Goal: Answer question/provide support: Share knowledge or assist other users

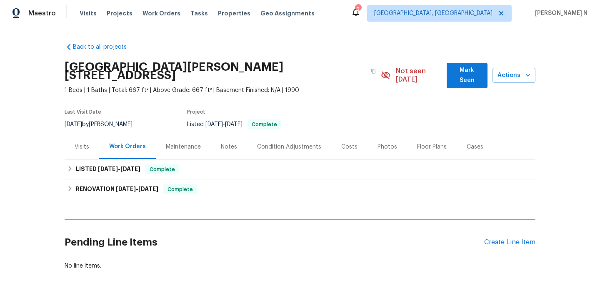
click at [182, 143] on div "Maintenance" at bounding box center [183, 147] width 35 height 8
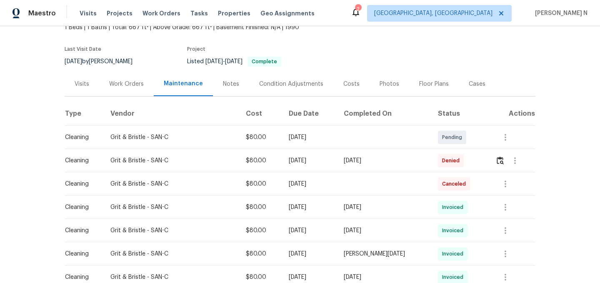
scroll to position [67, 0]
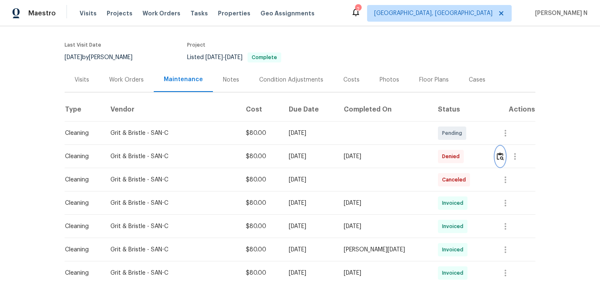
click at [504, 152] on img "button" at bounding box center [499, 156] width 7 height 8
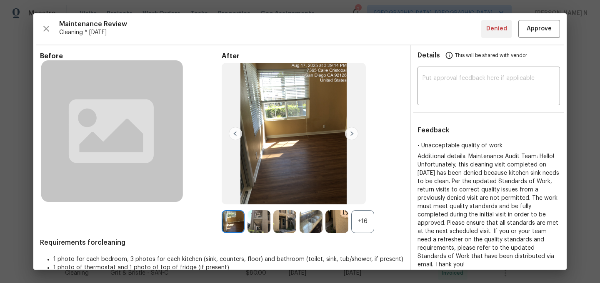
click at [362, 214] on div "+16" at bounding box center [362, 221] width 23 height 23
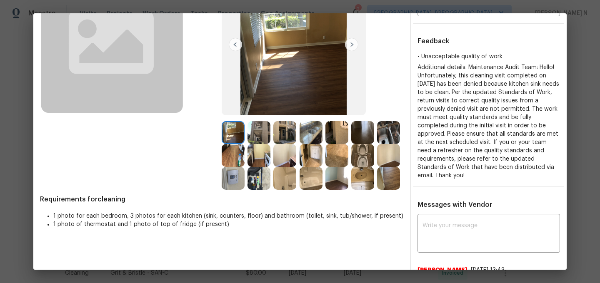
scroll to position [62, 0]
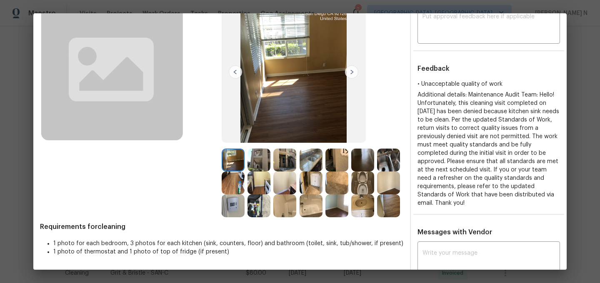
click at [382, 164] on img at bounding box center [388, 160] width 23 height 23
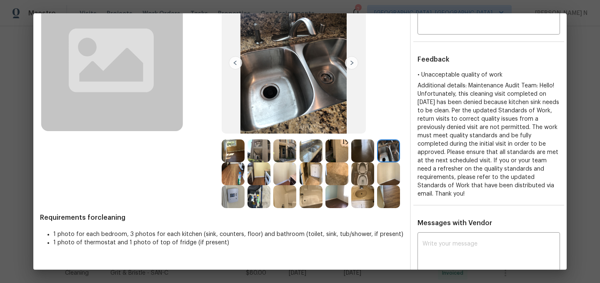
scroll to position [125, 0]
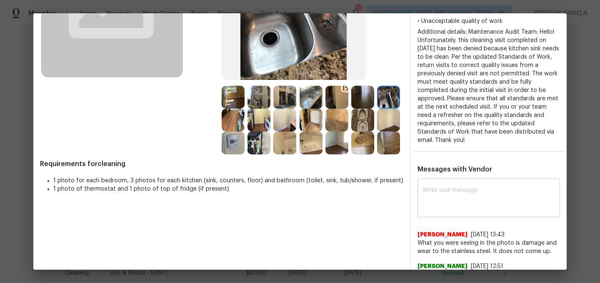
click at [452, 187] on textarea at bounding box center [488, 198] width 132 height 23
paste textarea "Maintenance Audit Team: Hello! Thank you for the feedback after further review …"
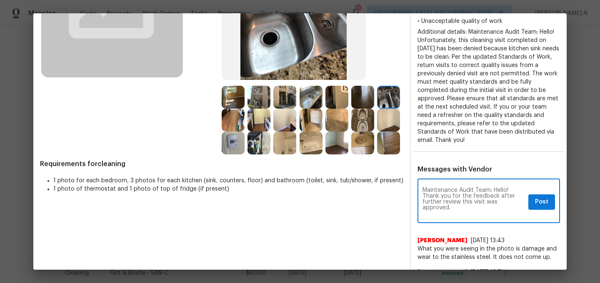
scroll to position [0, 0]
type textarea "Maintenance Audit Team: Hello! Thank you for the feedback after further review …"
click at [543, 197] on span "Post" at bounding box center [541, 202] width 13 height 10
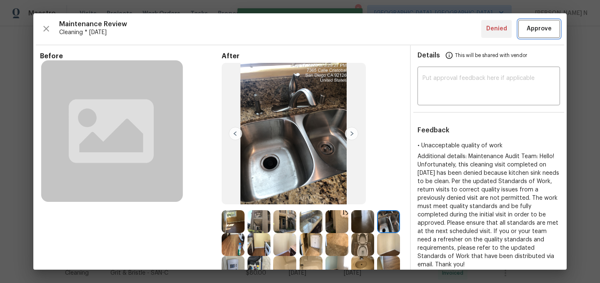
click at [532, 27] on span "Approve" at bounding box center [538, 29] width 25 height 10
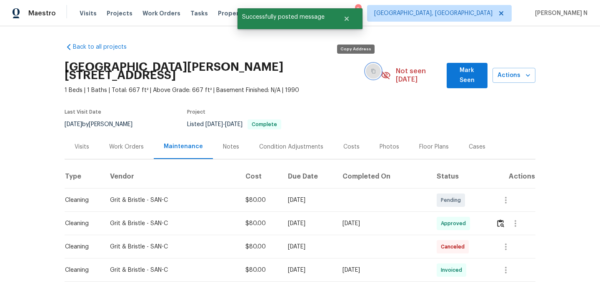
click at [366, 64] on button "button" at bounding box center [373, 71] width 15 height 15
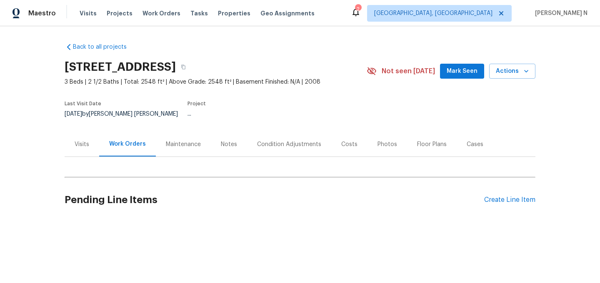
click at [166, 140] on div "Maintenance" at bounding box center [183, 144] width 35 height 8
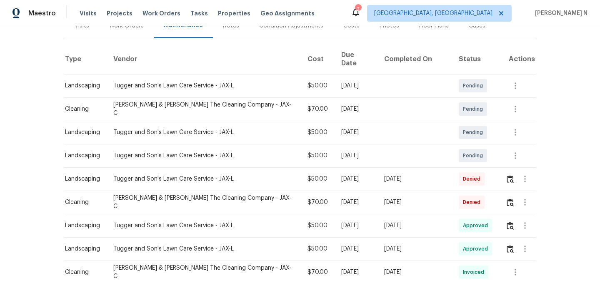
scroll to position [134, 0]
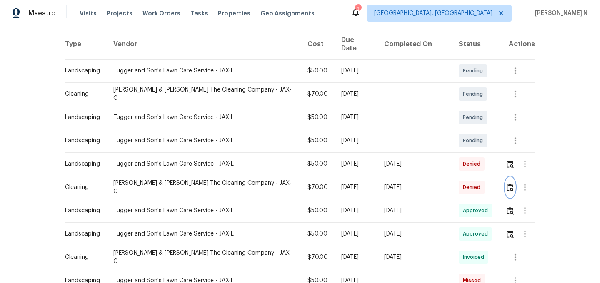
click at [506, 184] on img "button" at bounding box center [509, 188] width 7 height 8
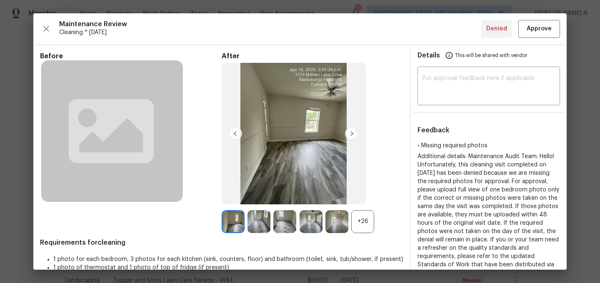
click at [370, 229] on div "+26" at bounding box center [362, 221] width 23 height 23
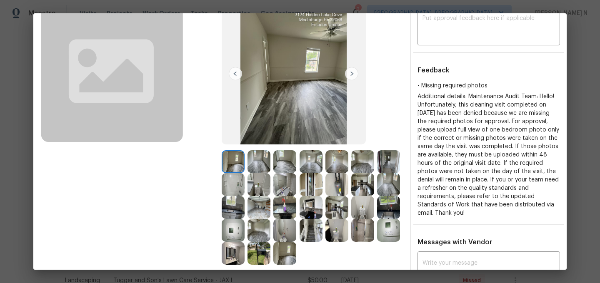
scroll to position [50, 0]
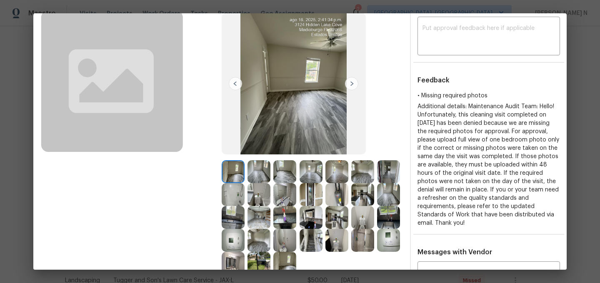
click at [388, 243] on img at bounding box center [388, 240] width 23 height 23
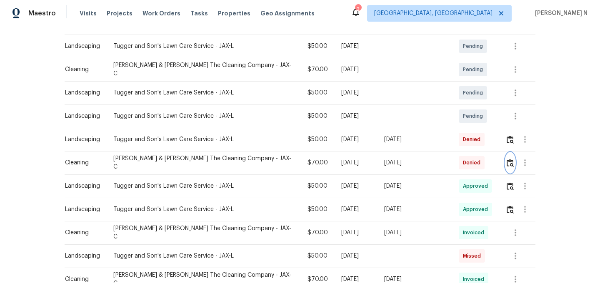
scroll to position [163, 0]
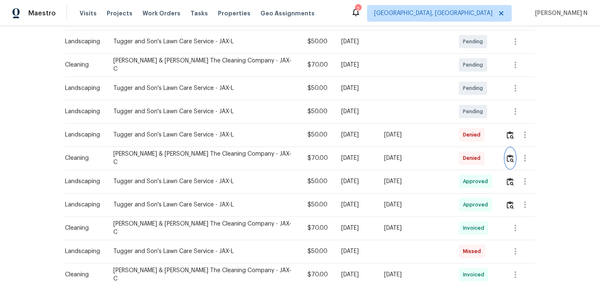
click at [507, 155] on img "button" at bounding box center [509, 159] width 7 height 8
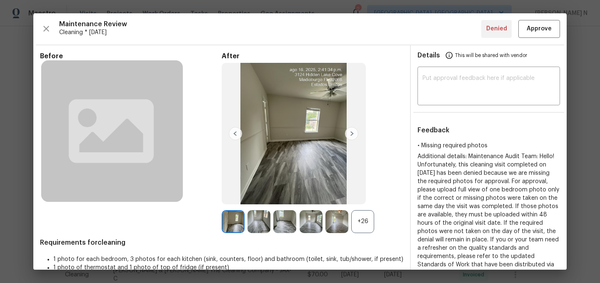
scroll to position [35, 0]
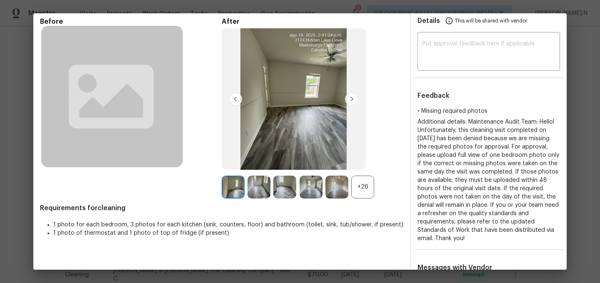
click at [364, 184] on div "+26" at bounding box center [362, 187] width 23 height 23
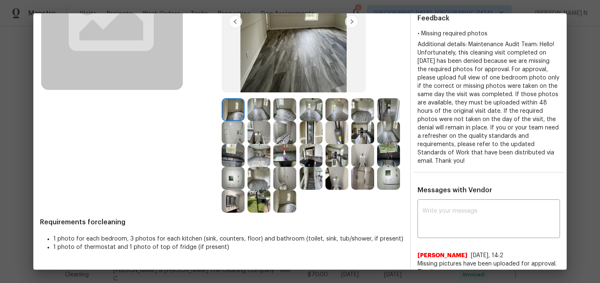
scroll to position [136, 0]
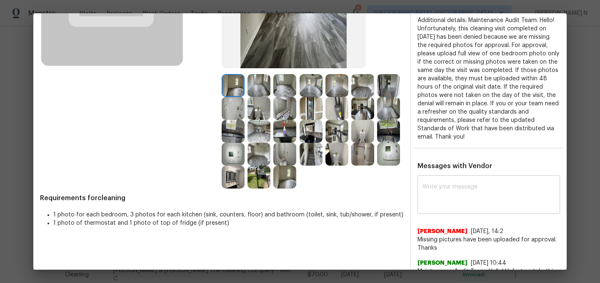
click at [449, 205] on textarea at bounding box center [488, 195] width 132 height 23
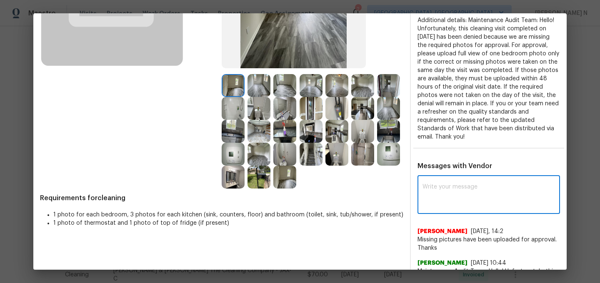
paste textarea "Maintenance Audit Team: Hello! Thank you for uploading the photo, after further…"
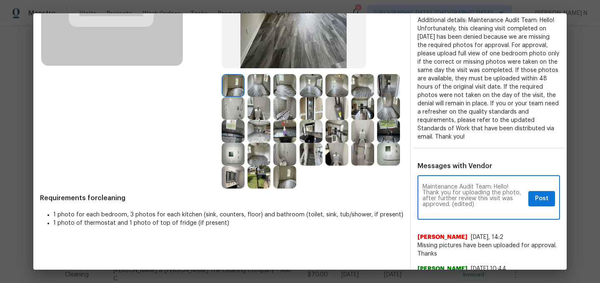
scroll to position [0, 0]
drag, startPoint x: 451, startPoint y: 204, endPoint x: 492, endPoint y: 204, distance: 41.2
click at [492, 204] on textarea "Maintenance Audit Team: Hello! Thank you for uploading the photo, after further…" at bounding box center [473, 198] width 102 height 29
type textarea "Maintenance Audit Team: Hello! Thank you for uploading the photo, after further…"
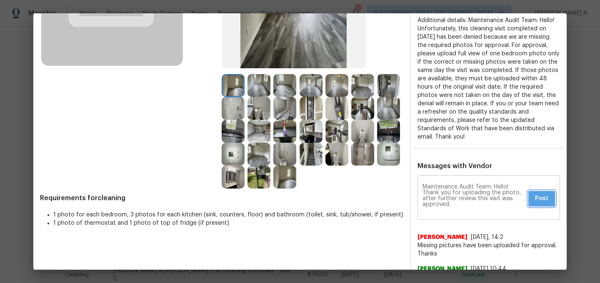
click at [540, 202] on span "Post" at bounding box center [541, 199] width 13 height 10
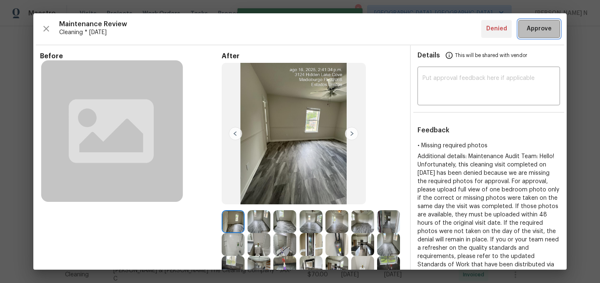
click at [544, 27] on span "Approve" at bounding box center [538, 29] width 25 height 10
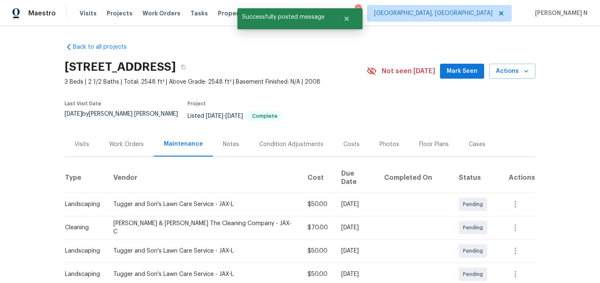
click at [326, 71] on div "3124 Hidden Lake Cv, Middleburg, FL 32068" at bounding box center [216, 67] width 302 height 22
click at [191, 70] on button "button" at bounding box center [183, 67] width 15 height 15
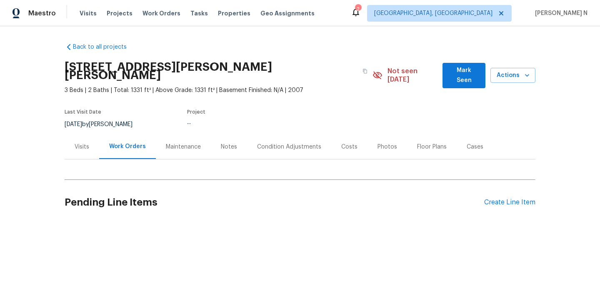
click at [184, 143] on div "Maintenance" at bounding box center [183, 147] width 35 height 8
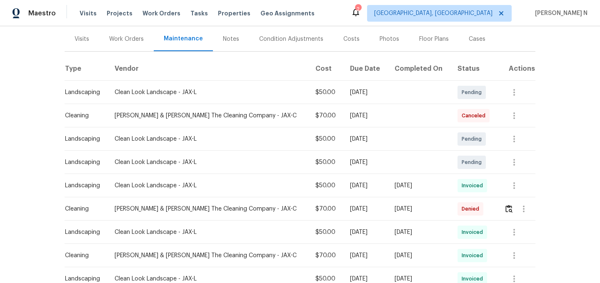
scroll to position [173, 0]
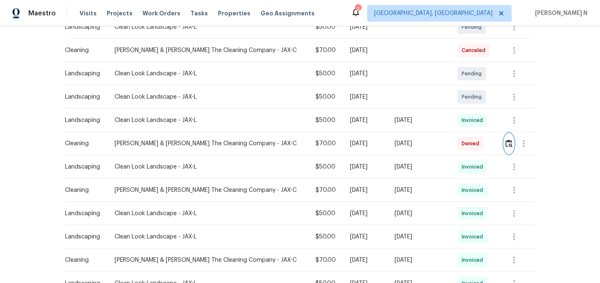
click at [509, 141] on button "button" at bounding box center [509, 144] width 10 height 20
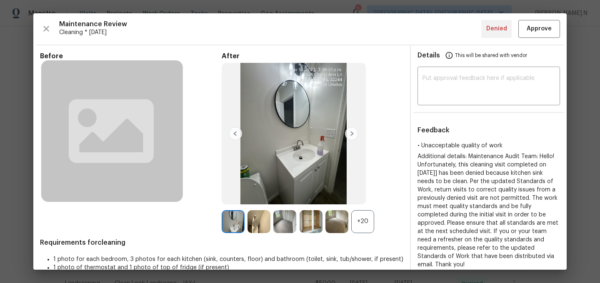
click at [375, 223] on div "+20" at bounding box center [313, 221] width 182 height 23
click at [366, 223] on div "+20" at bounding box center [362, 221] width 23 height 23
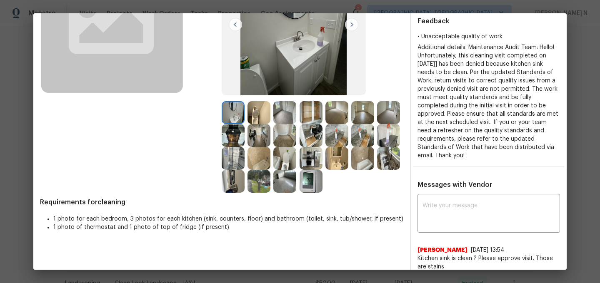
scroll to position [120, 0]
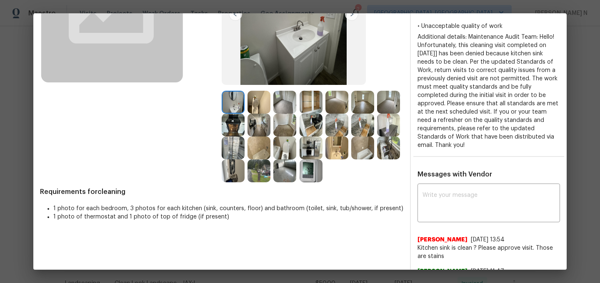
click at [392, 140] on img at bounding box center [388, 148] width 23 height 23
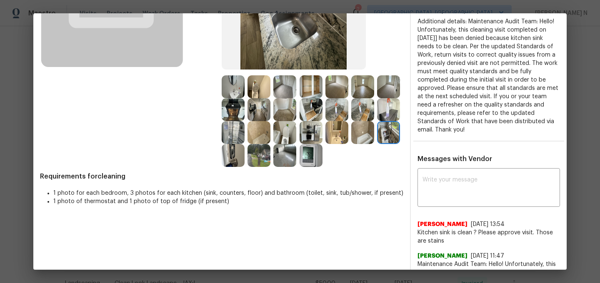
scroll to position [184, 0]
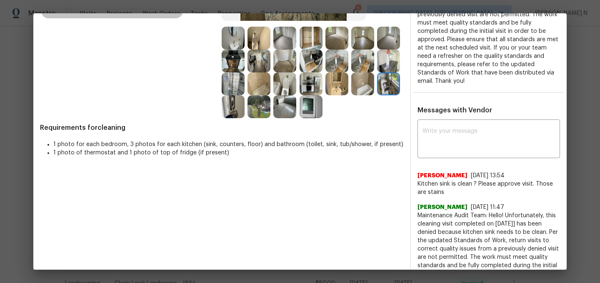
click at [431, 212] on span "Maintenance Audit Team: Hello! Unfortunately, this cleaning visit completed on …" at bounding box center [488, 266] width 142 height 108
drag, startPoint x: 431, startPoint y: 207, endPoint x: 491, endPoint y: 207, distance: 60.8
click at [491, 212] on span "Maintenance Audit Team: Hello! Unfortunately, this cleaning visit completed on …" at bounding box center [488, 266] width 142 height 108
copy span "Maintenance Audit Team: Hello!"
click at [459, 132] on textarea at bounding box center [488, 139] width 132 height 23
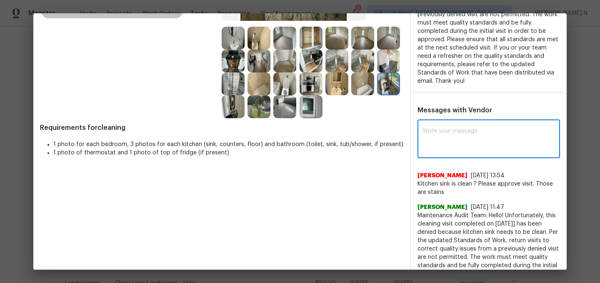
paste textarea "Maintenance Audit Team: Hello!"
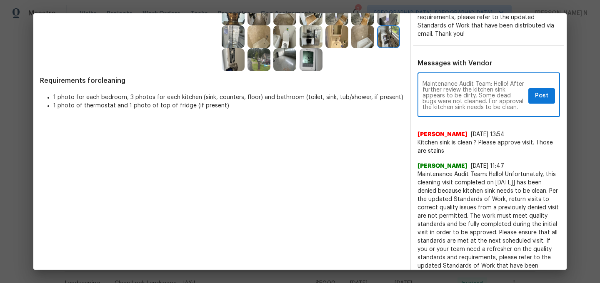
scroll to position [239, 0]
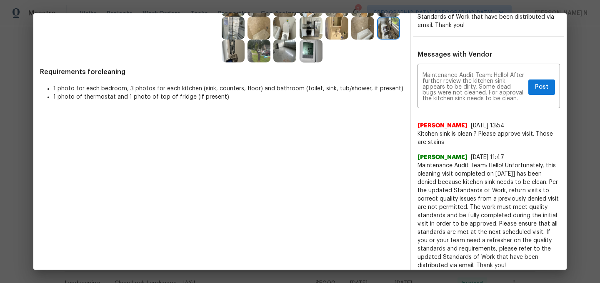
drag, startPoint x: 549, startPoint y: 173, endPoint x: 545, endPoint y: 256, distance: 83.0
click at [545, 256] on span "Maintenance Audit Team: Hello! Unfortunately, this cleaning visit completed on …" at bounding box center [488, 216] width 142 height 108
copy span "Per the updated Standards of Work, return visits to correct quality issues from…"
click at [518, 91] on textarea "Maintenance Audit Team: Hello! After further review the kitchen sink appears to…" at bounding box center [473, 86] width 102 height 29
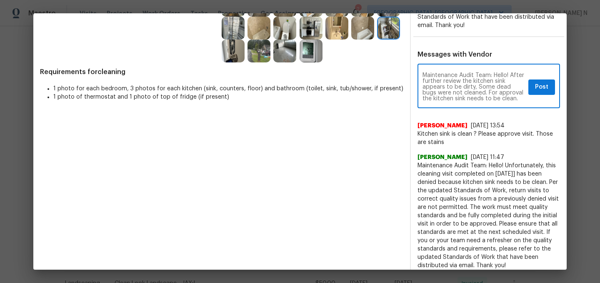
paste textarea "Per the updated Standards of Work, return visits to correct quality issues from…"
click at [426, 72] on textarea "Maintenance Audit Team: Hello! After further review the kitchen sink appears to…" at bounding box center [473, 86] width 102 height 29
type textarea "Maintenance Audit Team: Hello! After further review the kitchen sink appears to…"
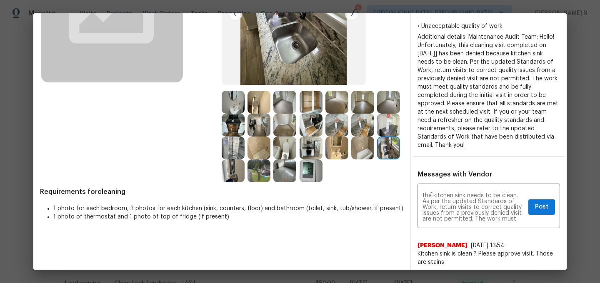
scroll to position [186, 0]
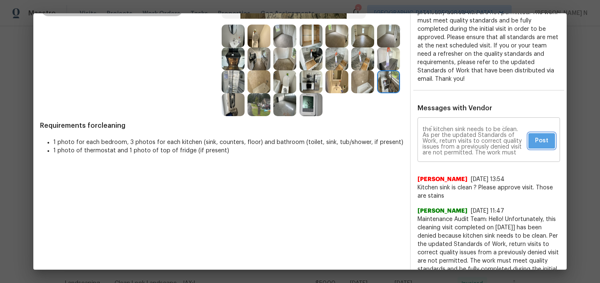
click at [543, 136] on span "Post" at bounding box center [541, 141] width 13 height 10
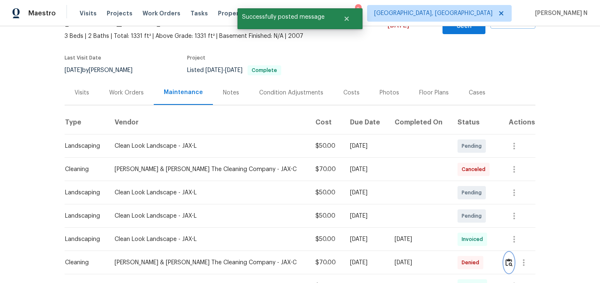
scroll to position [0, 0]
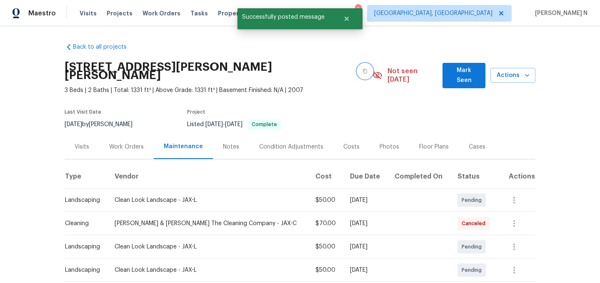
click at [363, 69] on icon "button" at bounding box center [365, 71] width 4 height 5
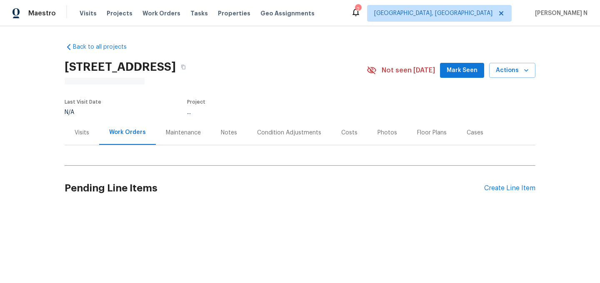
click at [184, 132] on div "Maintenance" at bounding box center [183, 132] width 55 height 25
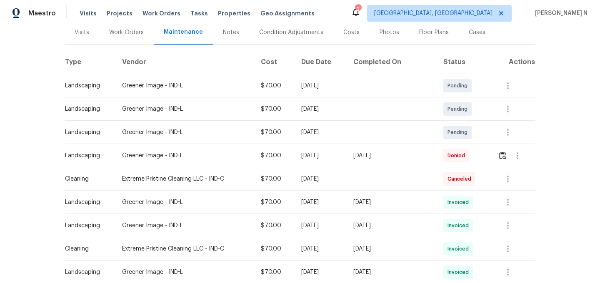
scroll to position [122, 0]
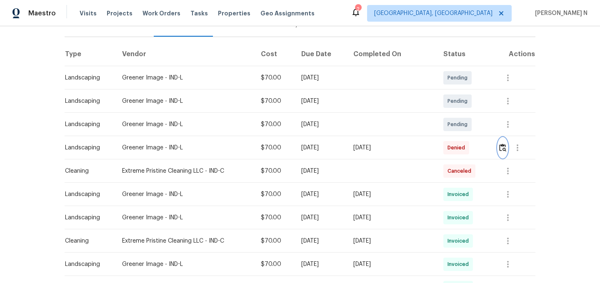
click at [500, 144] on img "button" at bounding box center [502, 148] width 7 height 8
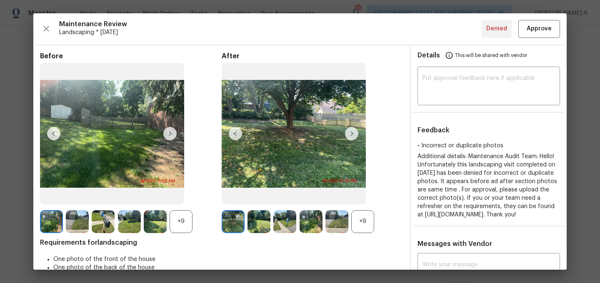
click at [351, 217] on div "+9" at bounding box center [362, 221] width 23 height 23
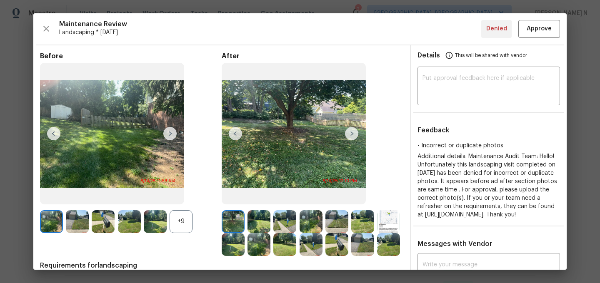
click at [184, 216] on div "+9" at bounding box center [181, 221] width 23 height 23
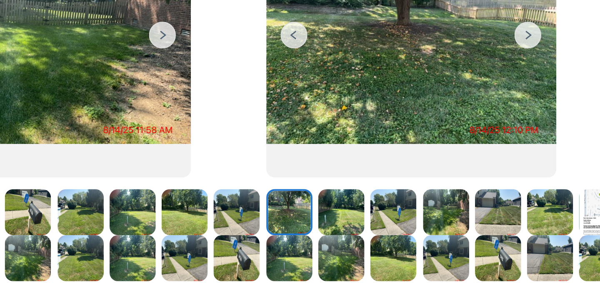
scroll to position [34, 0]
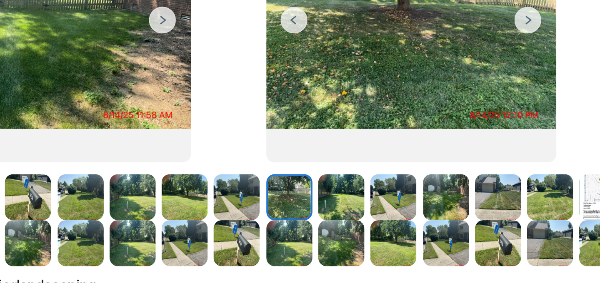
click at [262, 186] on img at bounding box center [258, 188] width 23 height 23
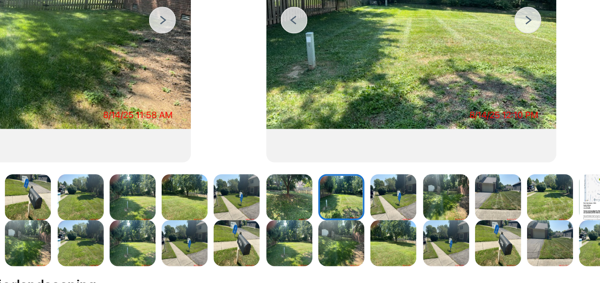
click at [280, 186] on img at bounding box center [284, 188] width 23 height 23
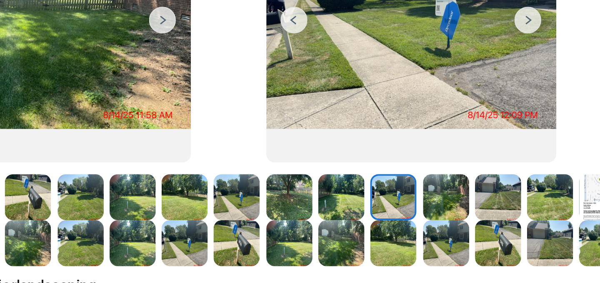
click at [314, 187] on img at bounding box center [310, 188] width 23 height 23
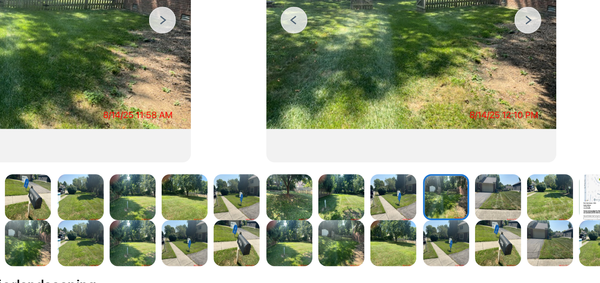
click at [154, 182] on img at bounding box center [155, 188] width 23 height 23
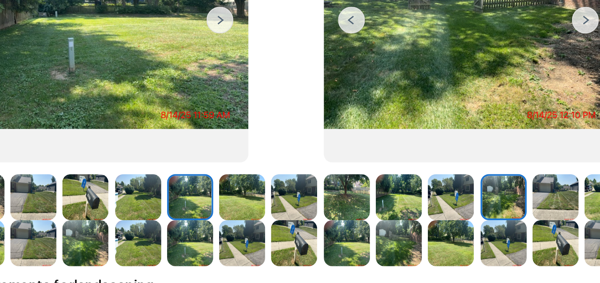
click at [107, 190] on img at bounding box center [103, 188] width 23 height 23
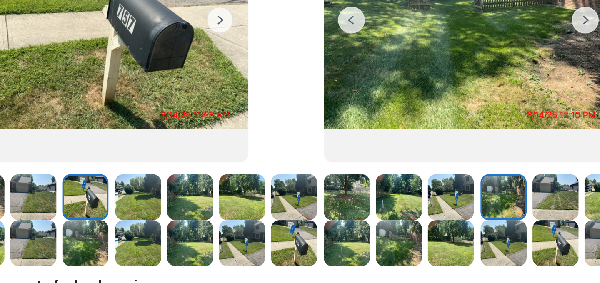
scroll to position [34, 0]
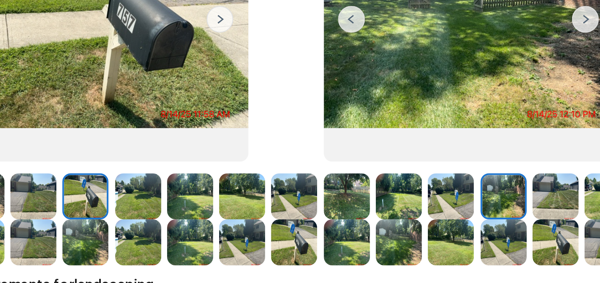
click at [206, 187] on img at bounding box center [206, 187] width 23 height 23
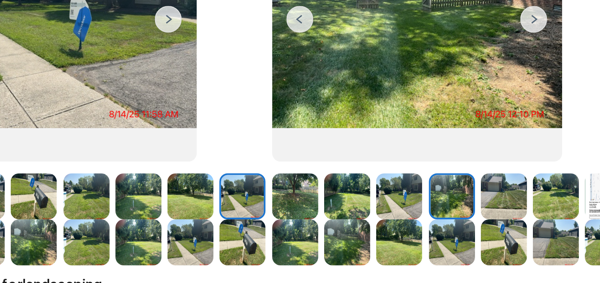
click at [294, 180] on img at bounding box center [284, 187] width 23 height 23
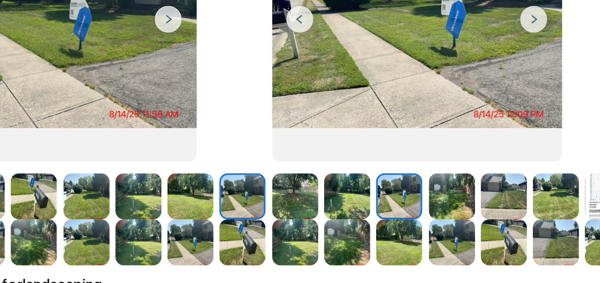
click at [242, 184] on img at bounding box center [233, 187] width 23 height 23
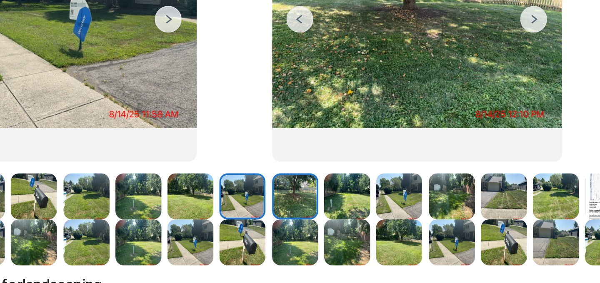
click at [263, 187] on img at bounding box center [258, 187] width 23 height 23
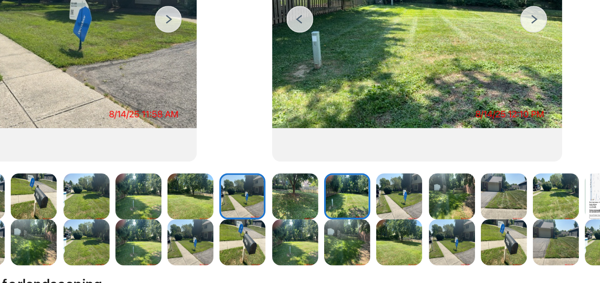
click at [274, 188] on img at bounding box center [284, 187] width 23 height 23
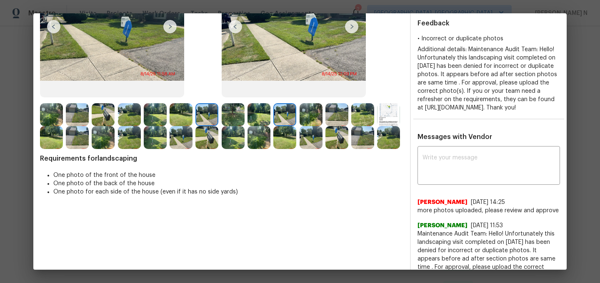
scroll to position [147, 0]
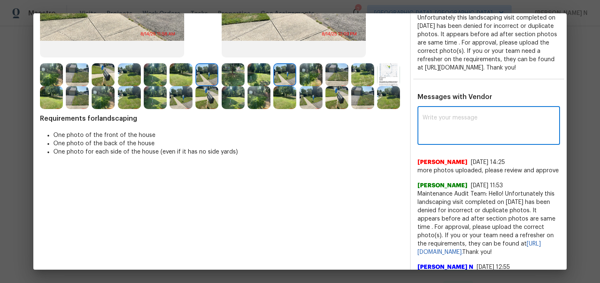
click at [430, 138] on textarea at bounding box center [488, 126] width 132 height 23
paste textarea "Maintenance Audit Team: Hello! Thank you for uploading the photo, after further…"
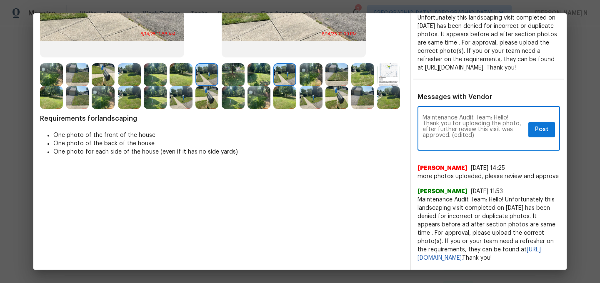
scroll to position [0, 0]
drag, startPoint x: 451, startPoint y: 143, endPoint x: 484, endPoint y: 142, distance: 32.5
click at [484, 143] on textarea "Maintenance Audit Team: Hello! Thank you for uploading the photo, after further…" at bounding box center [473, 129] width 102 height 29
type textarea "Maintenance Audit Team: Hello! Thank you for uploading the photo, after further…"
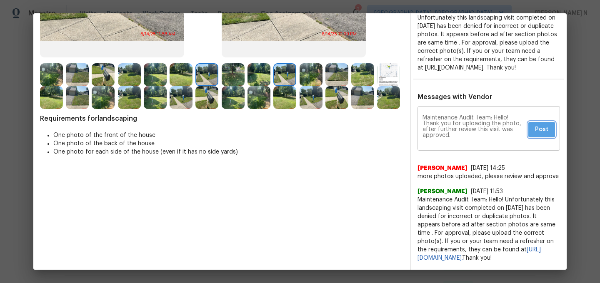
click at [547, 135] on span "Post" at bounding box center [541, 130] width 13 height 10
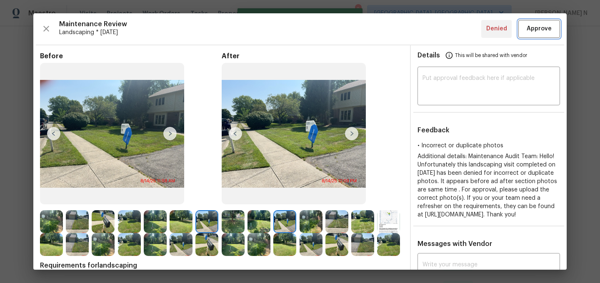
click at [532, 27] on span "Approve" at bounding box center [538, 29] width 25 height 10
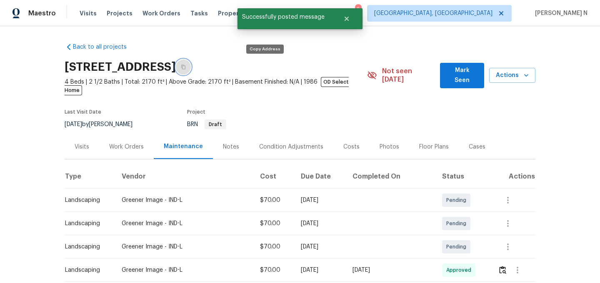
click at [191, 70] on button "button" at bounding box center [183, 67] width 15 height 15
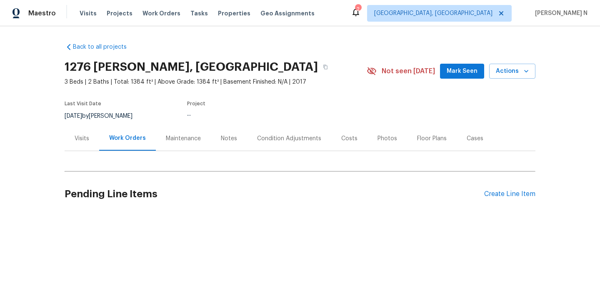
click at [186, 141] on div "Maintenance" at bounding box center [183, 139] width 35 height 8
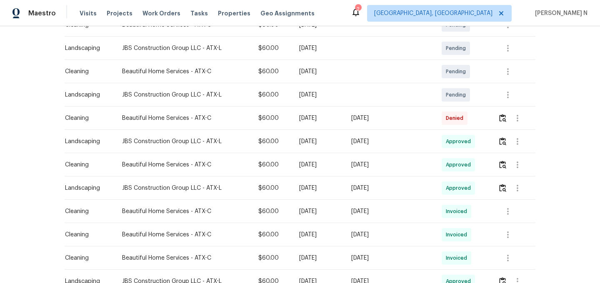
scroll to position [221, 0]
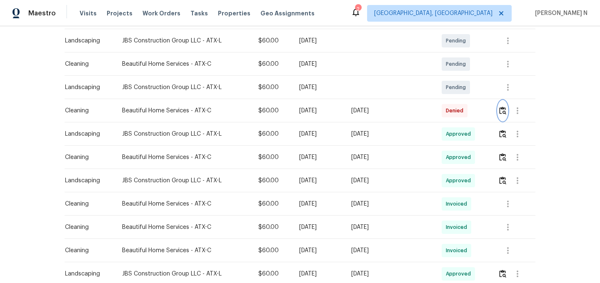
click at [502, 112] on img "button" at bounding box center [502, 111] width 7 height 8
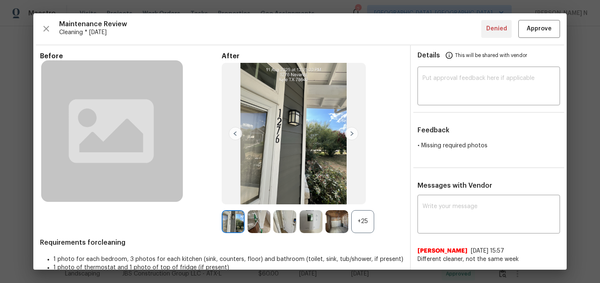
click at [365, 215] on div "+25" at bounding box center [362, 221] width 23 height 23
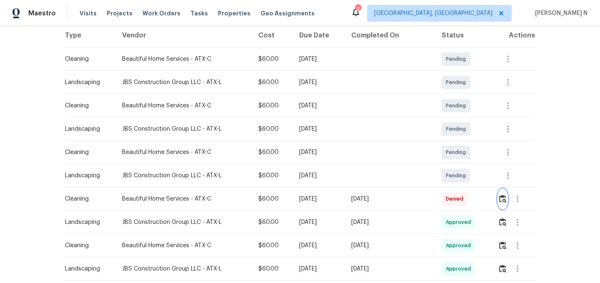
scroll to position [150, 0]
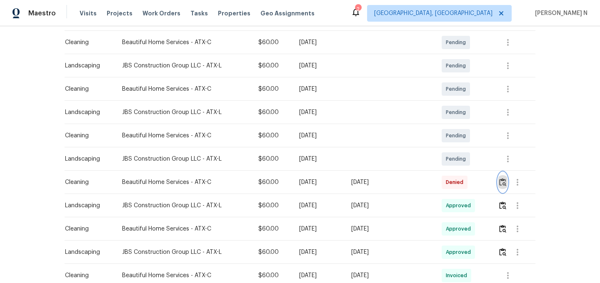
click at [503, 181] on img "button" at bounding box center [502, 182] width 7 height 8
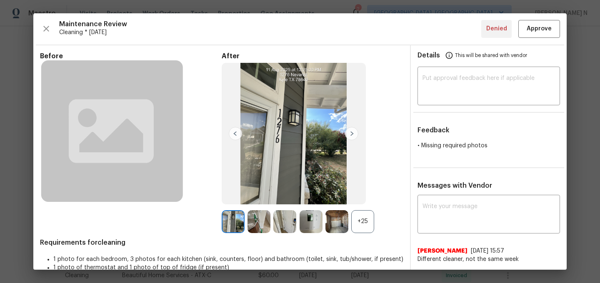
click at [364, 224] on div "+25" at bounding box center [362, 221] width 23 height 23
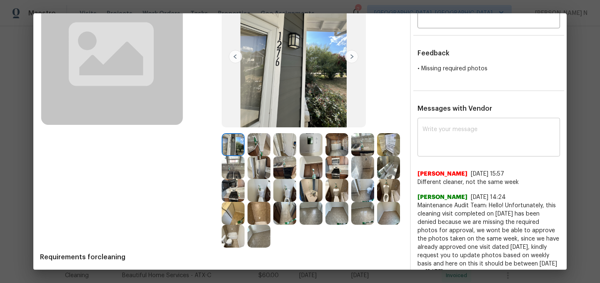
scroll to position [105, 0]
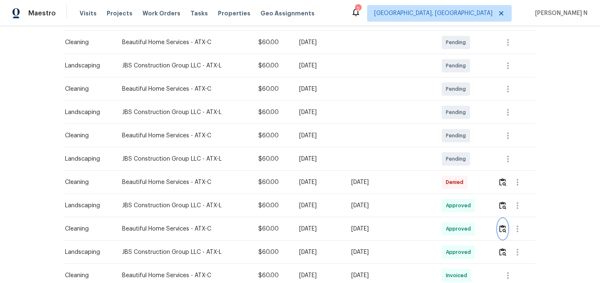
click at [506, 232] on img "button" at bounding box center [502, 229] width 7 height 8
click at [503, 189] on button "button" at bounding box center [503, 182] width 10 height 20
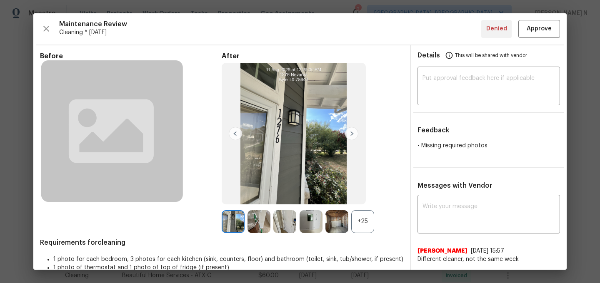
click at [371, 232] on div "+25" at bounding box center [362, 221] width 23 height 23
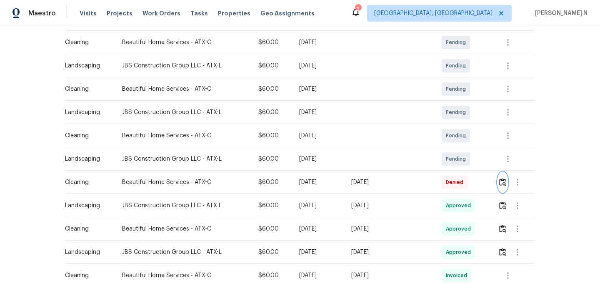
scroll to position [0, 0]
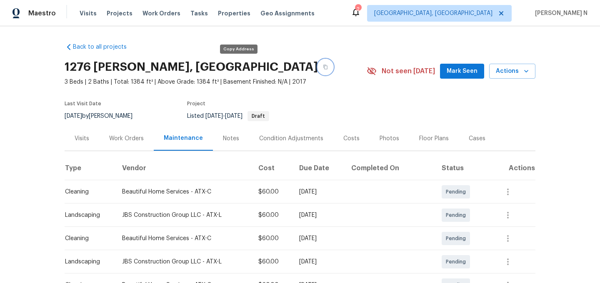
click at [318, 67] on button "button" at bounding box center [325, 67] width 15 height 15
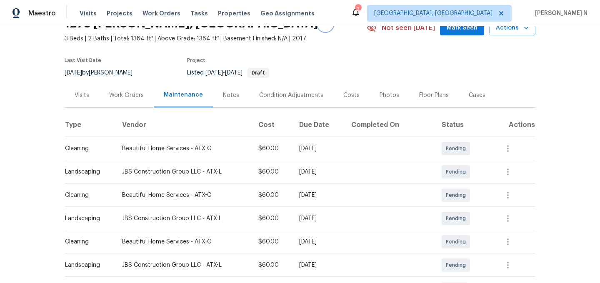
scroll to position [16, 0]
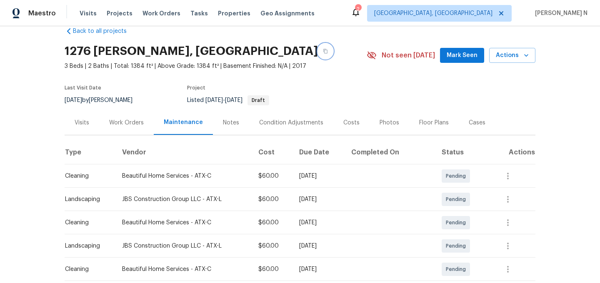
click at [318, 50] on button "button" at bounding box center [325, 51] width 15 height 15
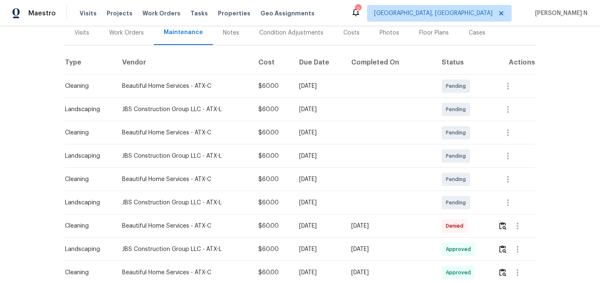
scroll to position [111, 0]
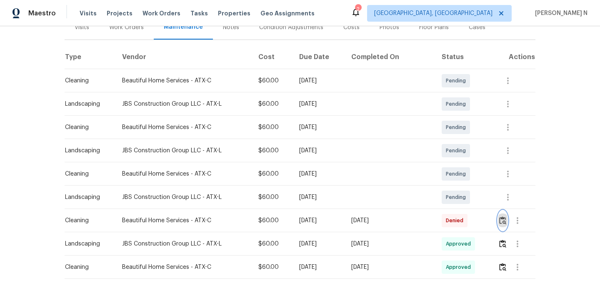
click at [501, 217] on img "button" at bounding box center [502, 221] width 7 height 8
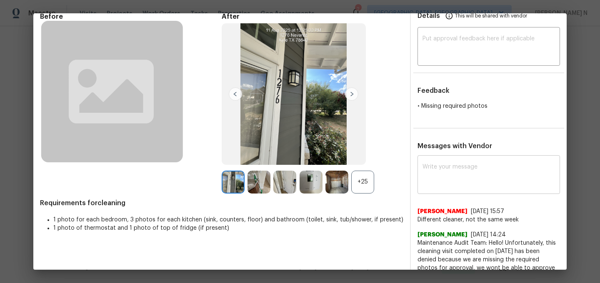
scroll to position [90, 0]
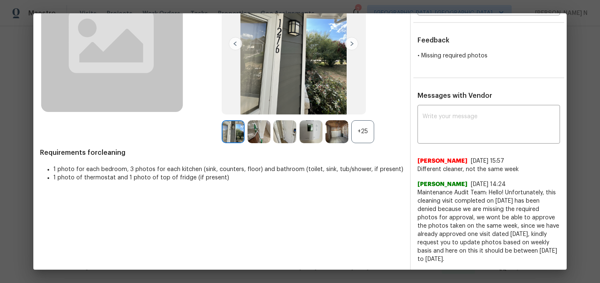
click at [416, 227] on div "x ​ Sonia Mariscal 8/18/25, 15:57 Different cleaner, not the same week Jithin F…" at bounding box center [489, 185] width 156 height 157
drag, startPoint x: 418, startPoint y: 227, endPoint x: 503, endPoint y: 227, distance: 85.0
click at [503, 227] on span "Maintenance Audit Team: Hello! Unfortunately, this cleaning visit completed on …" at bounding box center [488, 226] width 142 height 75
copy span "photos taken on the same week"
drag, startPoint x: 499, startPoint y: 250, endPoint x: 478, endPoint y: 258, distance: 22.1
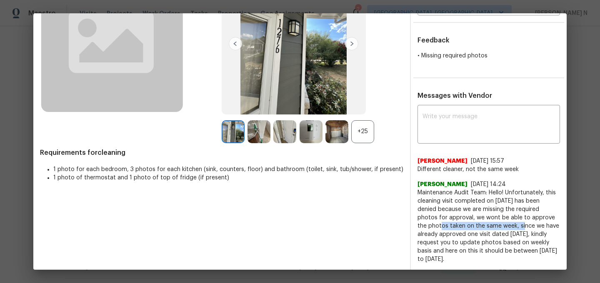
click at [478, 258] on span "Maintenance Audit Team: Hello! Unfortunately, this cleaning visit completed on …" at bounding box center [488, 226] width 142 height 75
copy span "it should be between 12th to 18th of August."
click at [425, 169] on span "Different cleaner, not the same week" at bounding box center [488, 169] width 142 height 8
drag, startPoint x: 425, startPoint y: 169, endPoint x: 510, endPoint y: 169, distance: 85.4
click at [510, 169] on span "Different cleaner, not the same week" at bounding box center [488, 169] width 142 height 8
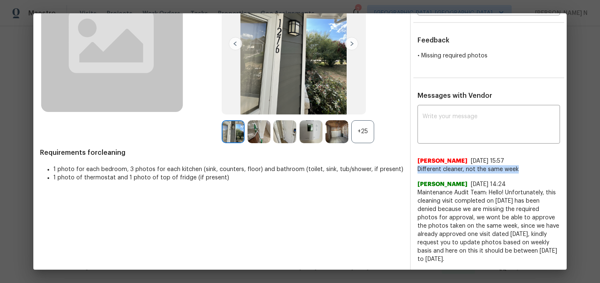
copy span "Different cleaner, not the same week"
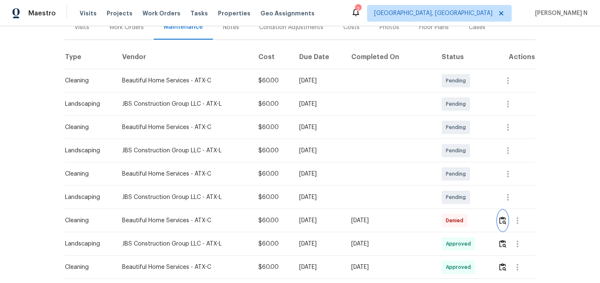
scroll to position [0, 0]
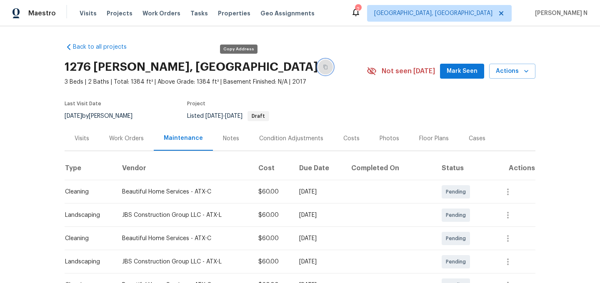
click at [318, 74] on button "button" at bounding box center [325, 67] width 15 height 15
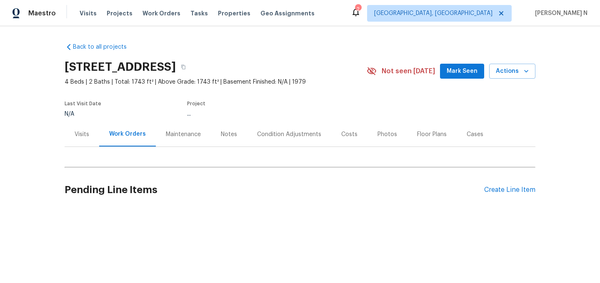
click at [175, 135] on div "Maintenance" at bounding box center [183, 134] width 35 height 8
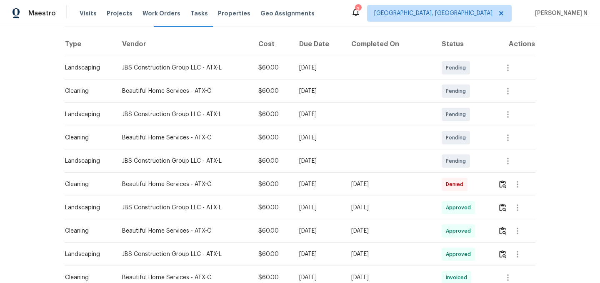
scroll to position [152, 0]
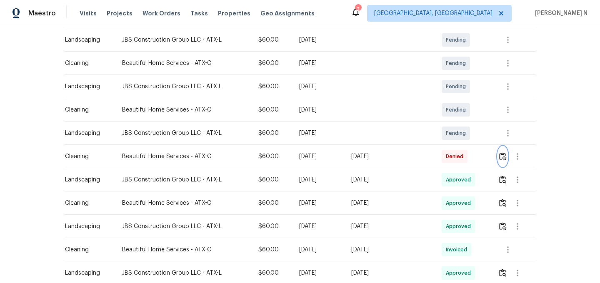
click at [502, 164] on button "button" at bounding box center [503, 157] width 10 height 20
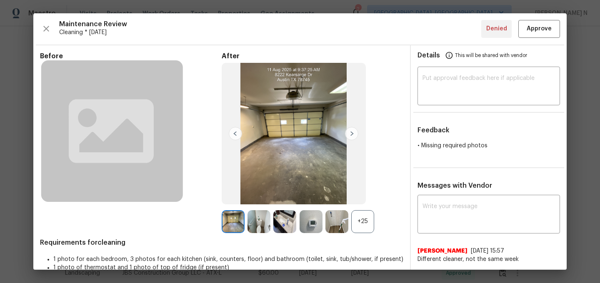
click at [361, 225] on div "+25" at bounding box center [362, 221] width 23 height 23
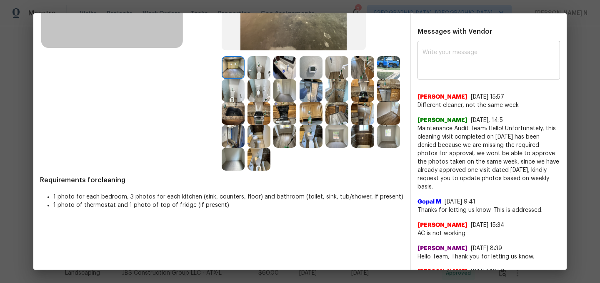
scroll to position [161, 0]
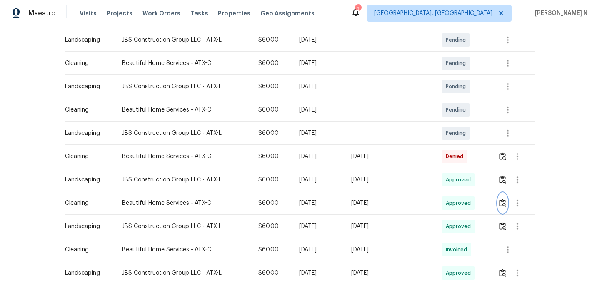
click at [502, 203] on img "button" at bounding box center [502, 203] width 7 height 8
click at [501, 158] on img "button" at bounding box center [502, 156] width 7 height 8
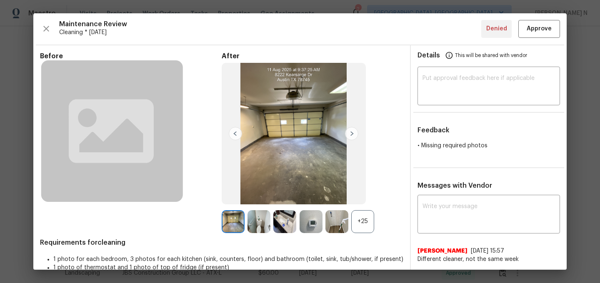
click at [369, 223] on div "+25" at bounding box center [362, 221] width 23 height 23
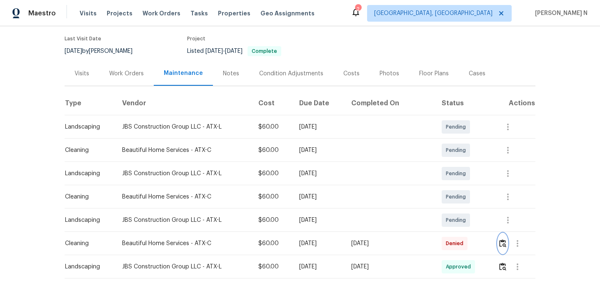
scroll to position [0, 0]
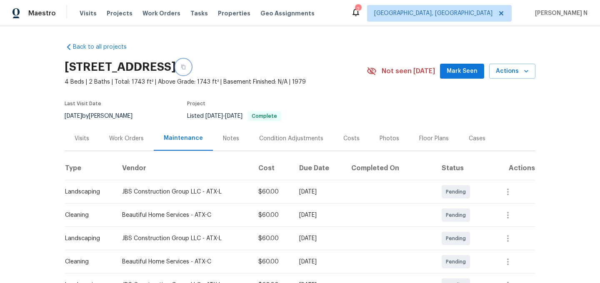
click at [191, 70] on button "button" at bounding box center [183, 67] width 15 height 15
click at [191, 62] on button "button" at bounding box center [183, 67] width 15 height 15
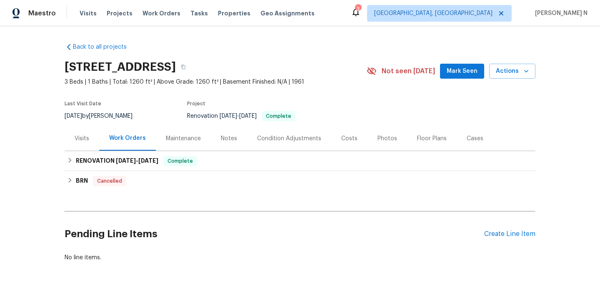
click at [186, 142] on div "Maintenance" at bounding box center [183, 138] width 55 height 25
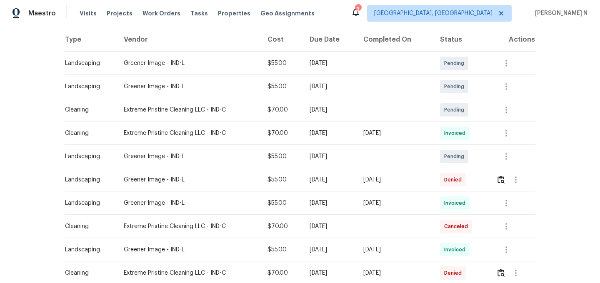
scroll to position [136, 0]
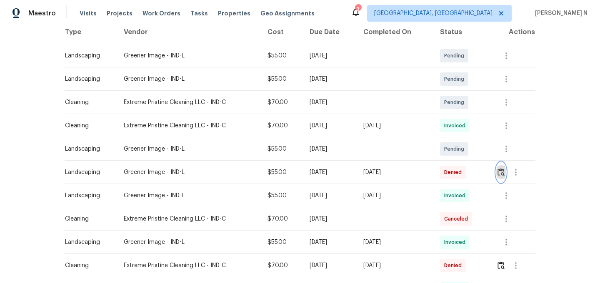
click at [501, 175] on img "button" at bounding box center [500, 172] width 7 height 8
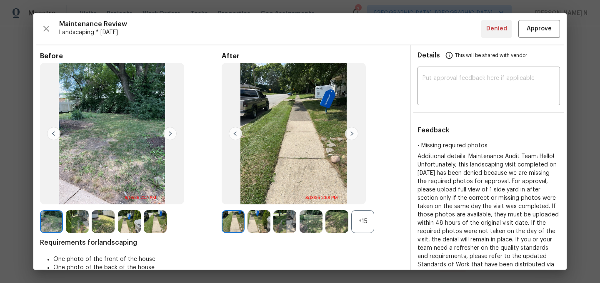
click at [365, 229] on div "+15" at bounding box center [362, 221] width 23 height 23
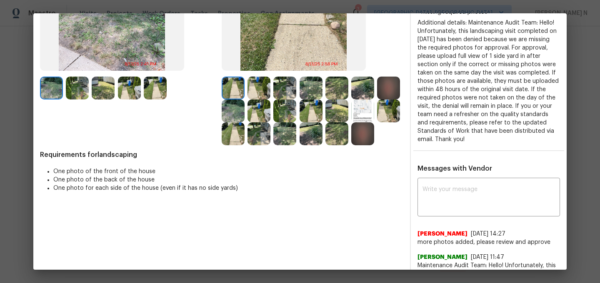
scroll to position [59, 0]
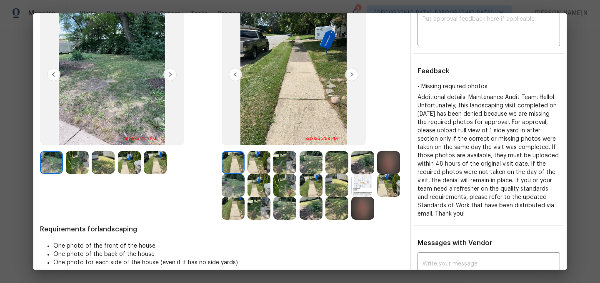
click at [284, 163] on img at bounding box center [284, 162] width 23 height 23
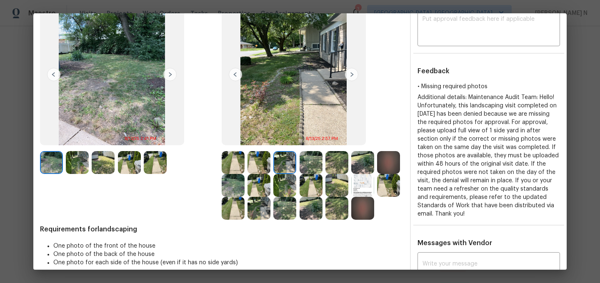
click at [260, 159] on img at bounding box center [258, 162] width 23 height 23
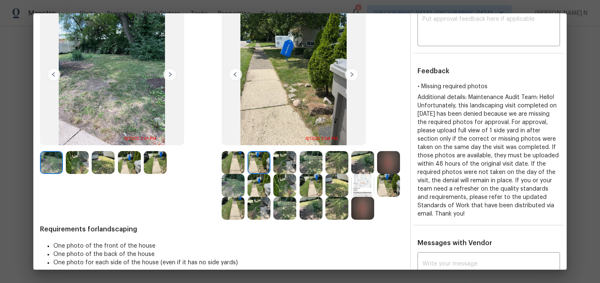
click at [296, 160] on img at bounding box center [284, 162] width 23 height 23
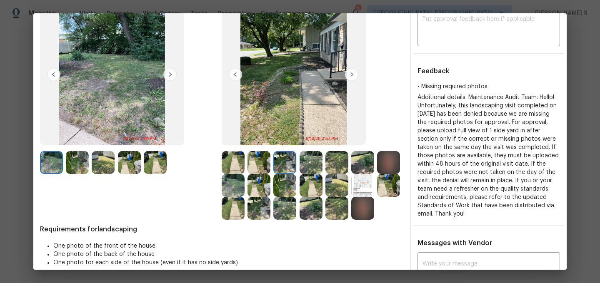
click at [312, 164] on img at bounding box center [310, 162] width 23 height 23
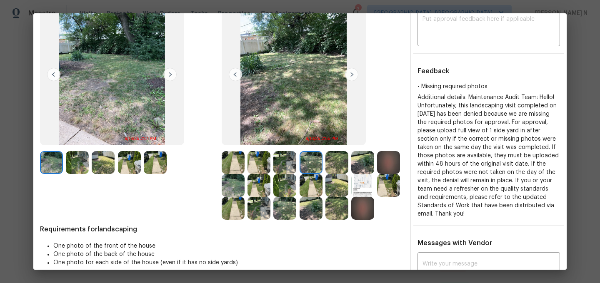
click at [335, 165] on img at bounding box center [336, 162] width 23 height 23
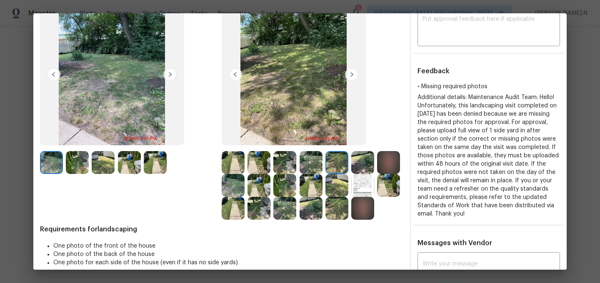
click at [366, 163] on img at bounding box center [362, 162] width 23 height 23
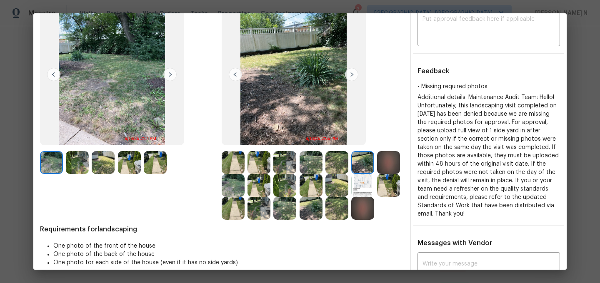
click at [229, 184] on img at bounding box center [233, 185] width 23 height 23
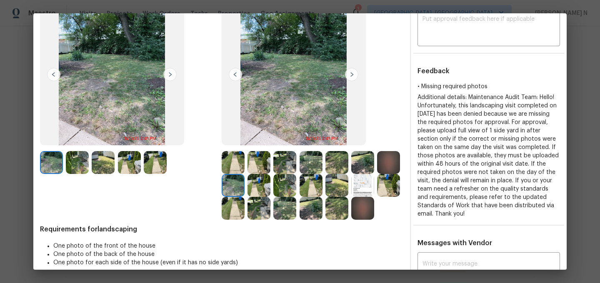
click at [256, 182] on img at bounding box center [258, 185] width 23 height 23
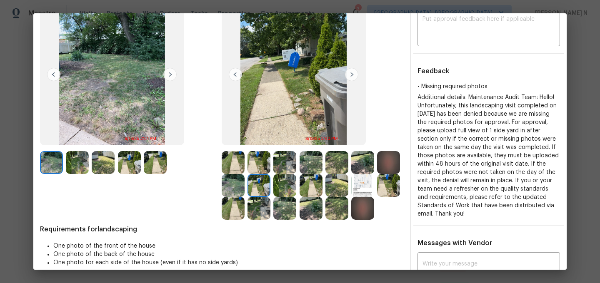
click at [386, 191] on img at bounding box center [388, 185] width 23 height 23
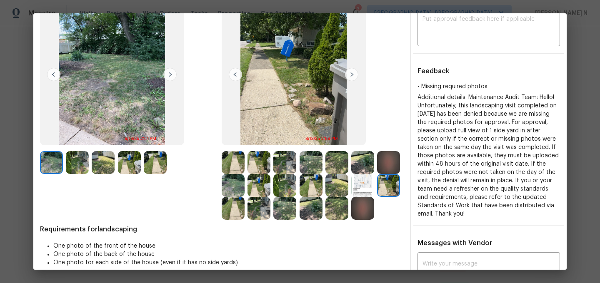
click at [262, 211] on img at bounding box center [258, 208] width 23 height 23
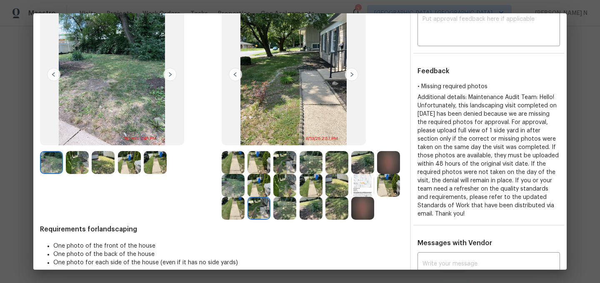
click at [339, 184] on img at bounding box center [336, 185] width 23 height 23
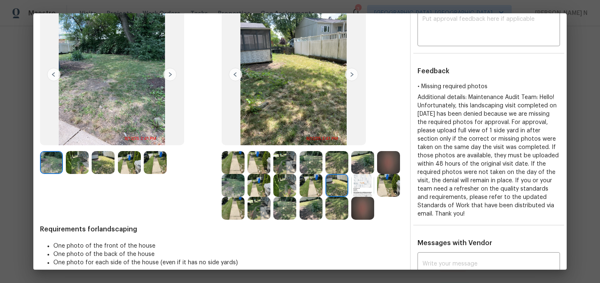
click at [254, 202] on img at bounding box center [258, 208] width 23 height 23
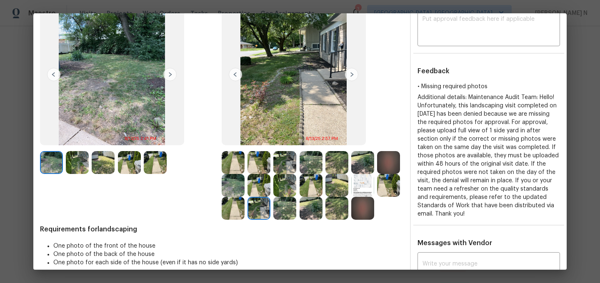
click at [284, 209] on img at bounding box center [284, 208] width 23 height 23
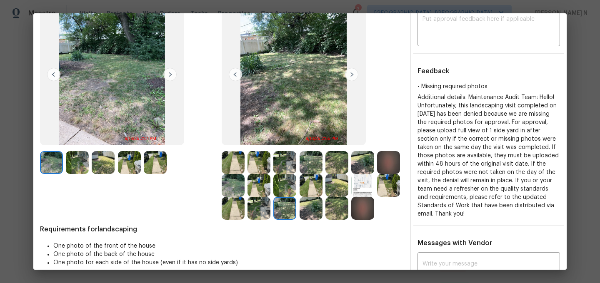
click at [337, 209] on img at bounding box center [336, 208] width 23 height 23
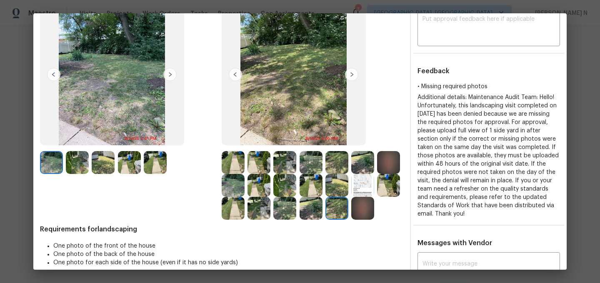
click at [235, 164] on img at bounding box center [233, 162] width 23 height 23
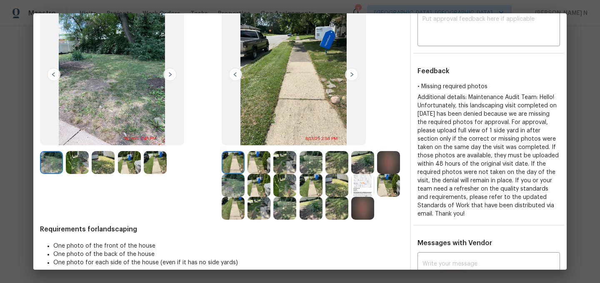
click at [258, 163] on img at bounding box center [258, 162] width 23 height 23
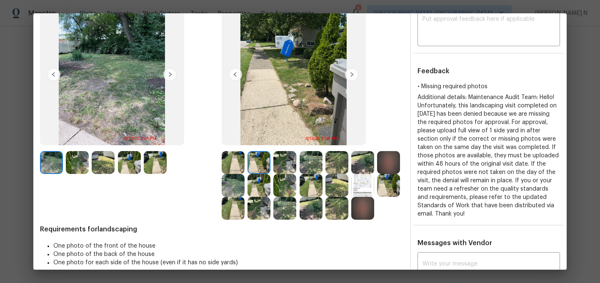
click at [283, 162] on img at bounding box center [284, 162] width 23 height 23
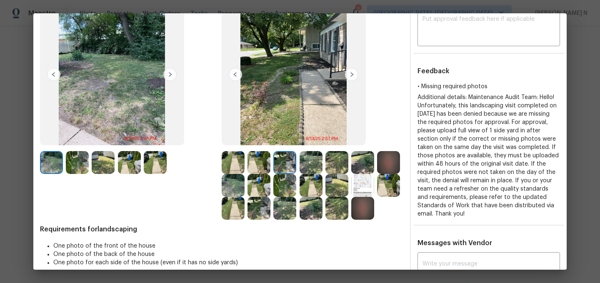
click at [250, 158] on img at bounding box center [258, 162] width 23 height 23
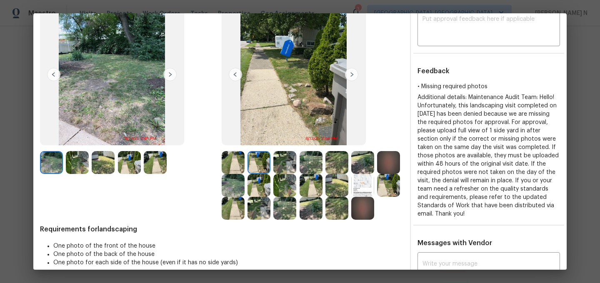
click at [237, 158] on img at bounding box center [233, 162] width 23 height 23
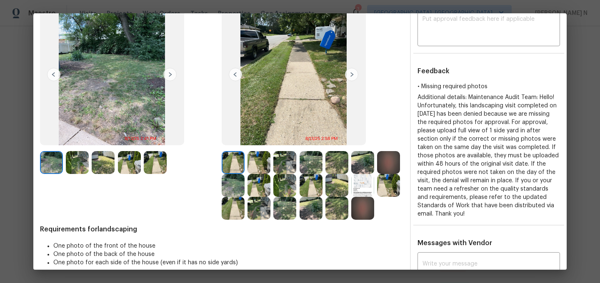
click at [291, 163] on img at bounding box center [284, 162] width 23 height 23
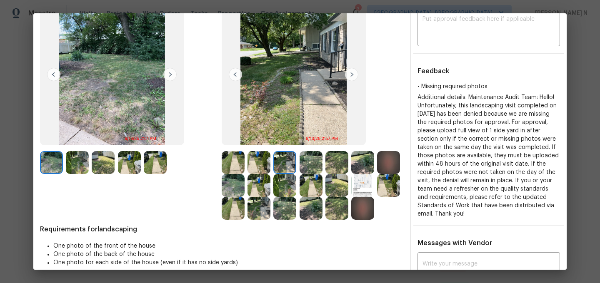
click at [316, 163] on img at bounding box center [310, 162] width 23 height 23
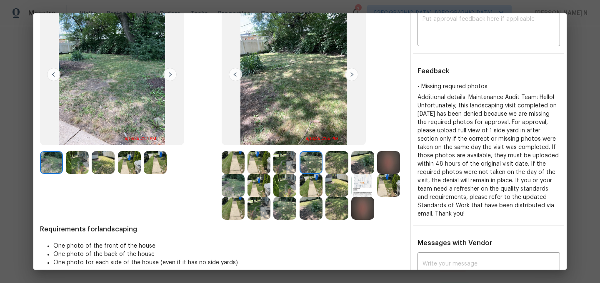
click at [337, 165] on img at bounding box center [336, 162] width 23 height 23
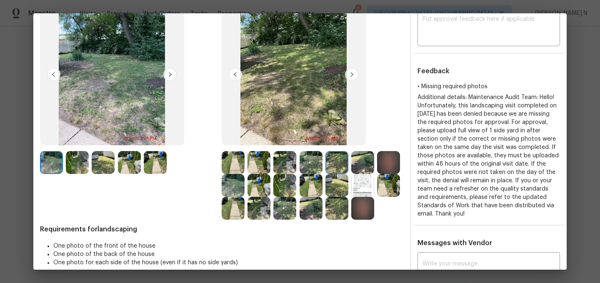
click at [365, 166] on img at bounding box center [362, 162] width 23 height 23
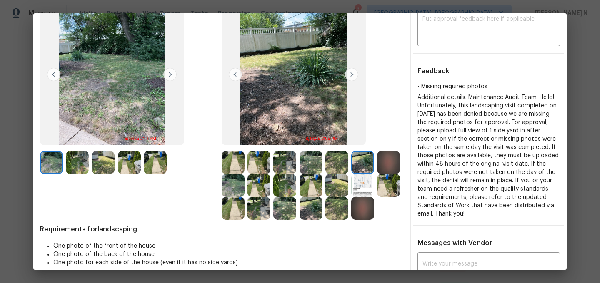
click at [387, 182] on img at bounding box center [388, 185] width 23 height 23
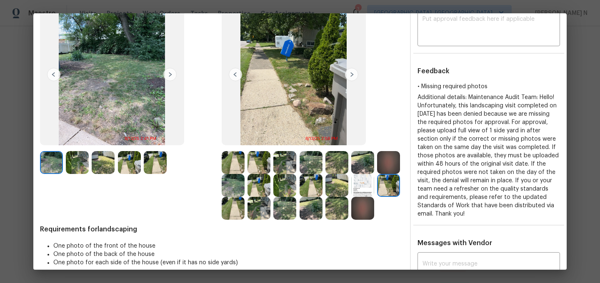
click at [310, 187] on img at bounding box center [310, 185] width 23 height 23
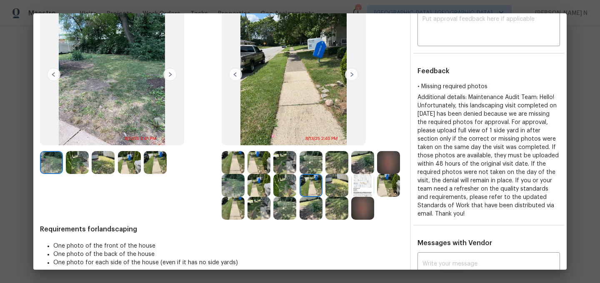
click at [80, 160] on img at bounding box center [77, 162] width 23 height 23
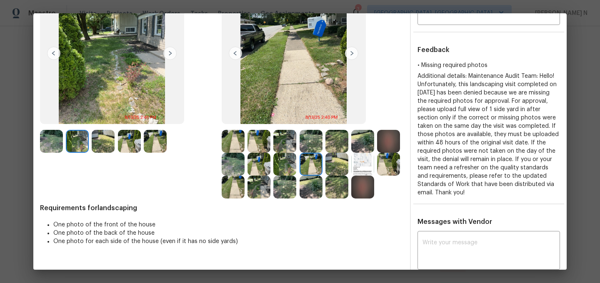
scroll to position [40, 0]
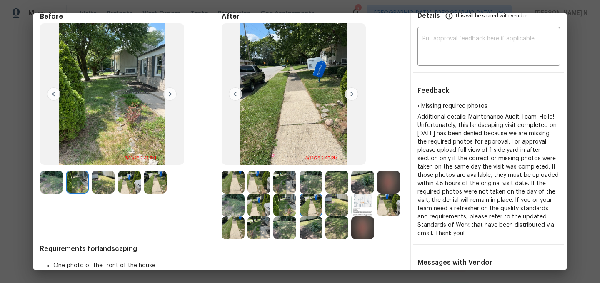
click at [56, 181] on img at bounding box center [51, 182] width 23 height 23
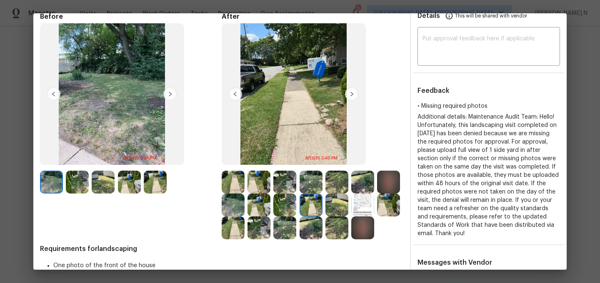
click at [84, 184] on img at bounding box center [77, 182] width 23 height 23
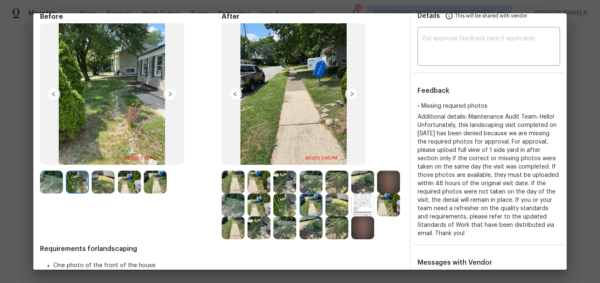
click at [102, 184] on img at bounding box center [103, 182] width 23 height 23
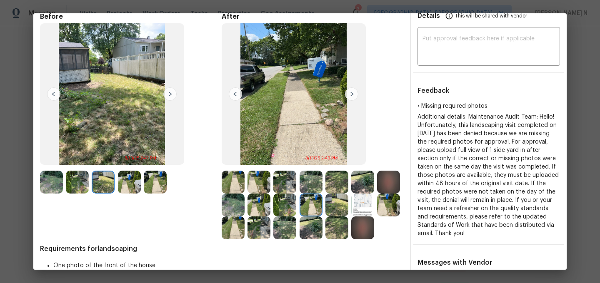
click at [122, 185] on img at bounding box center [129, 182] width 23 height 23
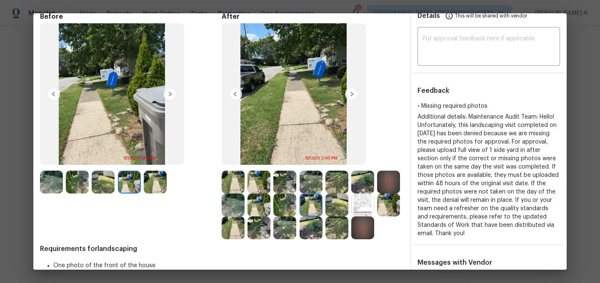
click at [158, 184] on img at bounding box center [155, 182] width 23 height 23
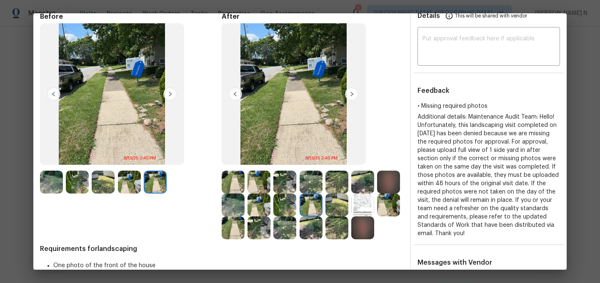
click at [232, 183] on img at bounding box center [233, 182] width 23 height 23
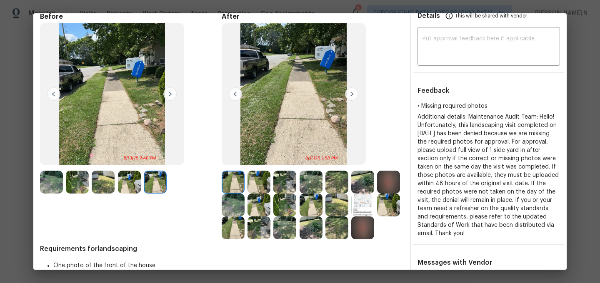
click at [258, 186] on img at bounding box center [258, 182] width 23 height 23
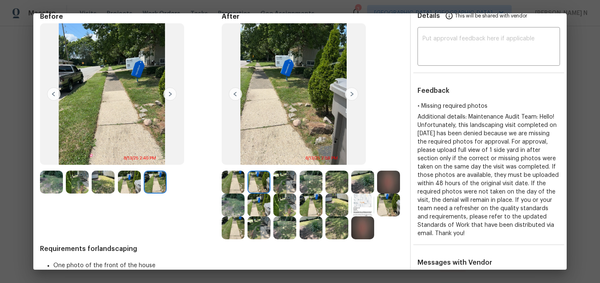
click at [286, 187] on img at bounding box center [284, 182] width 23 height 23
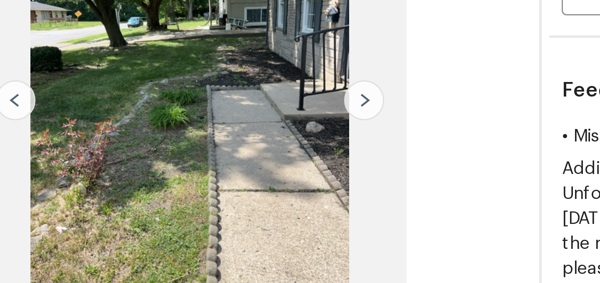
scroll to position [103, 0]
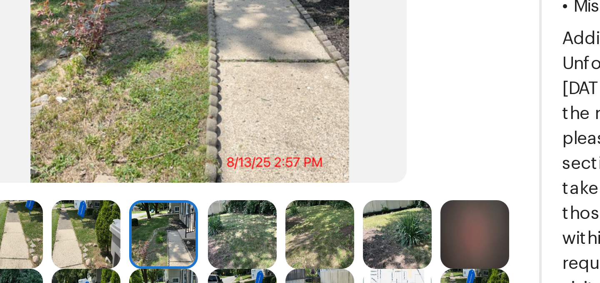
click at [306, 118] on img at bounding box center [310, 118] width 23 height 23
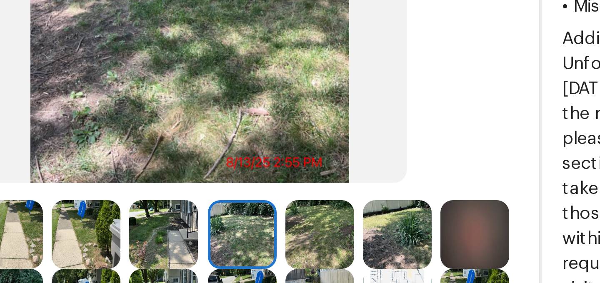
click at [336, 117] on img at bounding box center [336, 118] width 23 height 23
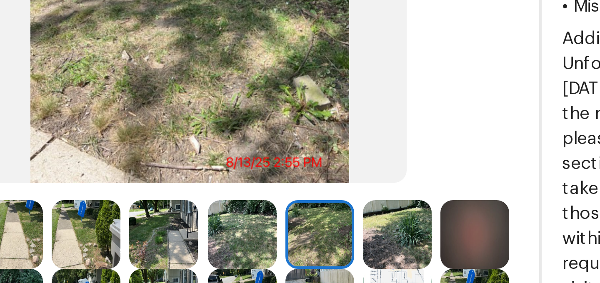
click at [365, 119] on img at bounding box center [362, 118] width 23 height 23
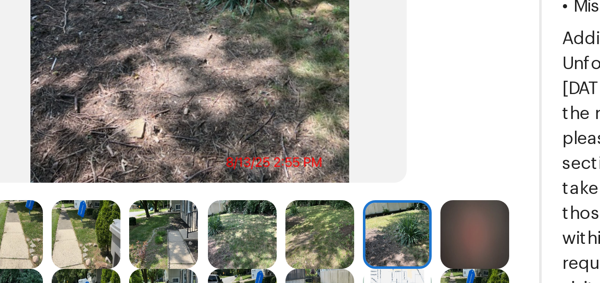
click at [395, 117] on img at bounding box center [388, 118] width 23 height 23
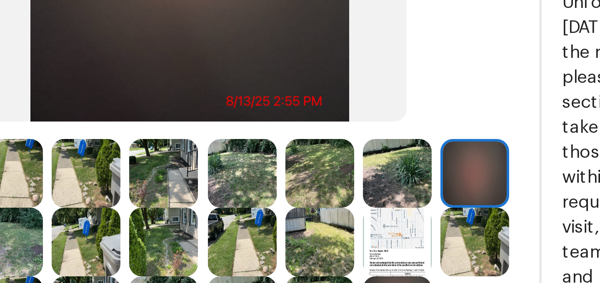
scroll to position [134, 0]
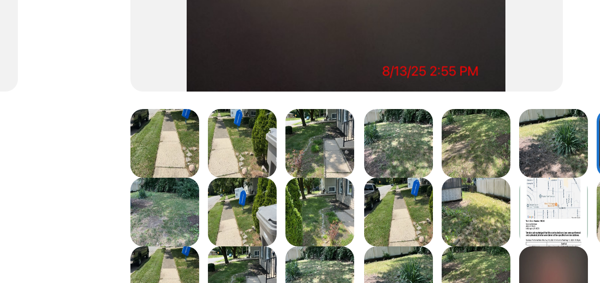
click at [234, 112] on img at bounding box center [233, 111] width 23 height 23
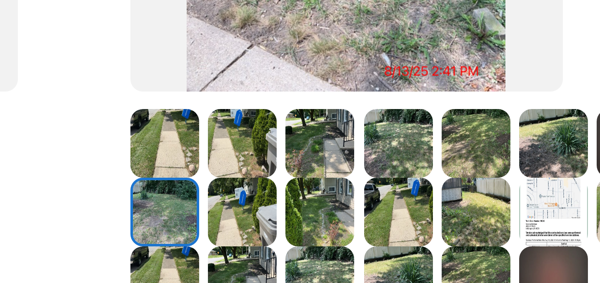
click at [258, 112] on img at bounding box center [258, 111] width 23 height 23
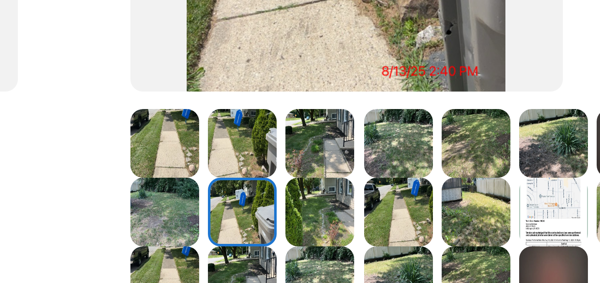
click at [275, 112] on img at bounding box center [284, 111] width 23 height 23
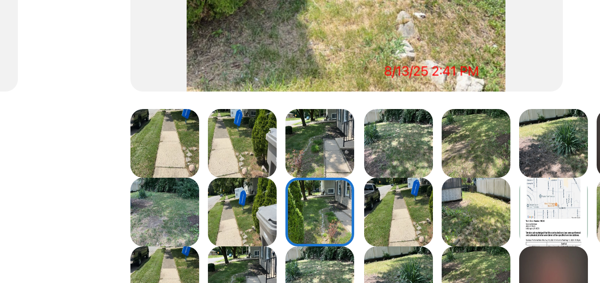
click at [307, 112] on img at bounding box center [310, 111] width 23 height 23
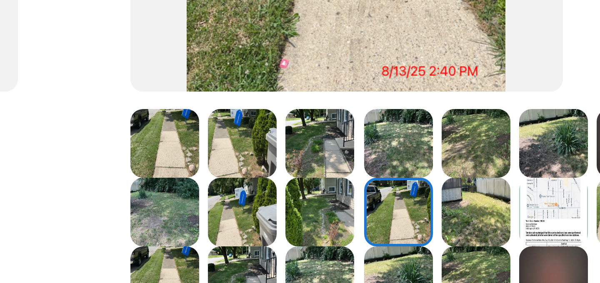
click at [332, 110] on img at bounding box center [336, 111] width 23 height 23
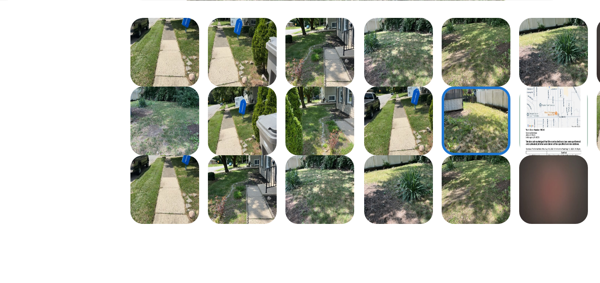
scroll to position [165, 0]
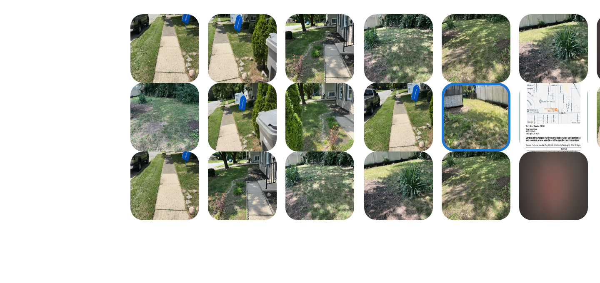
click at [332, 110] on img at bounding box center [336, 102] width 23 height 23
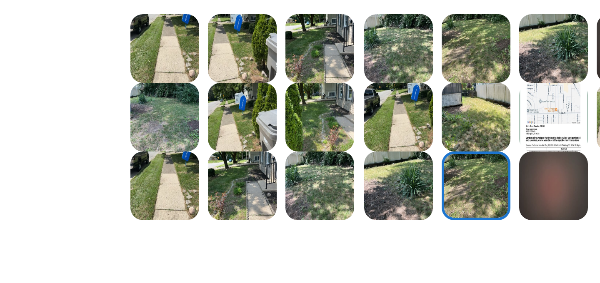
click at [312, 108] on img at bounding box center [310, 102] width 23 height 23
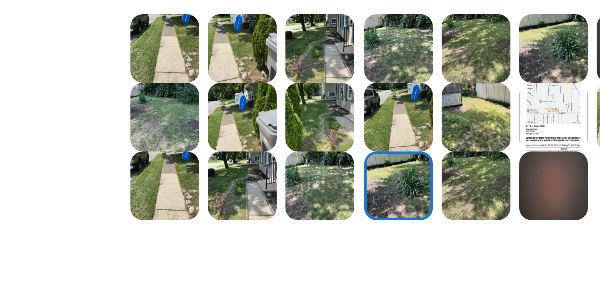
click at [275, 100] on img at bounding box center [284, 102] width 23 height 23
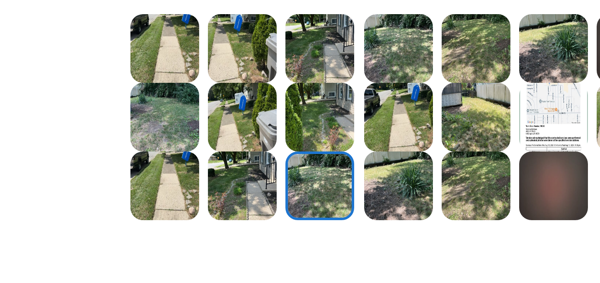
click at [262, 102] on img at bounding box center [258, 102] width 23 height 23
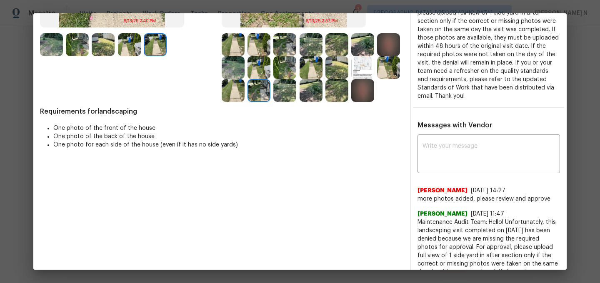
scroll to position [198, 0]
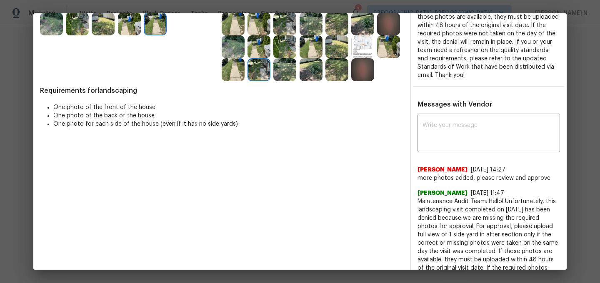
click at [441, 201] on span "Maintenance Audit Team: Hello! Unfortunately, this landscaping visit completed …" at bounding box center [488, 259] width 142 height 125
drag, startPoint x: 441, startPoint y: 201, endPoint x: 493, endPoint y: 201, distance: 52.1
click at [493, 201] on span "Maintenance Audit Team: Hello! Unfortunately, this landscaping visit completed …" at bounding box center [488, 259] width 142 height 125
click at [452, 138] on textarea at bounding box center [488, 133] width 132 height 23
paste textarea "Maintenance Audit Team: Hello! As per our updated SWO address sign photo is req…"
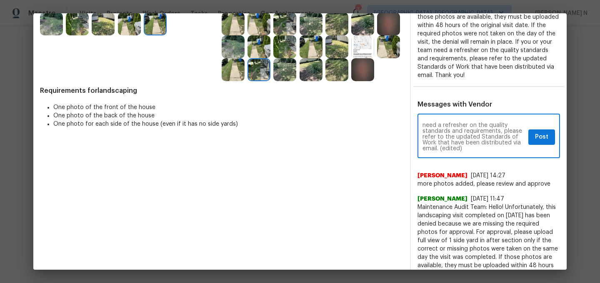
scroll to position [50, 0]
drag, startPoint x: 439, startPoint y: 145, endPoint x: 474, endPoint y: 145, distance: 34.6
click at [474, 145] on textarea "Maintenance Audit Team: Hello! As per our updated SWO address sign photo is req…" at bounding box center [473, 136] width 102 height 29
type textarea "Maintenance Audit Team: Hello! As per our updated SWO address sign photo is req…"
click at [546, 142] on button "Post" at bounding box center [541, 137] width 27 height 15
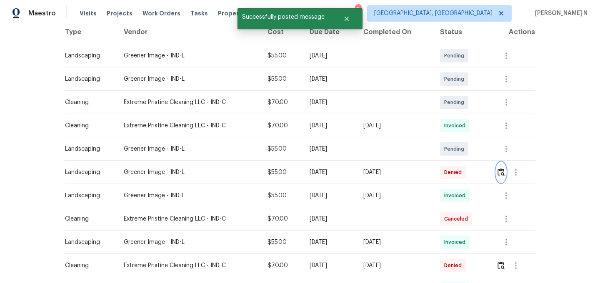
scroll to position [0, 0]
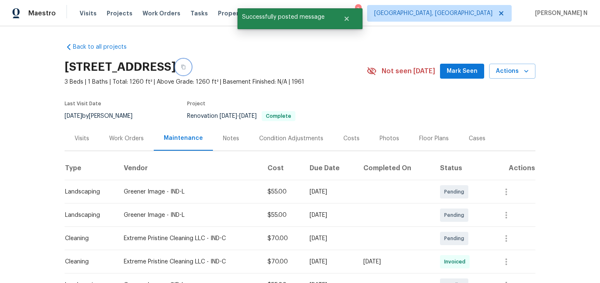
click at [191, 72] on button "button" at bounding box center [183, 67] width 15 height 15
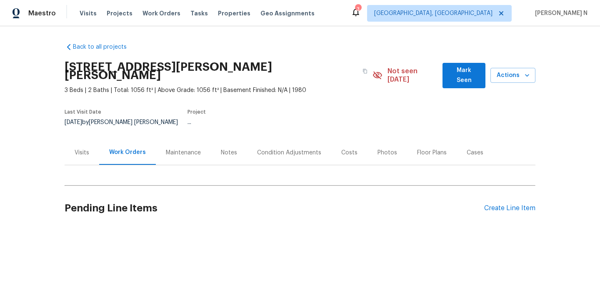
click at [189, 149] on div "Maintenance" at bounding box center [183, 153] width 35 height 8
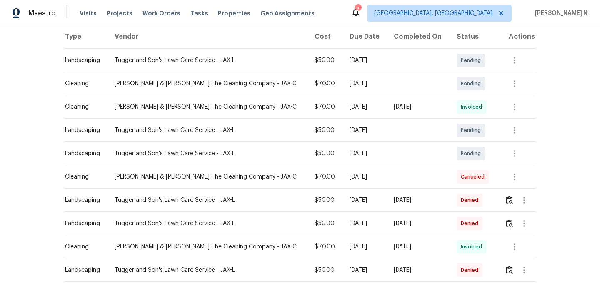
scroll to position [147, 0]
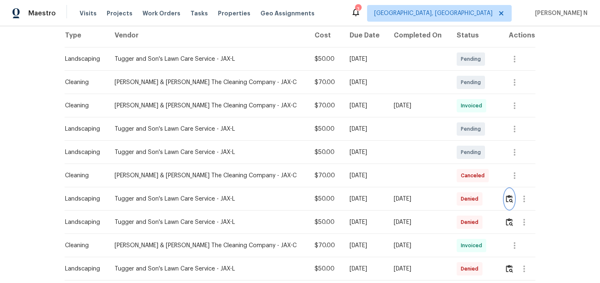
click at [506, 195] on img "button" at bounding box center [509, 199] width 7 height 8
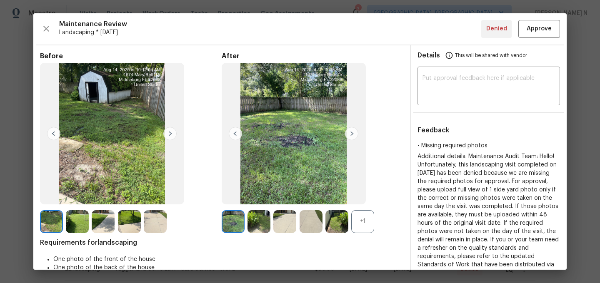
click at [364, 223] on div "+1" at bounding box center [362, 221] width 23 height 23
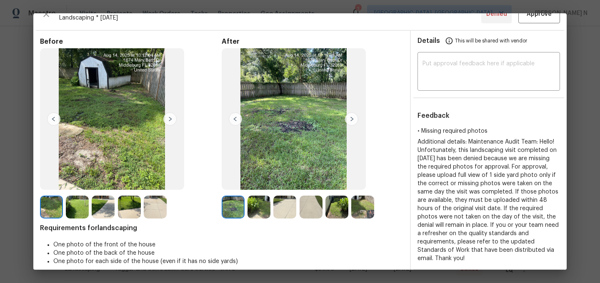
scroll to position [7, 0]
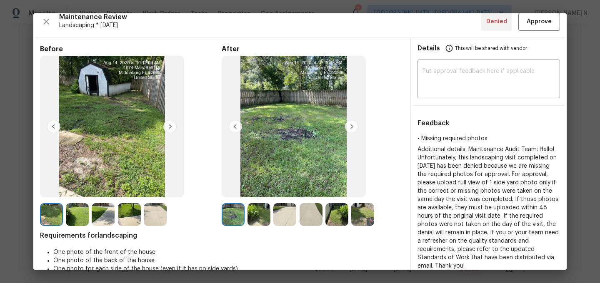
click at [340, 216] on img at bounding box center [336, 214] width 23 height 23
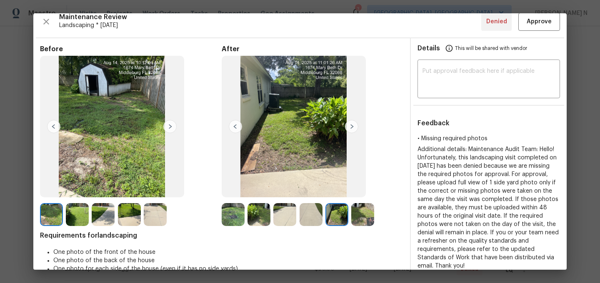
click at [233, 218] on img at bounding box center [233, 214] width 23 height 23
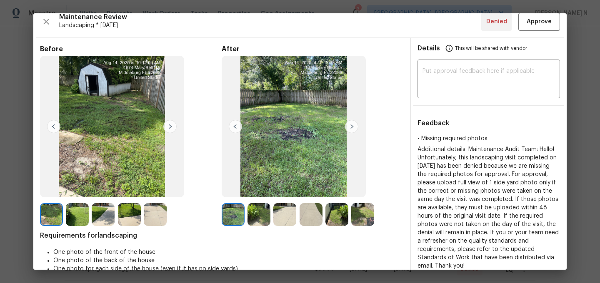
click at [362, 214] on img at bounding box center [362, 214] width 23 height 23
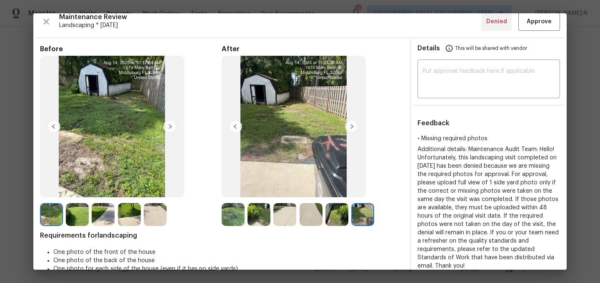
click at [284, 215] on img at bounding box center [284, 214] width 23 height 23
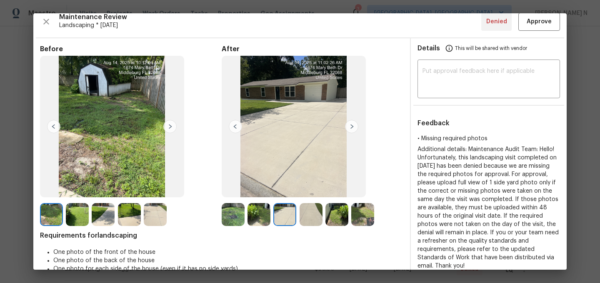
click at [306, 217] on img at bounding box center [310, 214] width 23 height 23
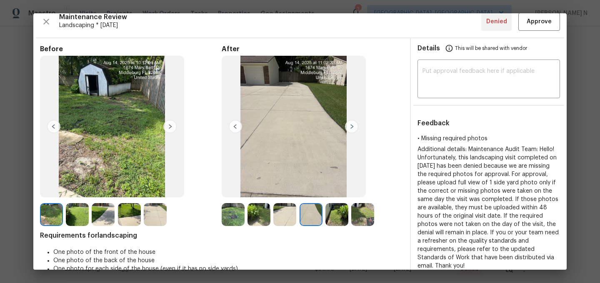
click at [282, 216] on img at bounding box center [284, 214] width 23 height 23
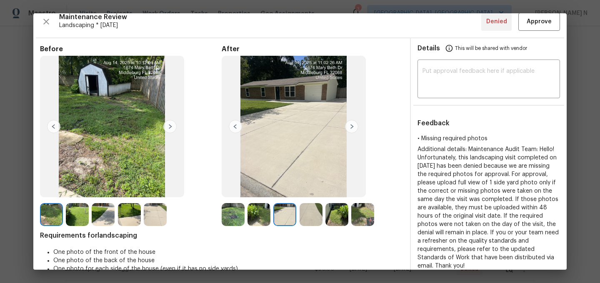
click at [309, 218] on img at bounding box center [310, 214] width 23 height 23
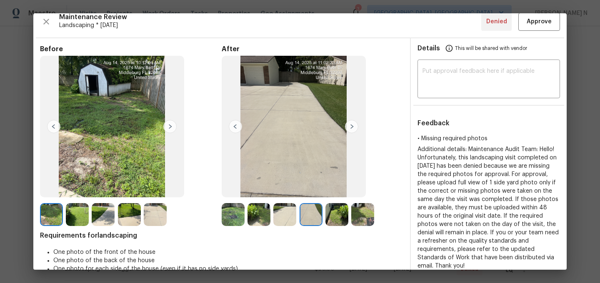
click at [327, 217] on img at bounding box center [336, 214] width 23 height 23
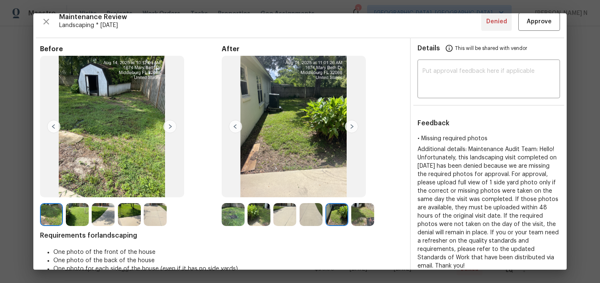
click at [362, 215] on img at bounding box center [362, 214] width 23 height 23
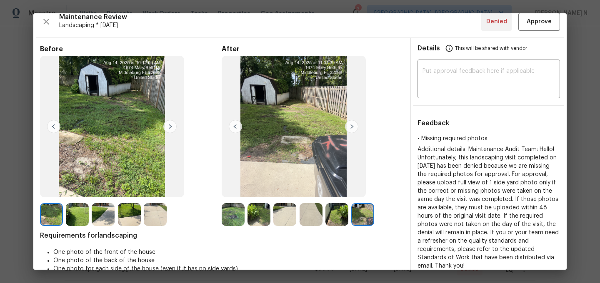
click at [234, 214] on img at bounding box center [233, 214] width 23 height 23
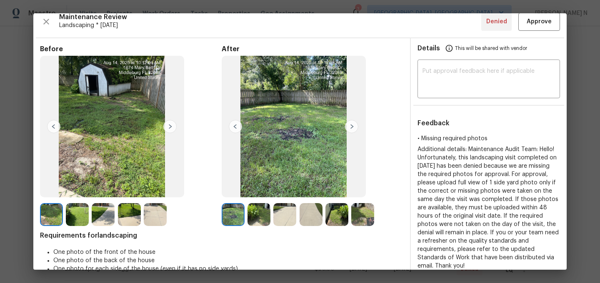
click at [151, 214] on img at bounding box center [155, 214] width 23 height 23
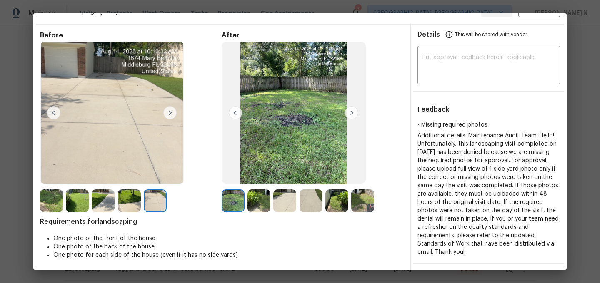
scroll to position [13, 0]
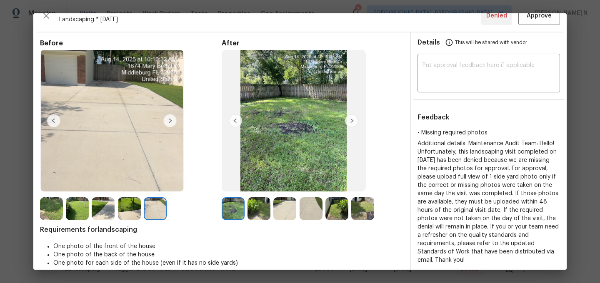
click at [54, 217] on img at bounding box center [51, 208] width 23 height 23
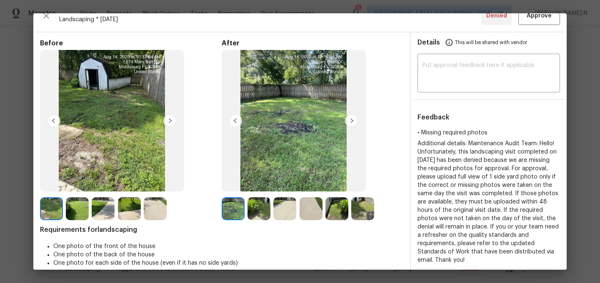
click at [78, 215] on img at bounding box center [77, 208] width 23 height 23
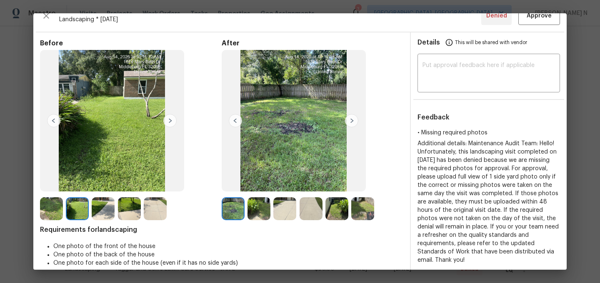
click at [101, 213] on img at bounding box center [103, 208] width 23 height 23
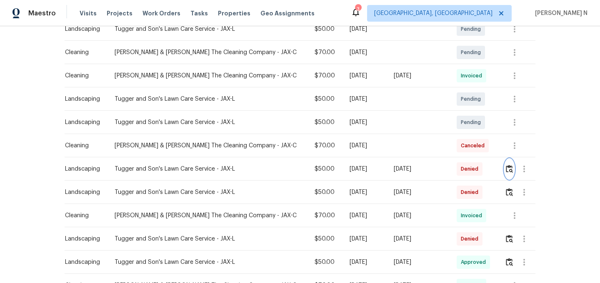
scroll to position [179, 0]
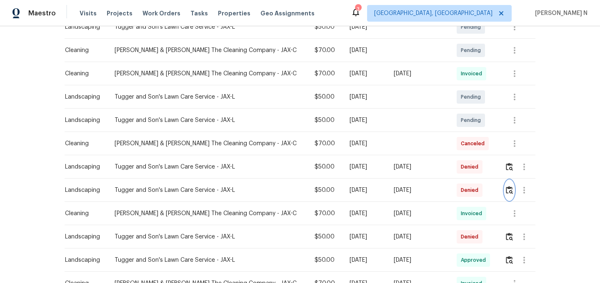
click at [508, 184] on button "button" at bounding box center [509, 190] width 10 height 20
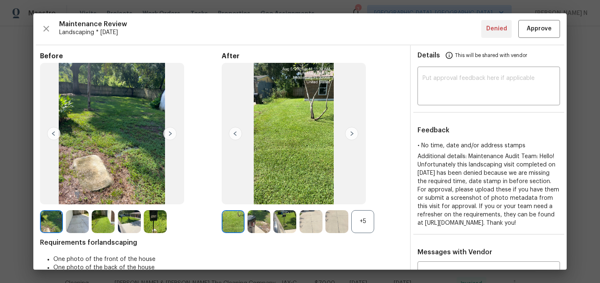
click at [287, 220] on img at bounding box center [284, 221] width 23 height 23
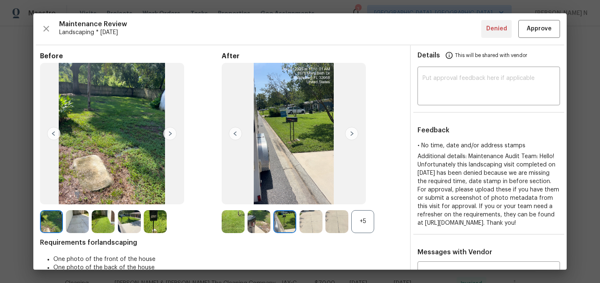
click at [150, 219] on img at bounding box center [155, 221] width 23 height 23
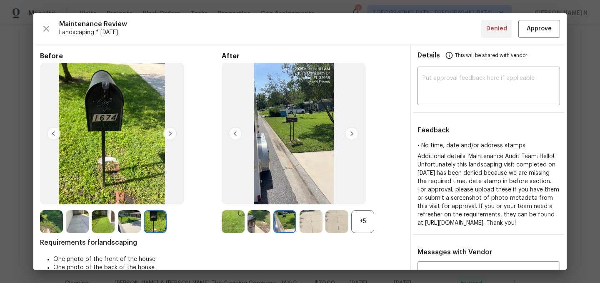
click at [362, 229] on div "+5" at bounding box center [362, 221] width 23 height 23
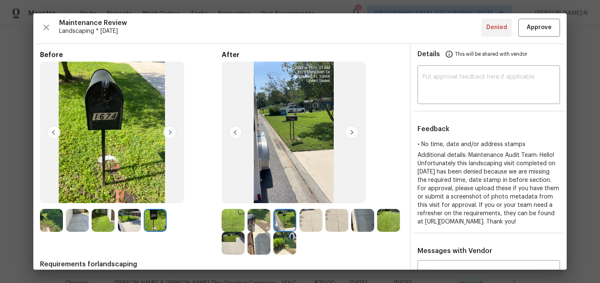
scroll to position [0, 0]
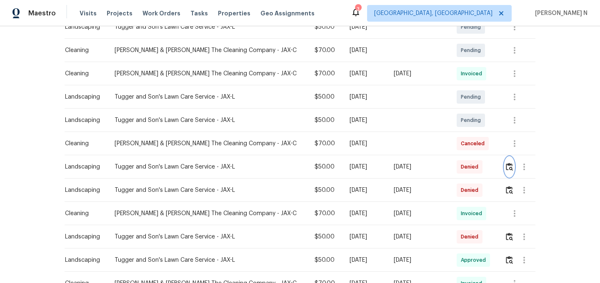
click at [506, 163] on img "button" at bounding box center [509, 167] width 7 height 8
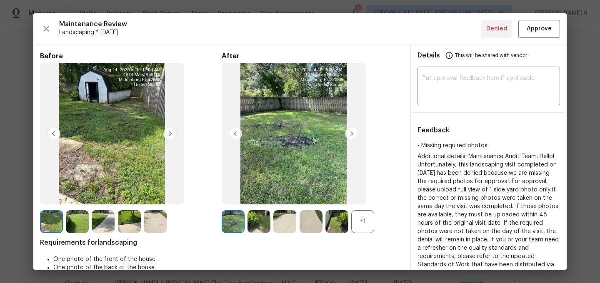
click at [358, 223] on div "+1" at bounding box center [362, 221] width 23 height 23
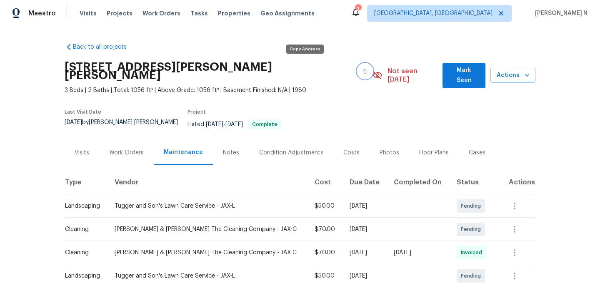
click at [357, 67] on button "button" at bounding box center [364, 71] width 15 height 15
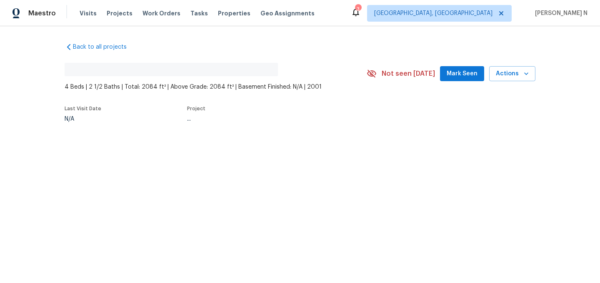
click at [199, 137] on div "Back to all projects No address found 4 Beds | 2 1/2 Baths | Total: 2084 ft² | …" at bounding box center [300, 101] width 600 height 151
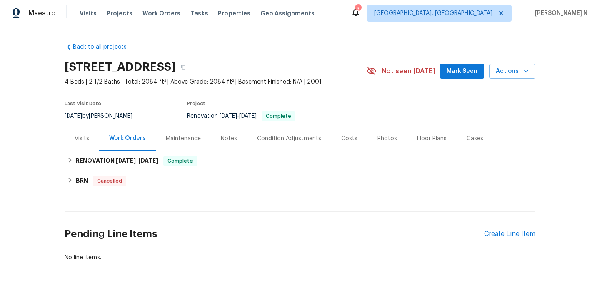
click at [199, 137] on div "Maintenance" at bounding box center [183, 139] width 35 height 8
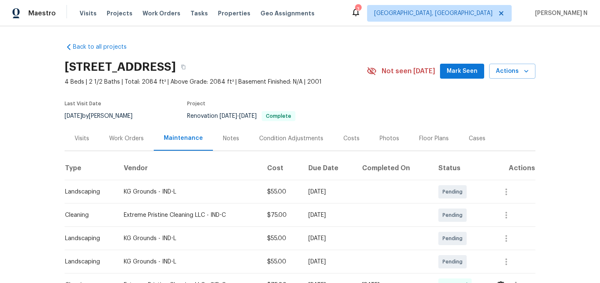
click at [264, 59] on div "[STREET_ADDRESS]" at bounding box center [216, 67] width 302 height 22
click at [191, 64] on button "button" at bounding box center [183, 67] width 15 height 15
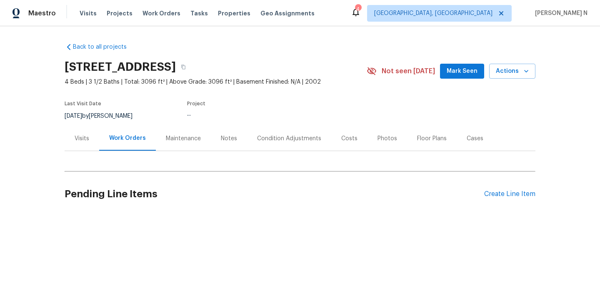
click at [182, 143] on div "Maintenance" at bounding box center [183, 139] width 35 height 8
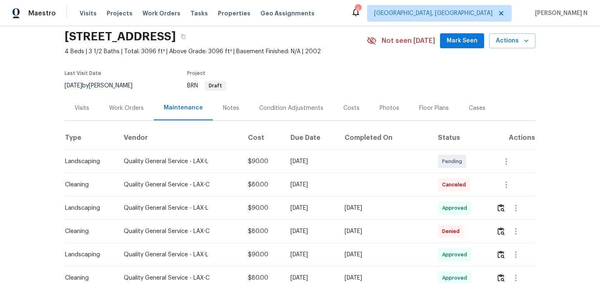
scroll to position [78, 0]
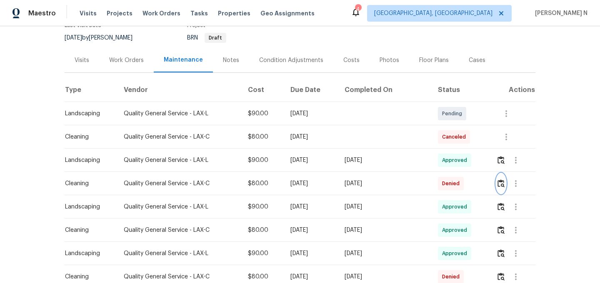
click at [499, 187] on img "button" at bounding box center [500, 184] width 7 height 8
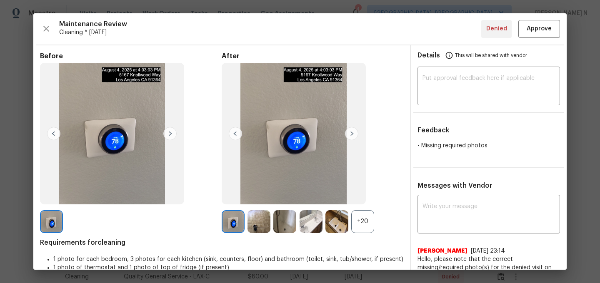
click at [354, 222] on div "+20" at bounding box center [362, 221] width 23 height 23
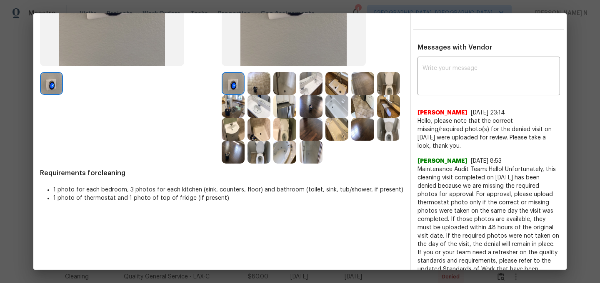
scroll to position [162, 0]
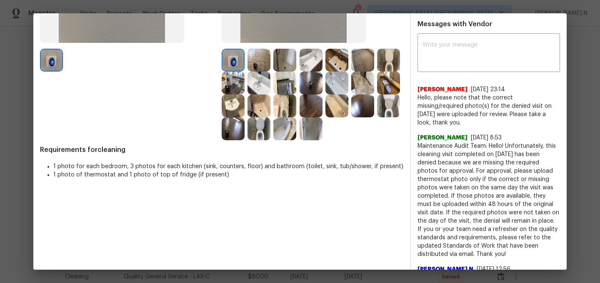
click at [349, 110] on div at bounding box center [338, 106] width 26 height 23
click at [339, 110] on img at bounding box center [336, 106] width 23 height 23
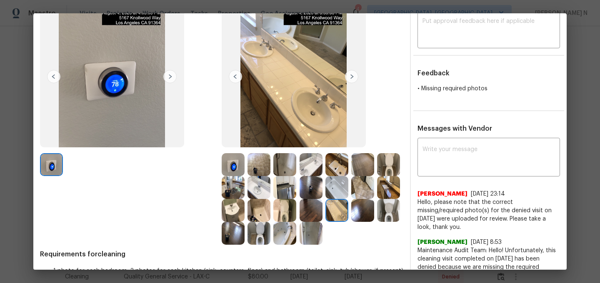
scroll to position [110, 0]
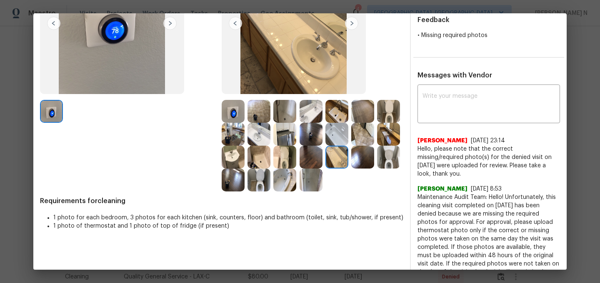
click at [283, 175] on img at bounding box center [284, 180] width 23 height 23
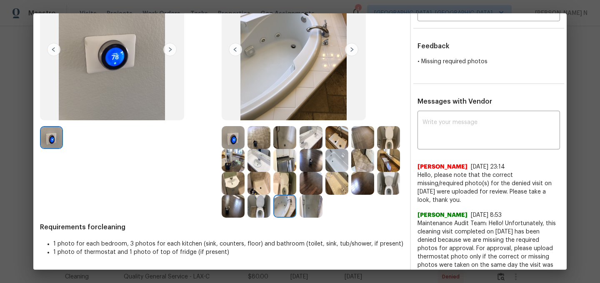
scroll to position [47, 0]
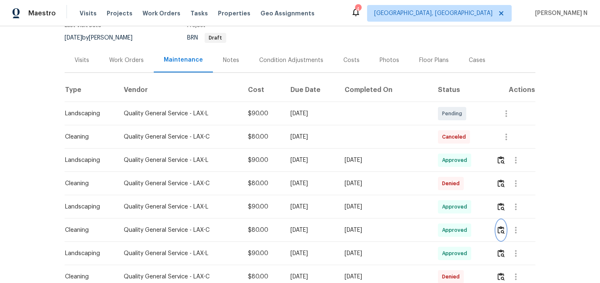
click at [501, 234] on img "button" at bounding box center [500, 230] width 7 height 8
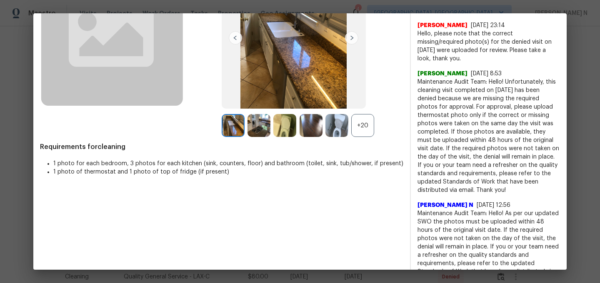
scroll to position [34, 0]
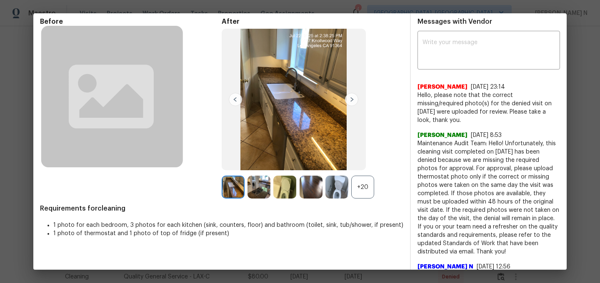
click at [361, 187] on div "+20" at bounding box center [362, 187] width 23 height 23
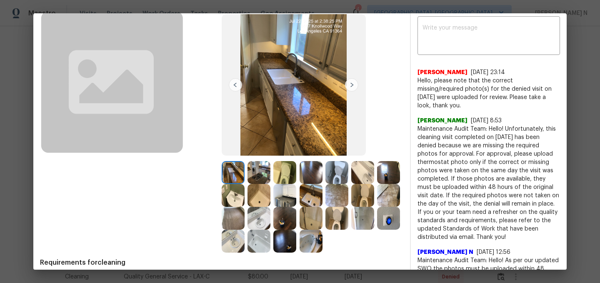
scroll to position [39, 0]
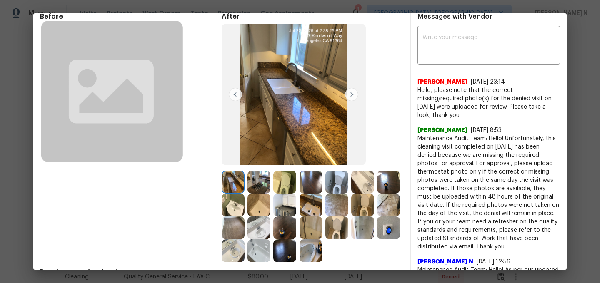
click at [382, 228] on img at bounding box center [388, 228] width 23 height 23
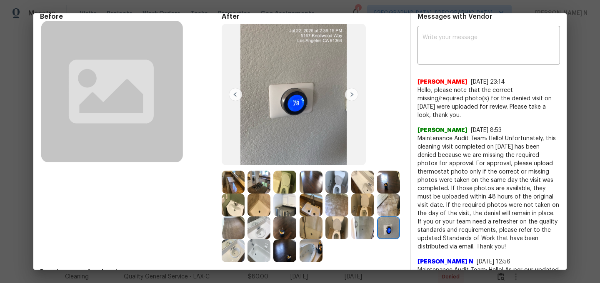
click at [238, 178] on img at bounding box center [233, 182] width 23 height 23
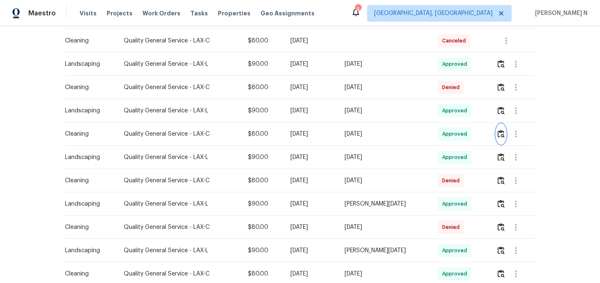
scroll to position [186, 0]
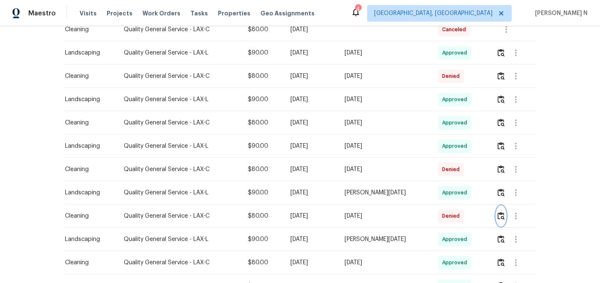
click at [502, 226] on button "button" at bounding box center [501, 216] width 10 height 20
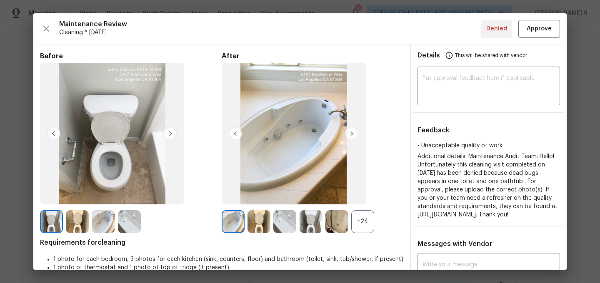
click at [371, 224] on div "+24" at bounding box center [362, 221] width 23 height 23
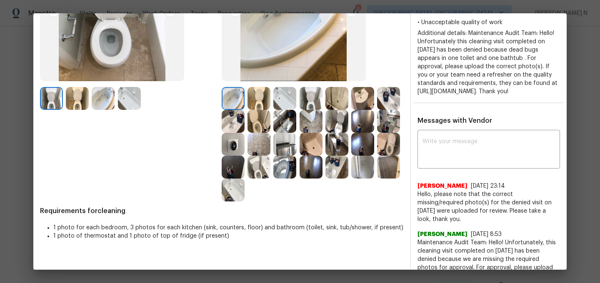
scroll to position [118, 0]
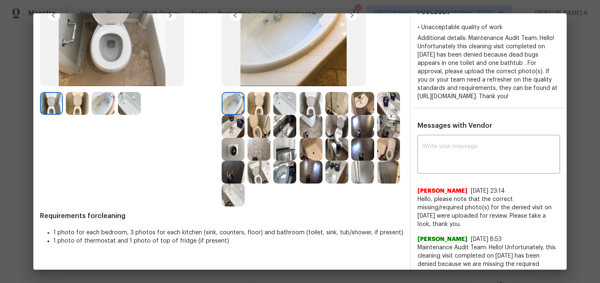
click at [115, 115] on div at bounding box center [105, 103] width 26 height 23
click at [98, 107] on img at bounding box center [103, 103] width 23 height 23
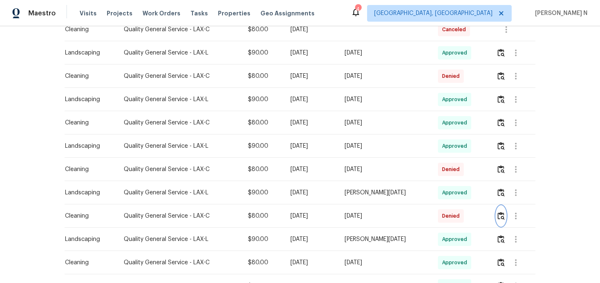
scroll to position [207, 0]
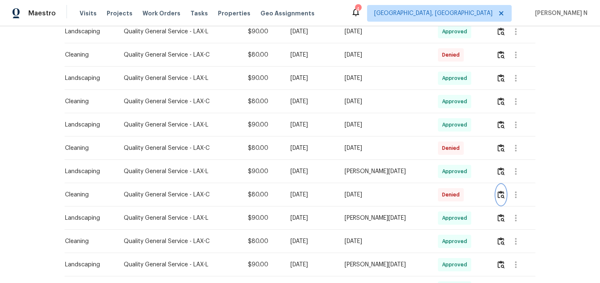
click at [500, 199] on img "button" at bounding box center [500, 195] width 7 height 8
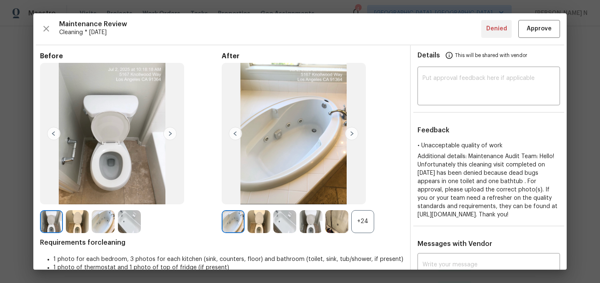
click at [366, 226] on div "+24" at bounding box center [362, 221] width 23 height 23
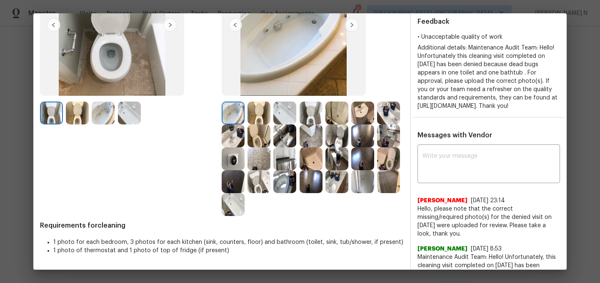
scroll to position [120, 0]
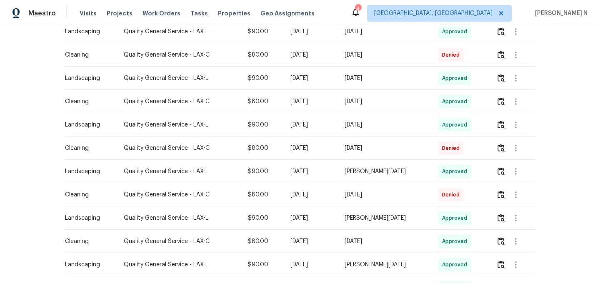
click at [496, 153] on td at bounding box center [512, 148] width 46 height 23
click at [500, 152] on img "button" at bounding box center [500, 148] width 7 height 8
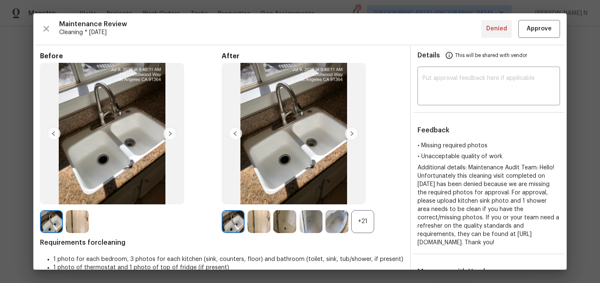
click at [356, 224] on div "+21" at bounding box center [362, 221] width 23 height 23
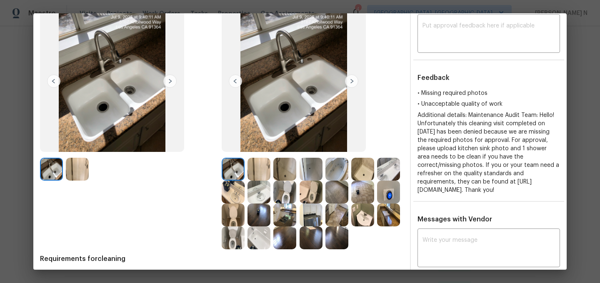
scroll to position [57, 0]
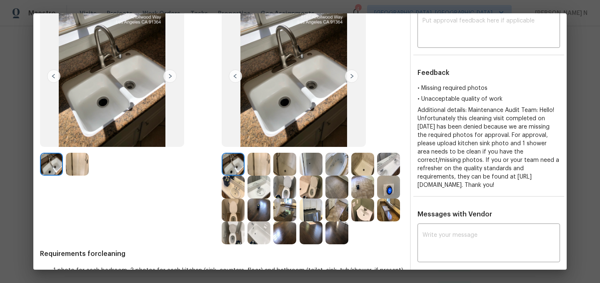
click at [377, 212] on img at bounding box center [388, 210] width 23 height 23
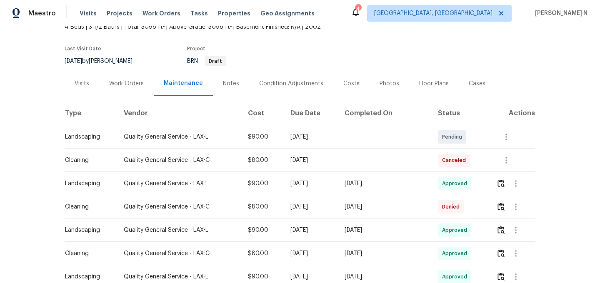
scroll to position [75, 0]
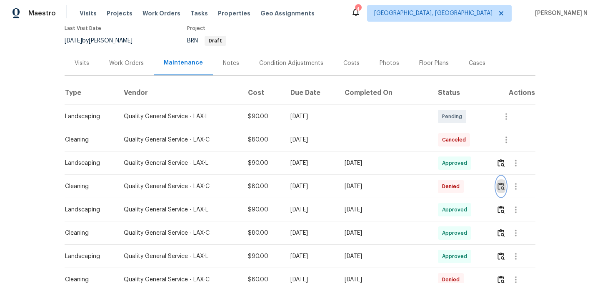
click at [500, 190] on img "button" at bounding box center [500, 186] width 7 height 8
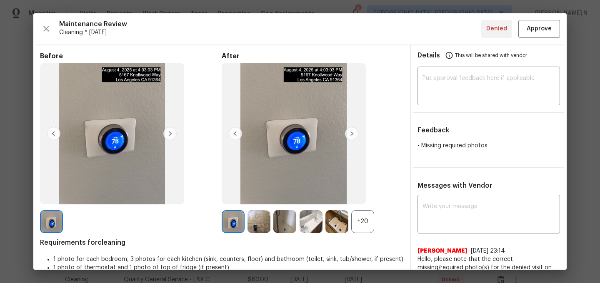
click at [366, 223] on div "+20" at bounding box center [362, 221] width 23 height 23
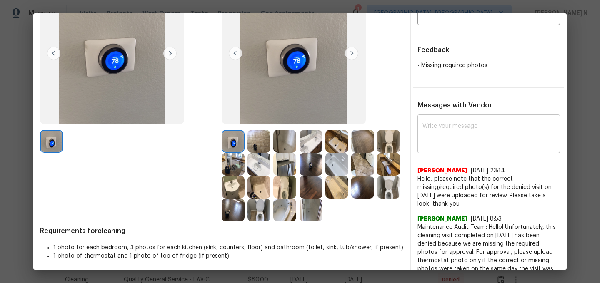
scroll to position [120, 0]
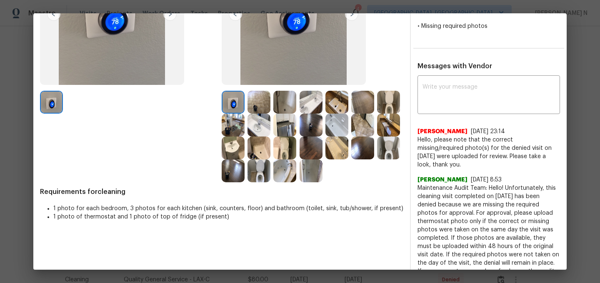
click at [478, 105] on textarea at bounding box center [488, 95] width 132 height 23
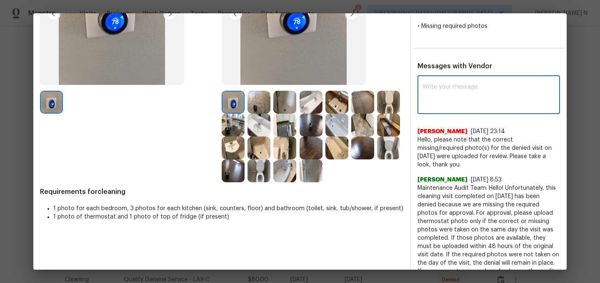
paste textarea "Maintenance Audit Team: Hello! Thank you for uploading the photo, after further…"
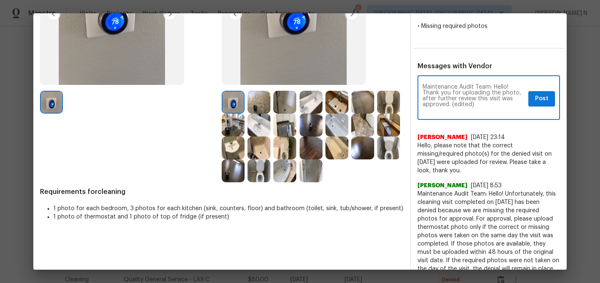
scroll to position [0, 0]
drag, startPoint x: 450, startPoint y: 104, endPoint x: 476, endPoint y: 104, distance: 25.8
click at [476, 104] on textarea "Maintenance Audit Team: Hello! Thank you for uploading the photo, after further…" at bounding box center [473, 98] width 102 height 29
type textarea "Maintenance Audit Team: Hello! Thank you for uploading the photo, after further…"
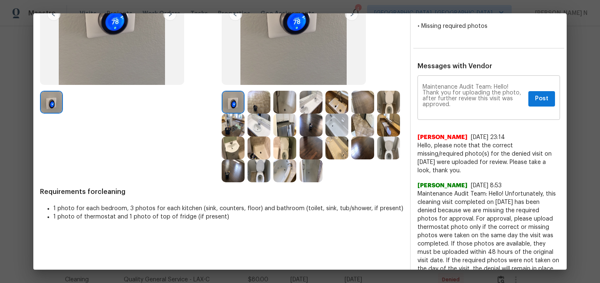
click at [545, 114] on div "Maintenance Audit Team: Hello! Thank you for uploading the photo, after further…" at bounding box center [488, 98] width 142 height 42
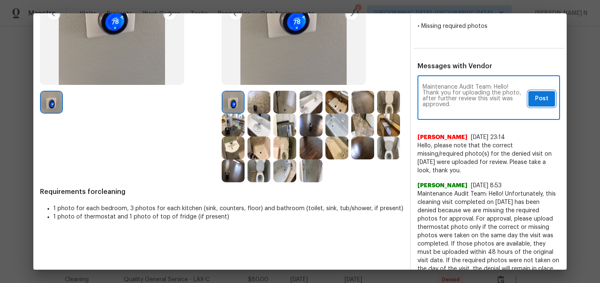
click at [544, 102] on span "Post" at bounding box center [541, 99] width 13 height 10
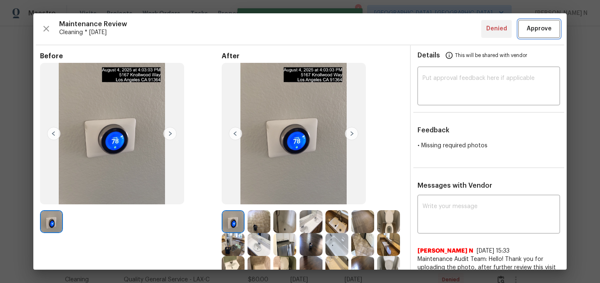
click at [539, 36] on button "Approve" at bounding box center [539, 29] width 42 height 18
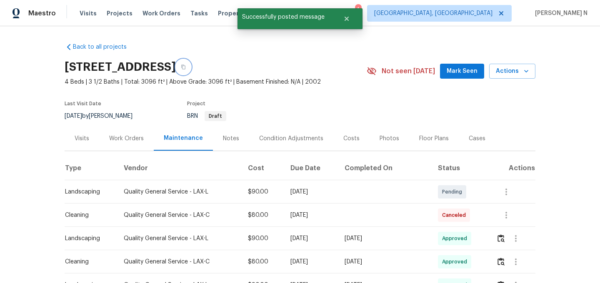
click at [185, 67] on icon "button" at bounding box center [183, 67] width 4 height 5
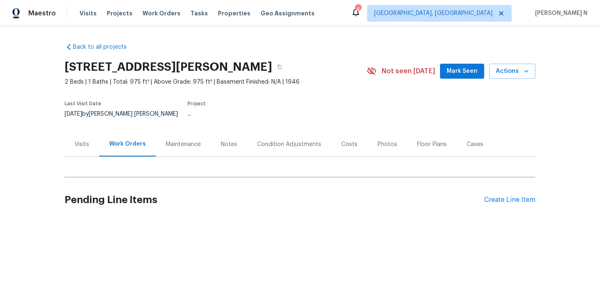
click at [182, 140] on div "Maintenance" at bounding box center [183, 144] width 35 height 8
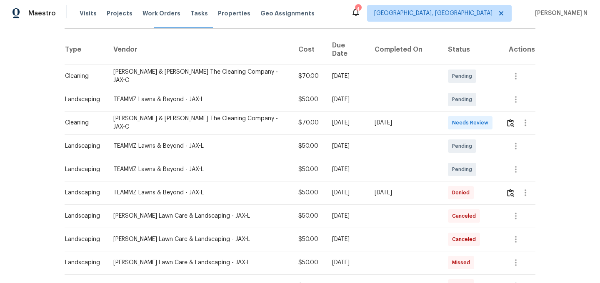
scroll to position [145, 0]
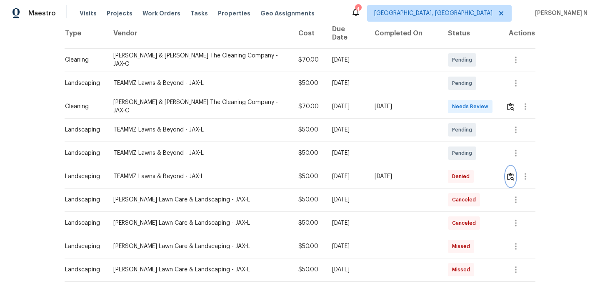
click at [507, 173] on img "button" at bounding box center [510, 177] width 7 height 8
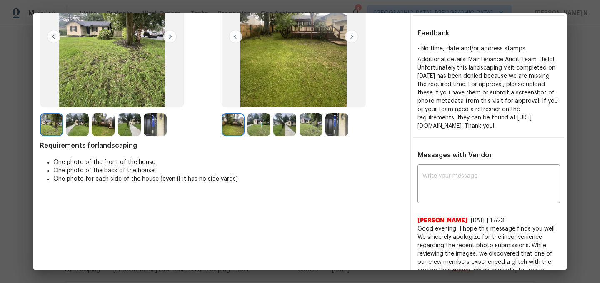
scroll to position [114, 0]
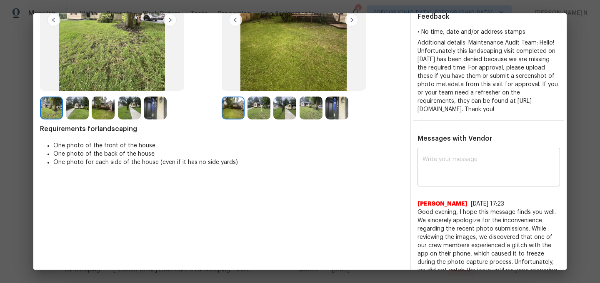
click at [465, 180] on textarea at bounding box center [488, 168] width 132 height 23
paste textarea "Maintenance Audit Team: Hello! We approve this visit as an exception for this t…"
type textarea "Maintenance Audit Team: Hello! We approve this visit as an exception for this t…"
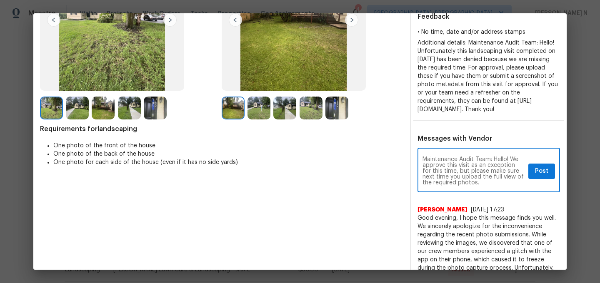
scroll to position [0, 0]
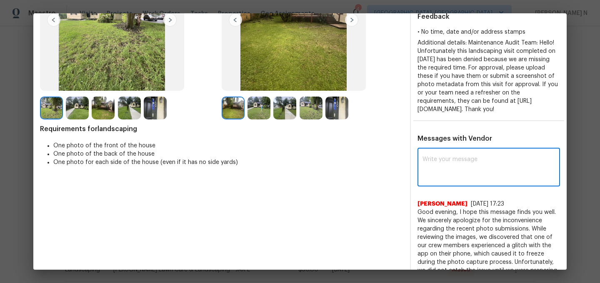
click at [448, 180] on textarea at bounding box center [488, 168] width 132 height 23
paste textarea "Maintenance Audit Team: Hello! We approve this visit as an exception for this t…"
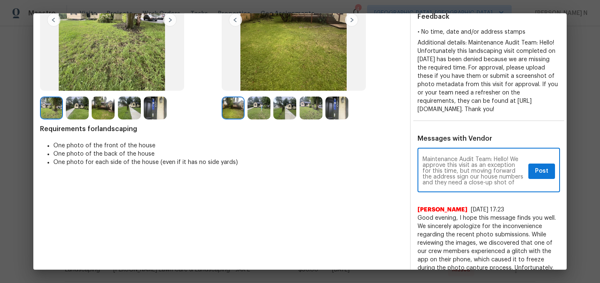
scroll to position [70, 0]
drag, startPoint x: 505, startPoint y: 179, endPoint x: 515, endPoint y: 205, distance: 28.1
type textarea "Maintenance Audit Team: Hello! We approve this visit as an exception for this t…"
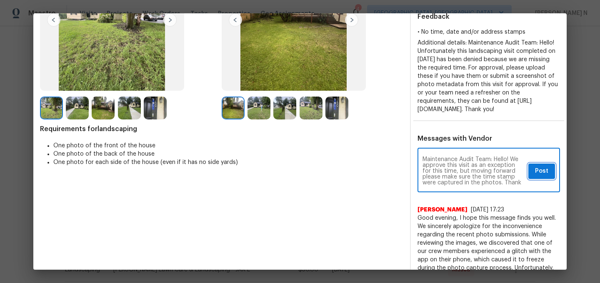
click at [543, 177] on span "Post" at bounding box center [541, 171] width 13 height 10
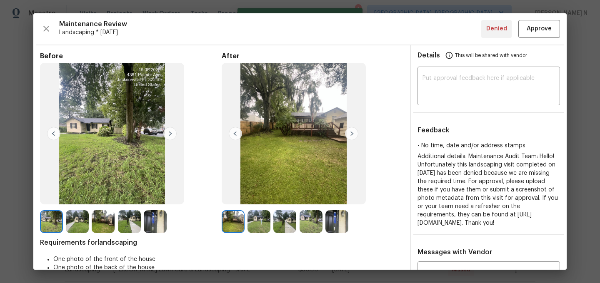
click at [539, 37] on div "Maintenance Review Landscaping * Mon, Aug 11 Denied Approve Before After Requir…" at bounding box center [299, 141] width 533 height 257
click at [539, 32] on span "Approve" at bounding box center [538, 29] width 25 height 10
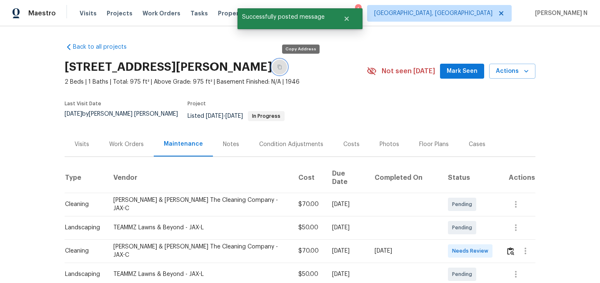
click at [282, 69] on icon "button" at bounding box center [279, 67] width 5 height 5
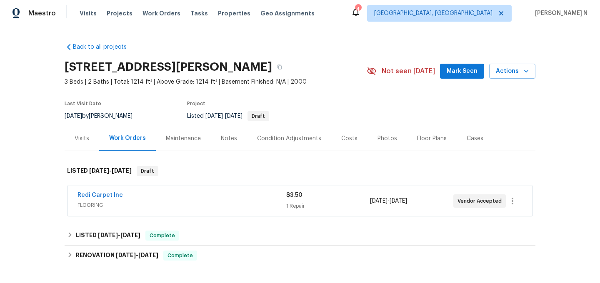
click at [180, 144] on div "Maintenance" at bounding box center [183, 138] width 55 height 25
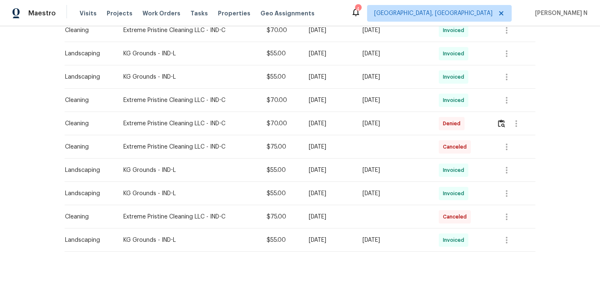
scroll to position [344, 0]
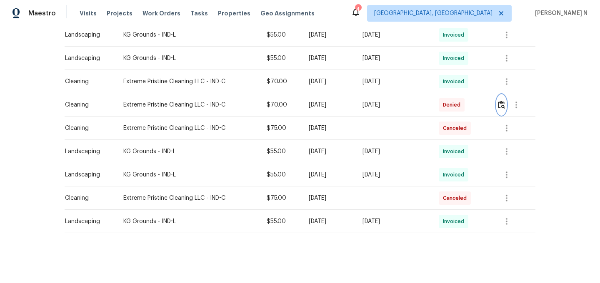
click at [501, 102] on img "button" at bounding box center [501, 105] width 7 height 8
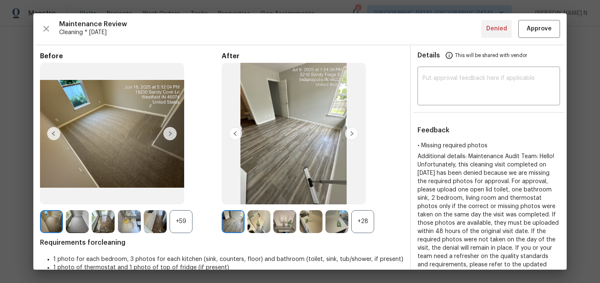
click at [366, 223] on div "+28" at bounding box center [362, 221] width 23 height 23
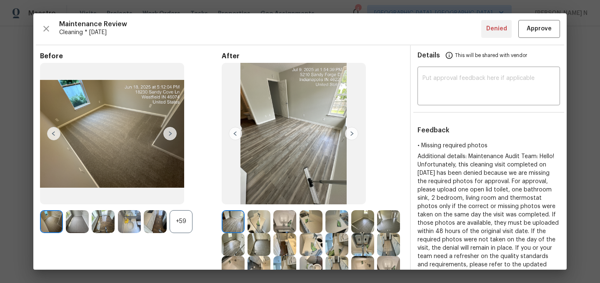
click at [186, 227] on div "+59" at bounding box center [181, 221] width 23 height 23
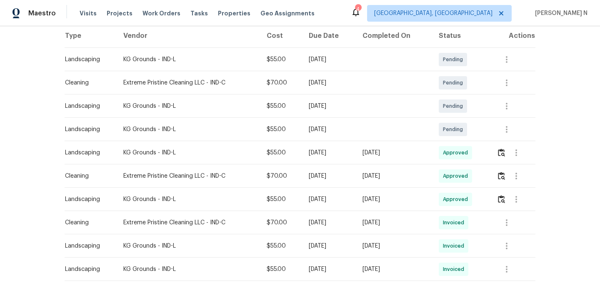
scroll to position [147, 0]
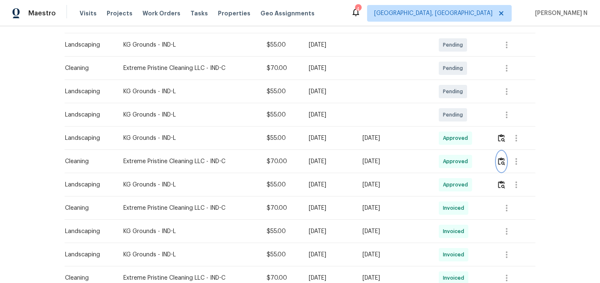
click at [501, 159] on img "button" at bounding box center [501, 161] width 7 height 8
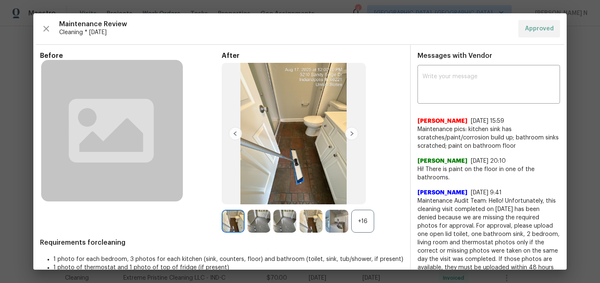
click at [368, 229] on div "+16" at bounding box center [362, 221] width 23 height 23
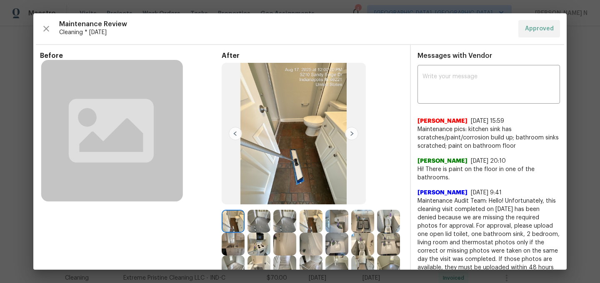
scroll to position [55, 0]
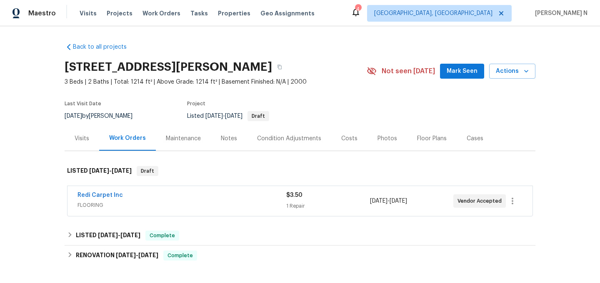
click at [165, 133] on div "Maintenance" at bounding box center [183, 138] width 55 height 25
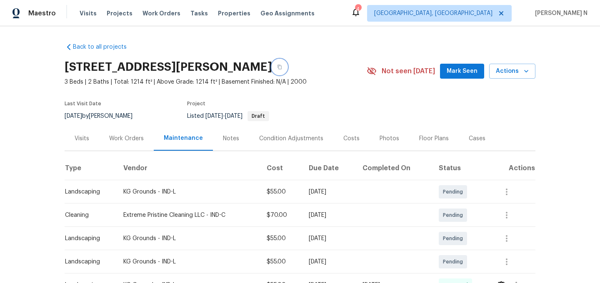
click at [282, 69] on icon "button" at bounding box center [279, 67] width 5 height 5
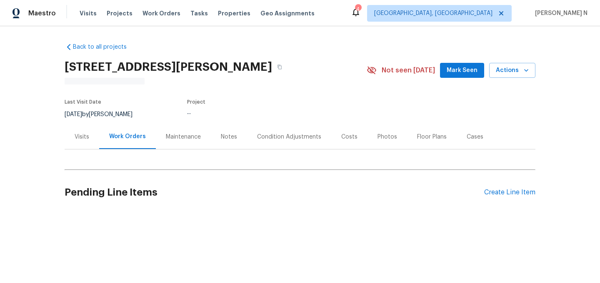
click at [177, 140] on div "Maintenance" at bounding box center [183, 137] width 35 height 8
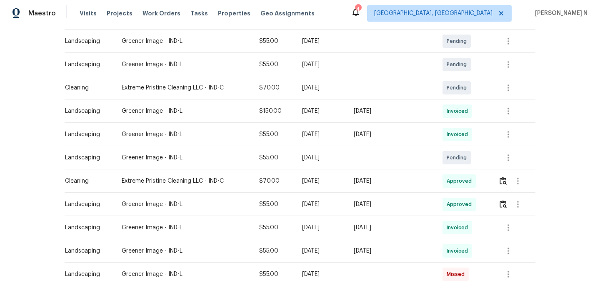
scroll to position [24, 0]
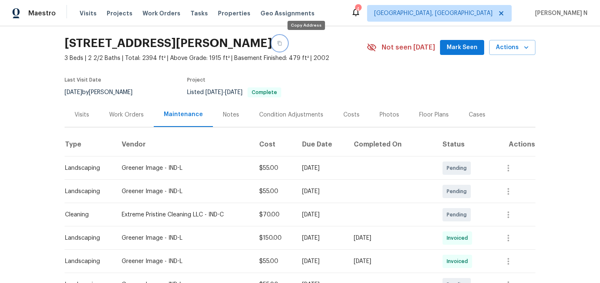
click at [287, 40] on button "button" at bounding box center [279, 43] width 15 height 15
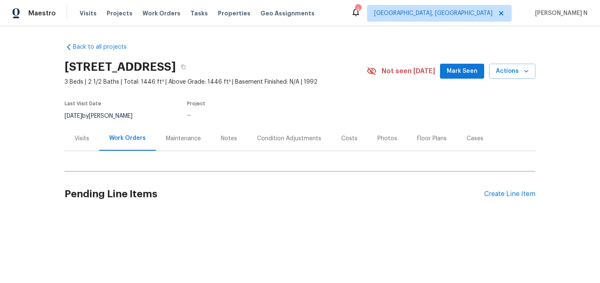
click at [187, 136] on div "Maintenance" at bounding box center [183, 139] width 35 height 8
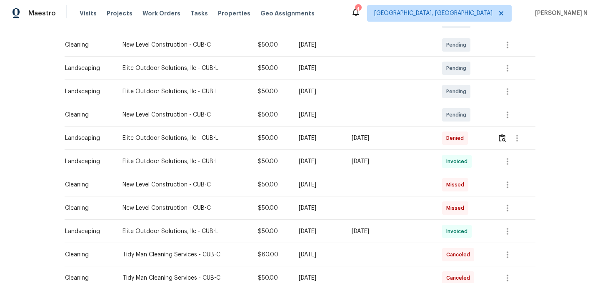
scroll to position [175, 0]
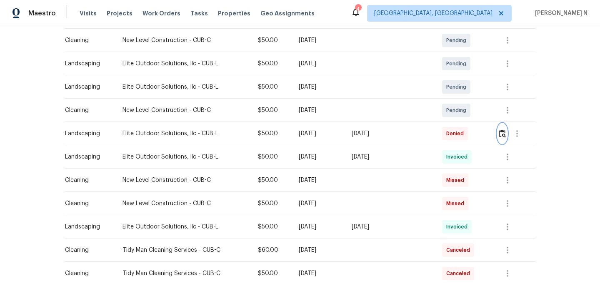
click at [502, 137] on button "button" at bounding box center [502, 134] width 10 height 20
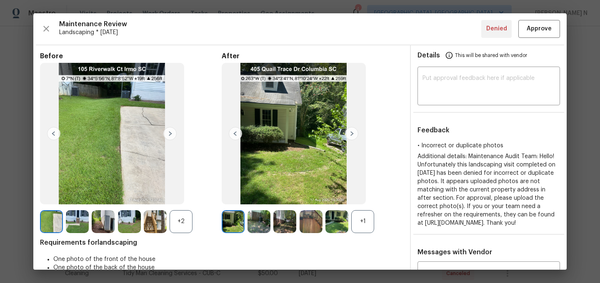
click at [367, 217] on div "+1" at bounding box center [362, 221] width 23 height 23
click at [186, 222] on div "+2" at bounding box center [181, 221] width 23 height 23
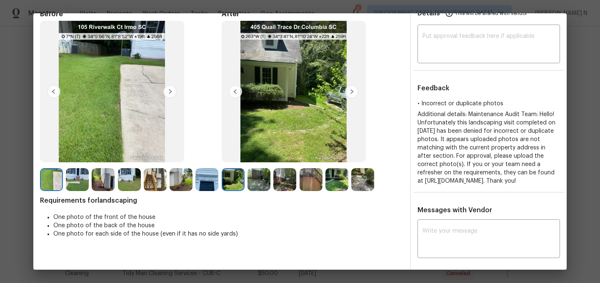
scroll to position [17, 0]
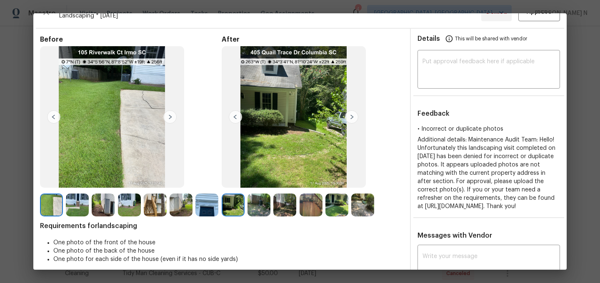
click at [199, 203] on img at bounding box center [206, 205] width 23 height 23
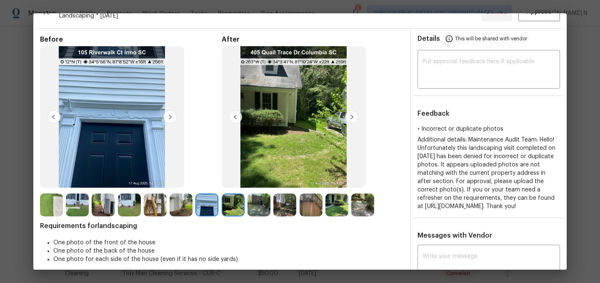
click at [256, 207] on img at bounding box center [258, 205] width 23 height 23
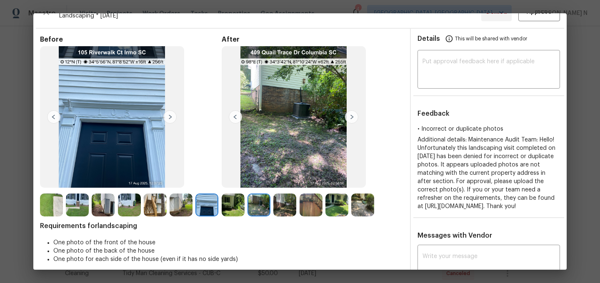
click at [342, 205] on img at bounding box center [336, 205] width 23 height 23
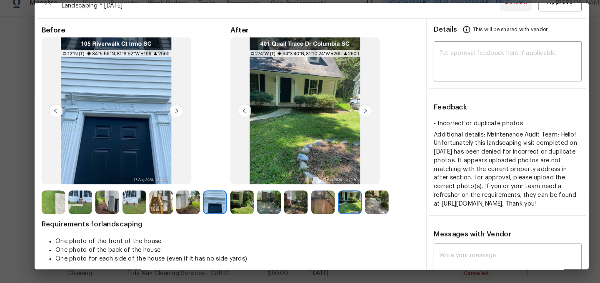
scroll to position [0, 0]
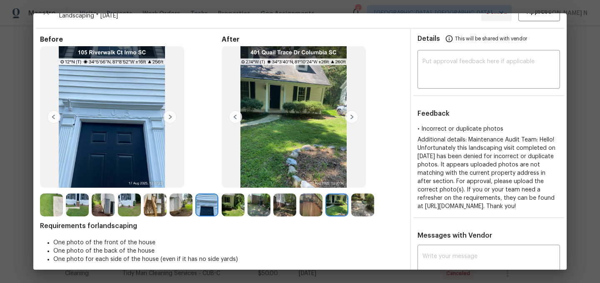
click at [362, 216] on img at bounding box center [362, 205] width 23 height 23
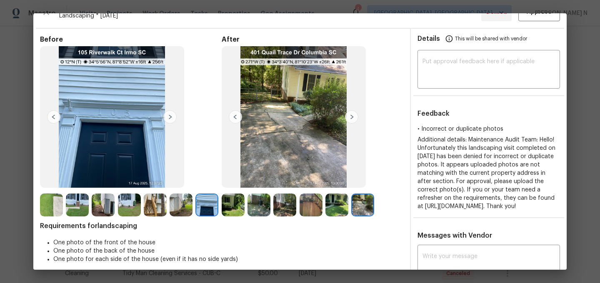
click at [150, 206] on img at bounding box center [155, 205] width 23 height 23
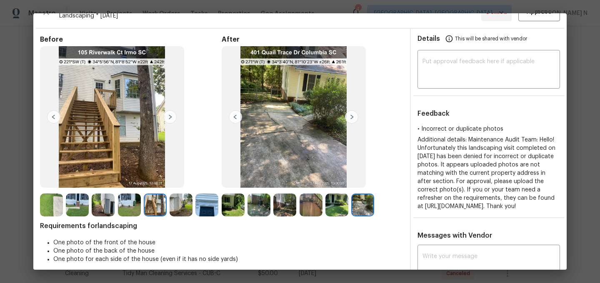
click at [48, 204] on img at bounding box center [51, 205] width 23 height 23
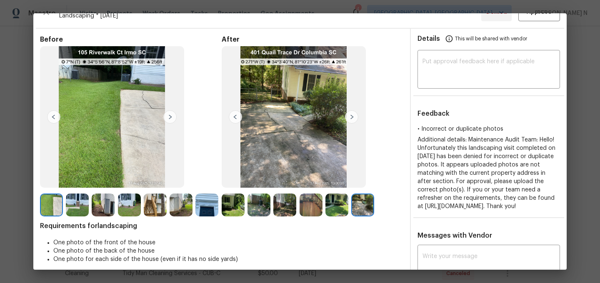
click at [75, 203] on img at bounding box center [77, 205] width 23 height 23
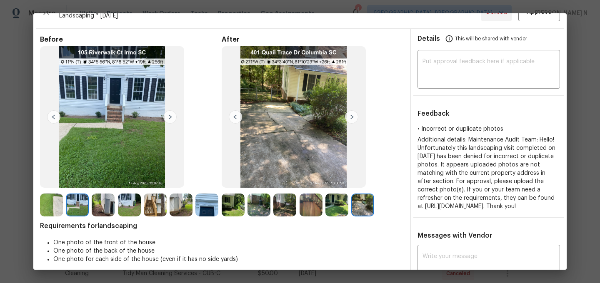
click at [318, 207] on img at bounding box center [310, 205] width 23 height 23
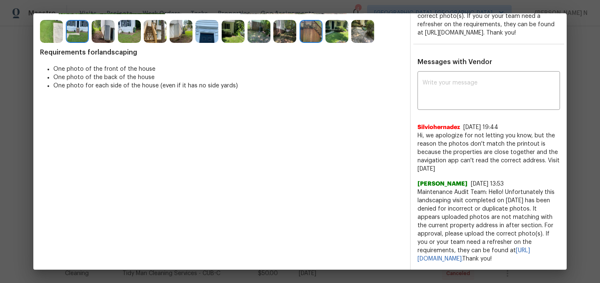
scroll to position [207, 0]
click at [446, 188] on span "Maintenance Audit Team: Hello! Unfortunately this landscaping visit completed o…" at bounding box center [488, 225] width 142 height 75
drag, startPoint x: 446, startPoint y: 183, endPoint x: 494, endPoint y: 178, distance: 48.5
click at [494, 188] on span "Maintenance Audit Team: Hello! Unfortunately this landscaping visit completed o…" at bounding box center [488, 225] width 142 height 75
copy span "Maintenance Audit Team: Hello!"
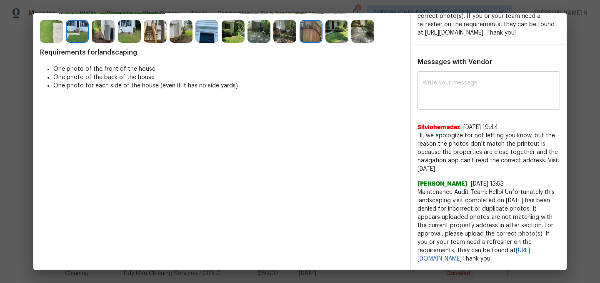
click at [441, 85] on textarea at bounding box center [488, 91] width 132 height 23
paste textarea "Maintenance Audit Team: Hello!"
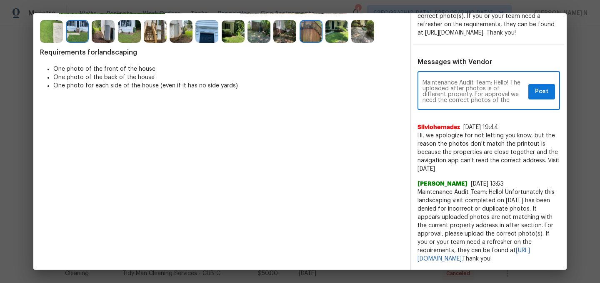
paste textarea "As per our updated SWO the photos must be uploaded within 48 hours of the origi…"
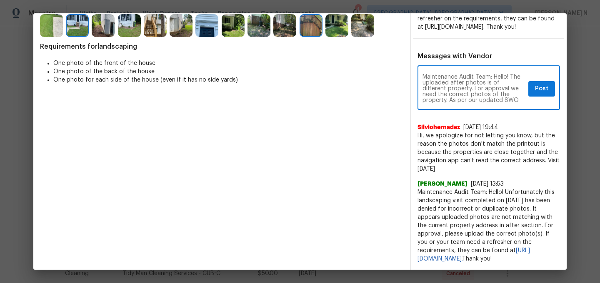
scroll to position [52, 0]
type textarea "Maintenance Audit Team: Hello! The uploaded after photos is of different proper…"
click at [542, 85] on span "Post" at bounding box center [541, 89] width 13 height 10
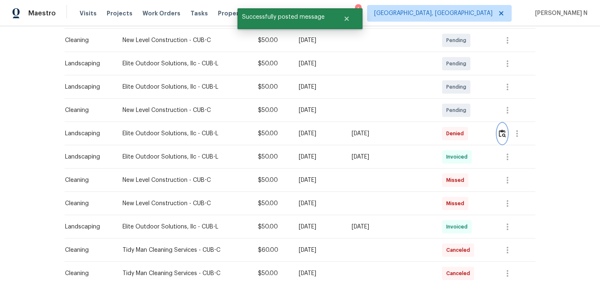
scroll to position [0, 0]
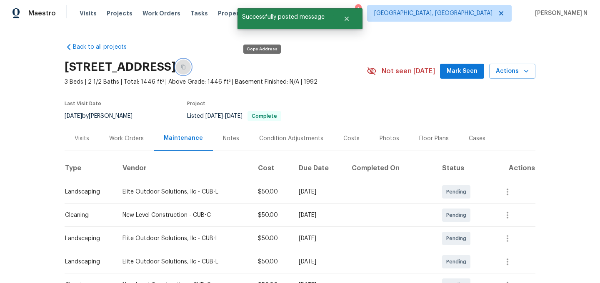
click at [191, 67] on button "button" at bounding box center [183, 67] width 15 height 15
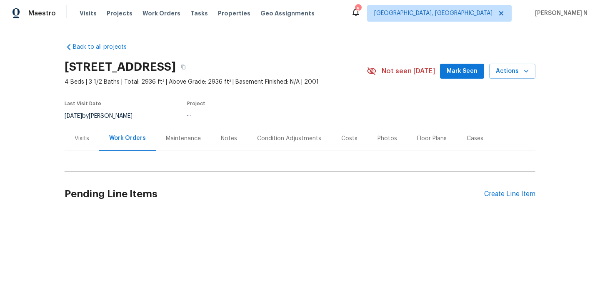
click at [176, 139] on div "Maintenance" at bounding box center [183, 139] width 35 height 8
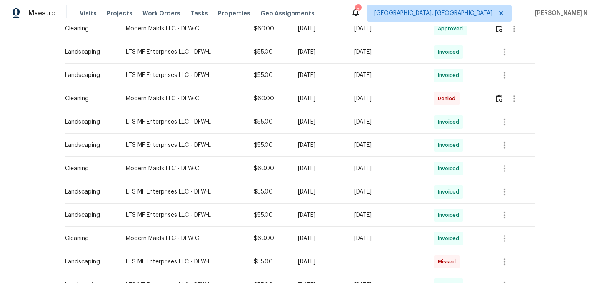
scroll to position [259, 0]
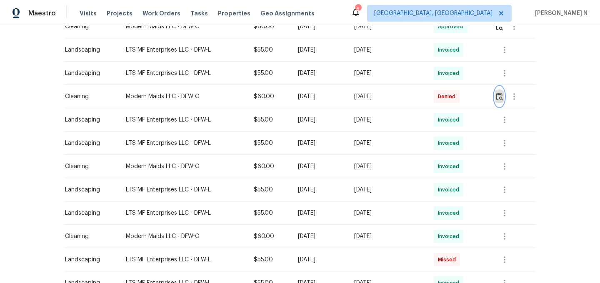
click at [502, 98] on img "button" at bounding box center [499, 96] width 7 height 8
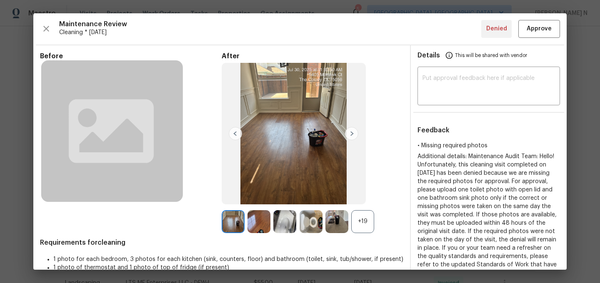
click at [371, 213] on div "+19" at bounding box center [362, 221] width 23 height 23
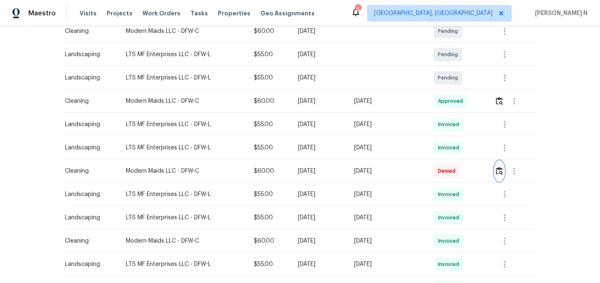
scroll to position [172, 0]
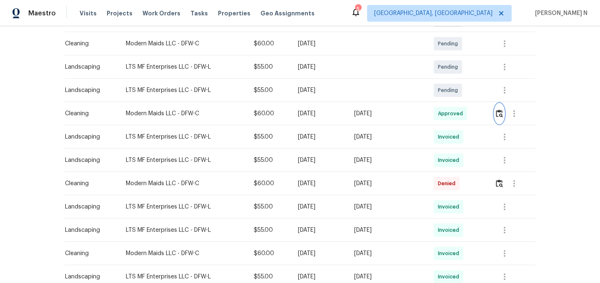
click at [502, 113] on img "button" at bounding box center [499, 114] width 7 height 8
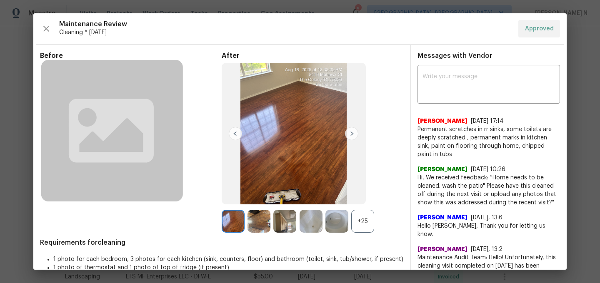
scroll to position [4, 0]
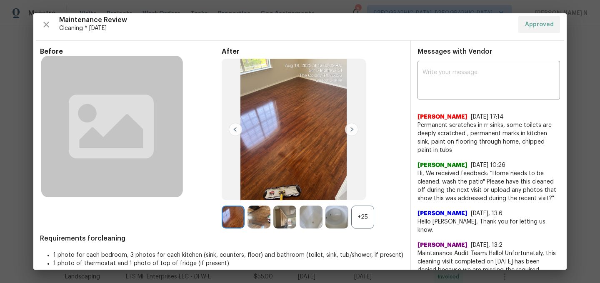
click at [360, 213] on div "+25" at bounding box center [362, 217] width 23 height 23
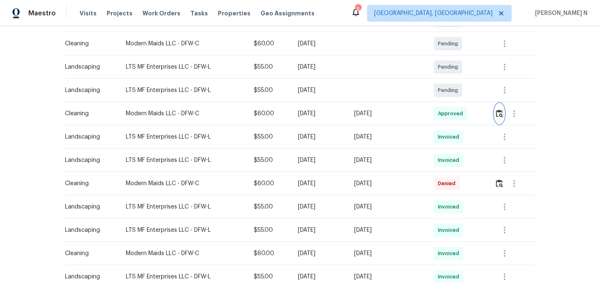
scroll to position [0, 0]
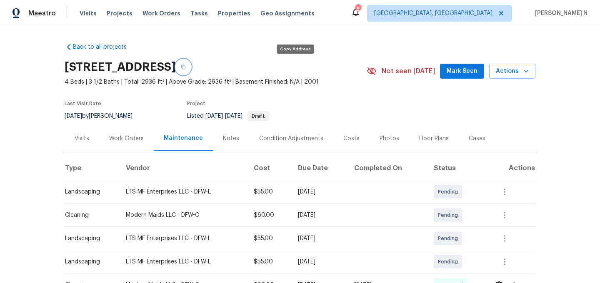
click at [191, 69] on button "button" at bounding box center [183, 67] width 15 height 15
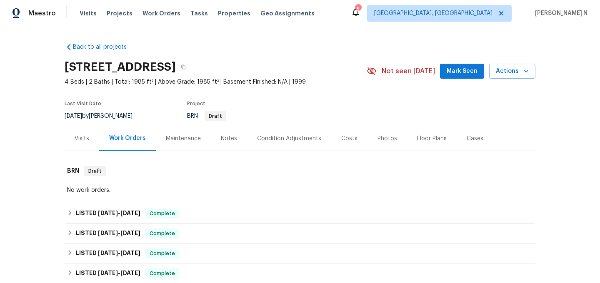
click at [180, 145] on div "Maintenance" at bounding box center [183, 138] width 55 height 25
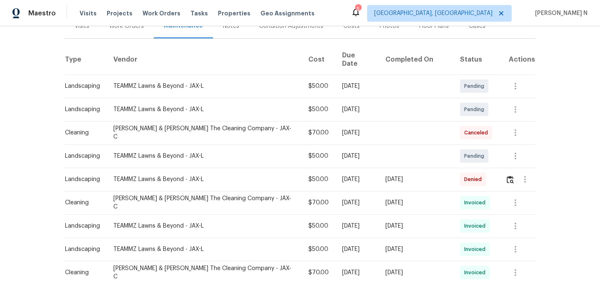
scroll to position [122, 0]
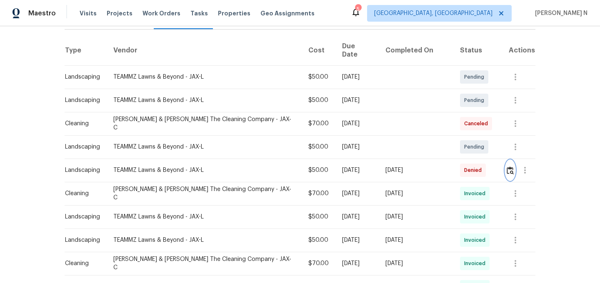
click at [510, 171] on button "button" at bounding box center [510, 170] width 10 height 20
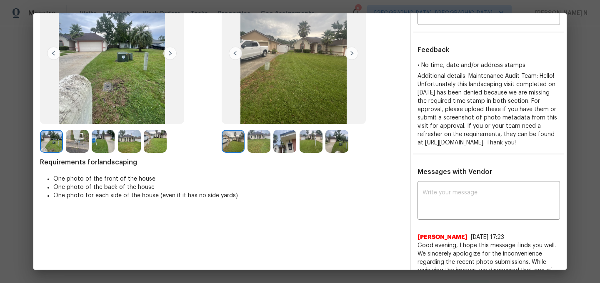
scroll to position [110, 0]
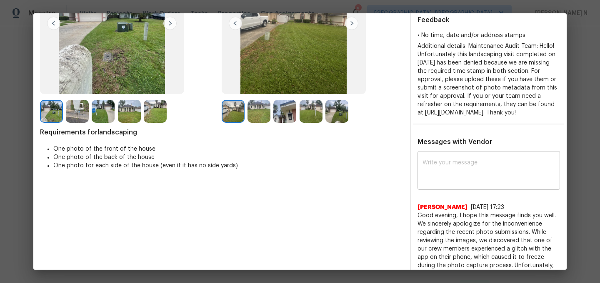
click at [450, 183] on textarea at bounding box center [488, 171] width 132 height 23
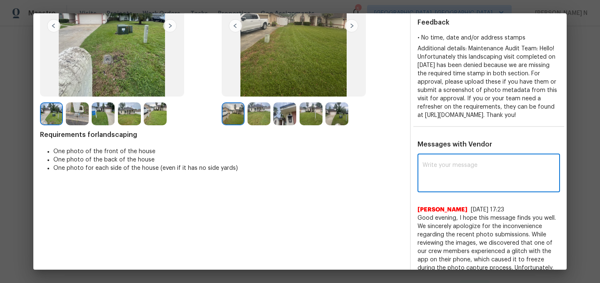
scroll to position [127, 0]
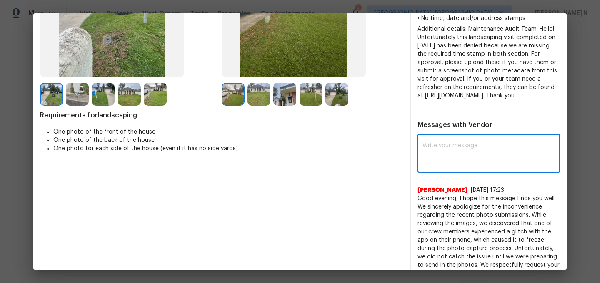
click at [454, 166] on textarea at bounding box center [488, 154] width 132 height 23
paste textarea "Maintenance Audit Team: Hello! We approve this visit as an exception for this t…"
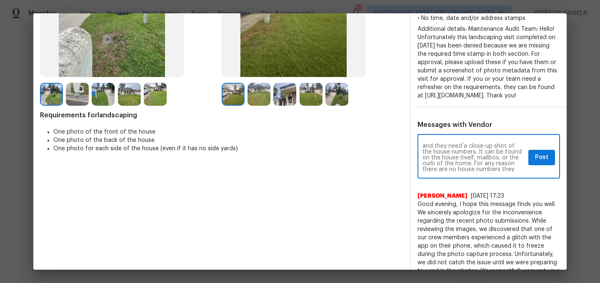
scroll to position [70, 0]
drag, startPoint x: 505, startPoint y: 165, endPoint x: 510, endPoint y: 181, distance: 16.2
click at [510, 179] on div "Maintenance Audit Team: Hello! We approve this visit as an exception for this t…" at bounding box center [488, 157] width 142 height 42
type textarea "Maintenance Audit Team: Hello! We approve this visit as an exception for this t…"
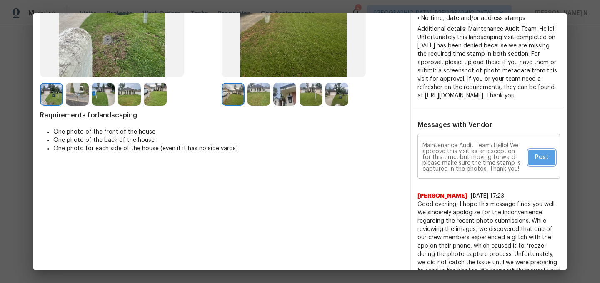
click at [540, 163] on span "Post" at bounding box center [541, 157] width 13 height 10
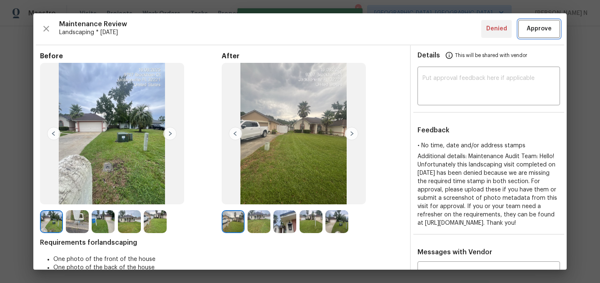
click at [536, 33] on span "Approve" at bounding box center [538, 29] width 25 height 10
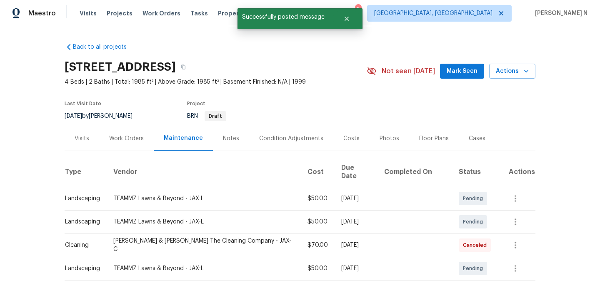
click at [315, 65] on div "9767 Brockham Ct, Jacksonville, FL 32221" at bounding box center [216, 67] width 302 height 22
click at [191, 65] on button "button" at bounding box center [183, 67] width 15 height 15
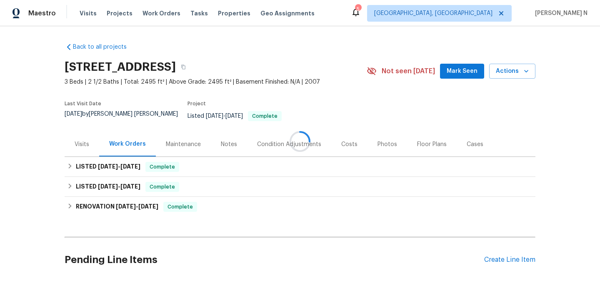
click at [183, 147] on div at bounding box center [300, 141] width 600 height 283
click at [183, 147] on div "Maintenance" at bounding box center [183, 144] width 35 height 8
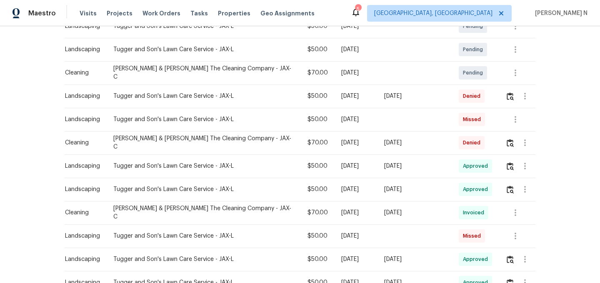
scroll to position [205, 0]
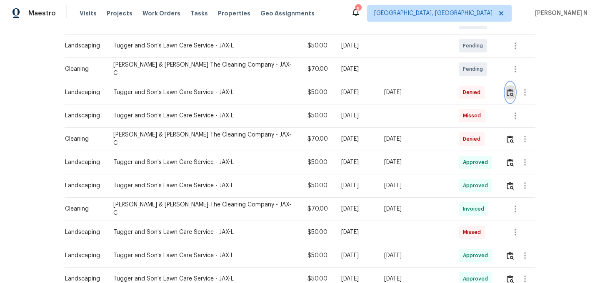
click at [507, 93] on button "button" at bounding box center [510, 92] width 10 height 20
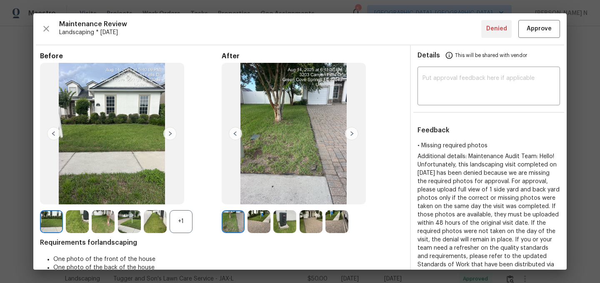
click at [184, 224] on div "+1" at bounding box center [181, 221] width 23 height 23
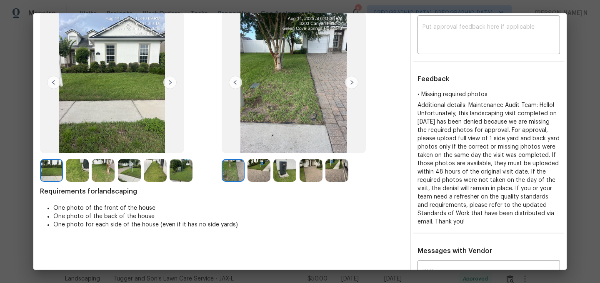
scroll to position [53, 0]
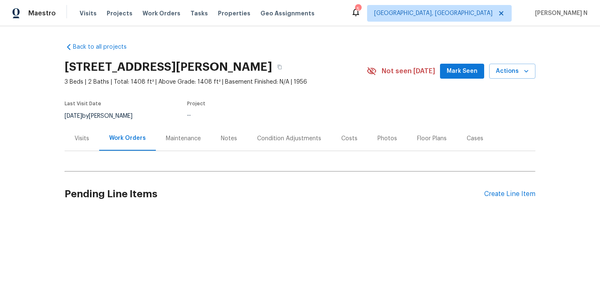
click at [199, 146] on div "Maintenance" at bounding box center [183, 138] width 55 height 25
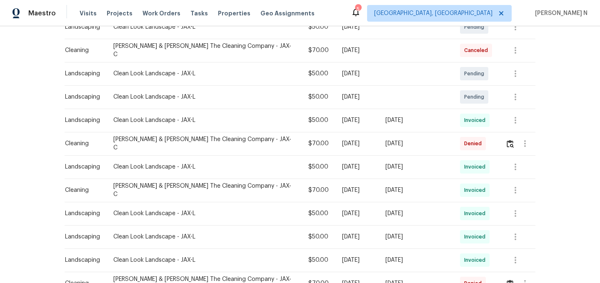
scroll to position [231, 0]
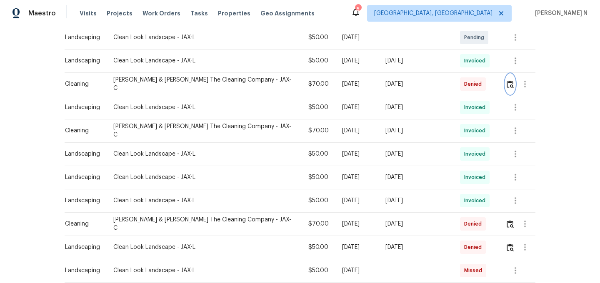
click at [509, 80] on img "button" at bounding box center [509, 84] width 7 height 8
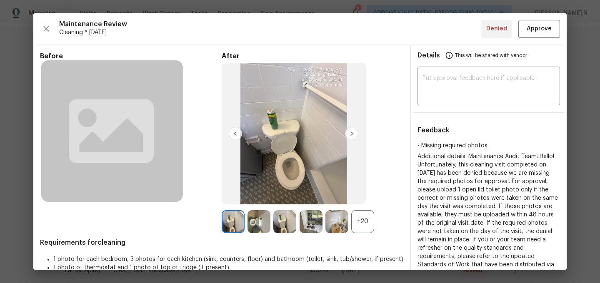
click at [369, 227] on div "+20" at bounding box center [362, 221] width 23 height 23
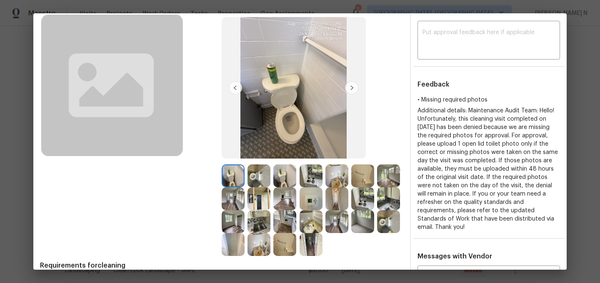
scroll to position [67, 0]
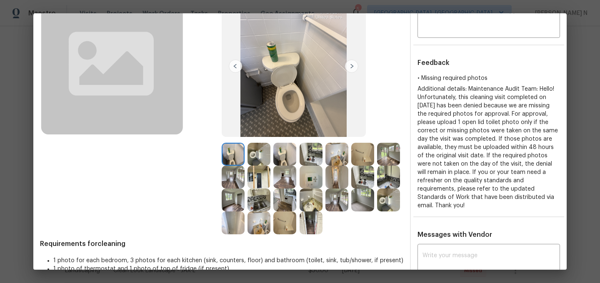
click at [314, 196] on img at bounding box center [310, 200] width 23 height 23
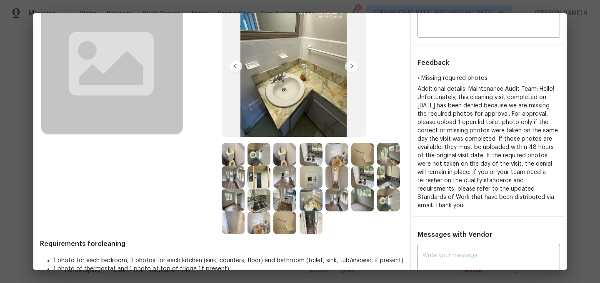
scroll to position [0, 0]
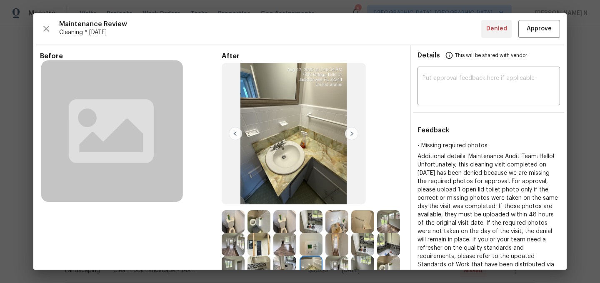
click at [231, 225] on img at bounding box center [233, 221] width 23 height 23
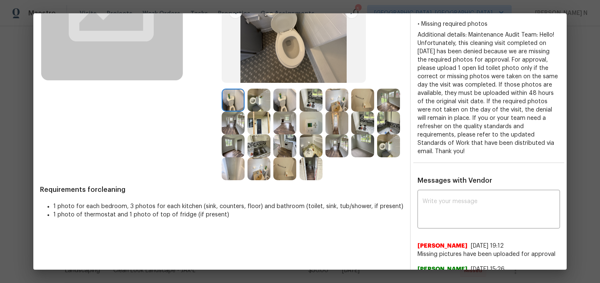
scroll to position [141, 0]
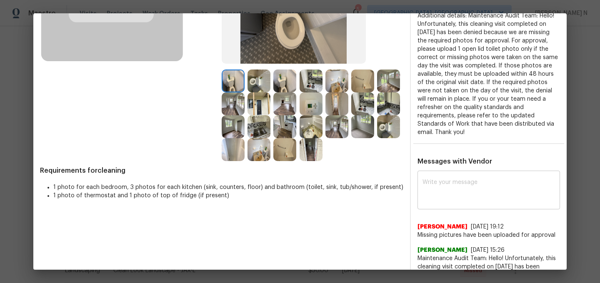
click at [455, 194] on textarea at bounding box center [488, 191] width 132 height 23
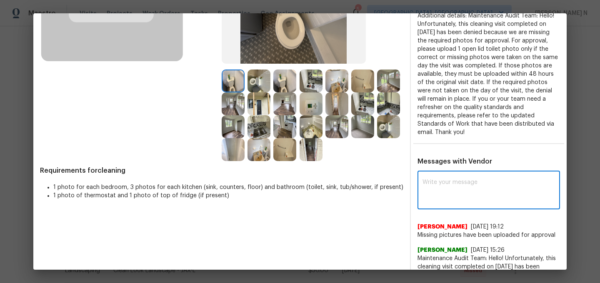
paste textarea "Maintenance Audit Team: Hello! Thank you for uploading the photo, after further…"
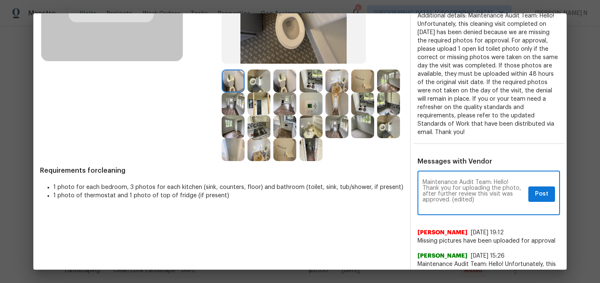
scroll to position [0, 0]
drag, startPoint x: 451, startPoint y: 197, endPoint x: 494, endPoint y: 195, distance: 42.9
click at [492, 197] on textarea "Maintenance Audit Team: Hello! Thank you for uploading the photo, after further…" at bounding box center [473, 194] width 102 height 29
type textarea "Maintenance Audit Team: Hello! Thank you for uploading the photo, after further…"
click at [536, 194] on span "Post" at bounding box center [541, 194] width 13 height 10
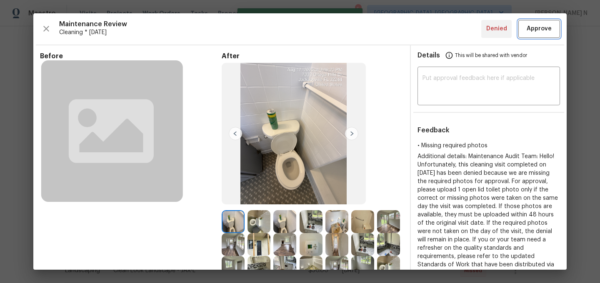
click at [536, 35] on button "Approve" at bounding box center [539, 29] width 42 height 18
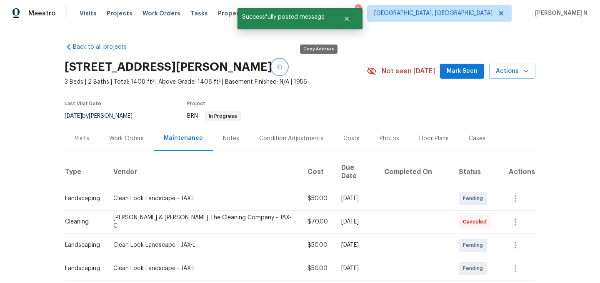
click at [287, 67] on button "button" at bounding box center [279, 67] width 15 height 15
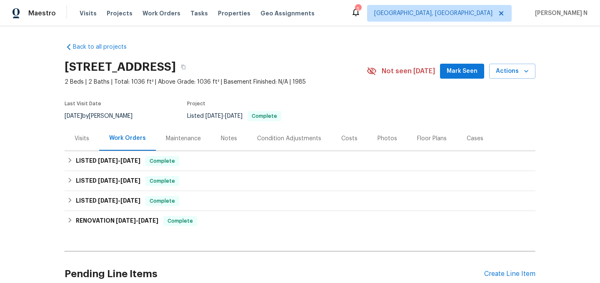
click at [179, 139] on div "Maintenance" at bounding box center [183, 139] width 35 height 8
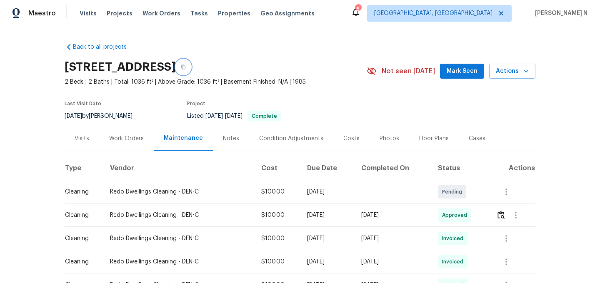
click at [191, 70] on button "button" at bounding box center [183, 67] width 15 height 15
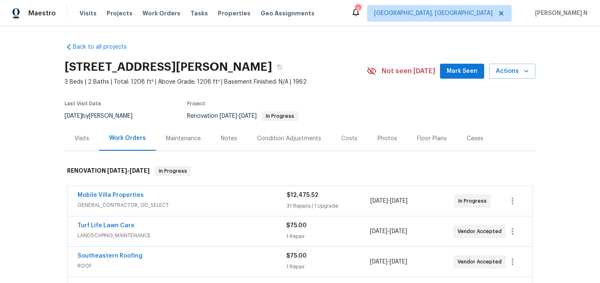
click at [189, 139] on div "Maintenance" at bounding box center [183, 139] width 35 height 8
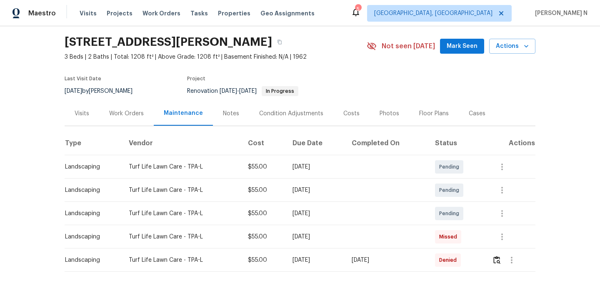
scroll to position [57, 0]
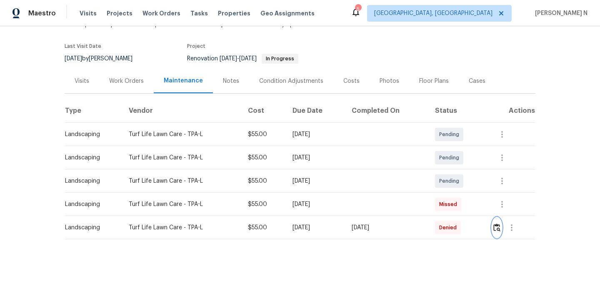
click at [498, 226] on img "button" at bounding box center [496, 228] width 7 height 8
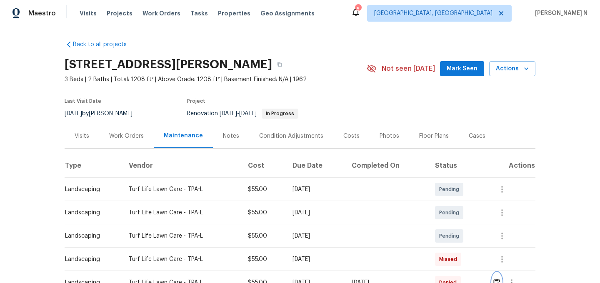
scroll to position [0, 0]
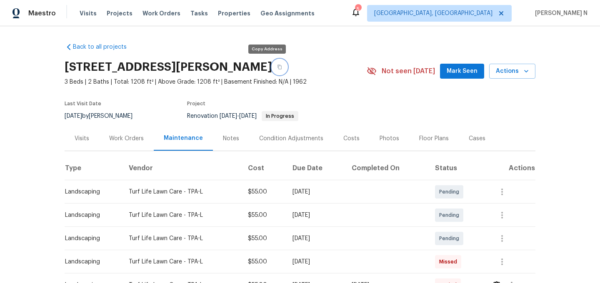
click at [277, 66] on icon "button" at bounding box center [279, 67] width 4 height 5
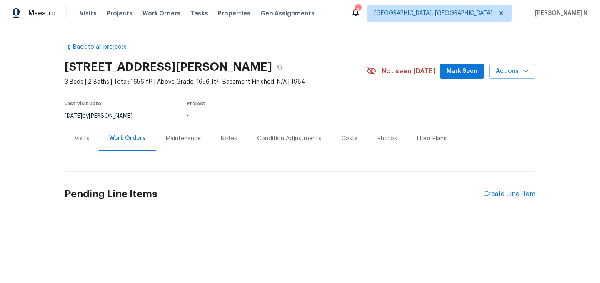
click at [179, 135] on div "Maintenance" at bounding box center [183, 139] width 35 height 8
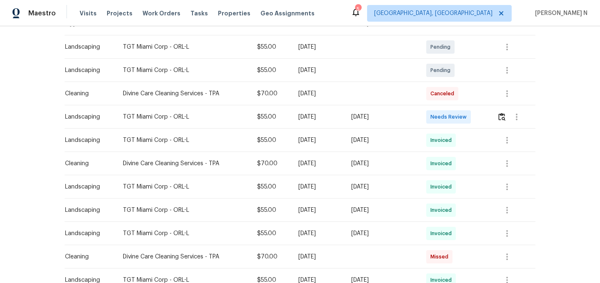
scroll to position [135, 0]
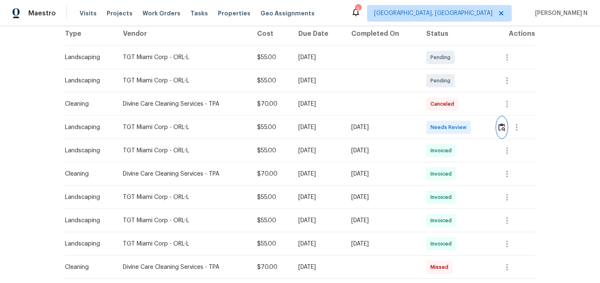
click at [502, 130] on img "button" at bounding box center [501, 127] width 7 height 8
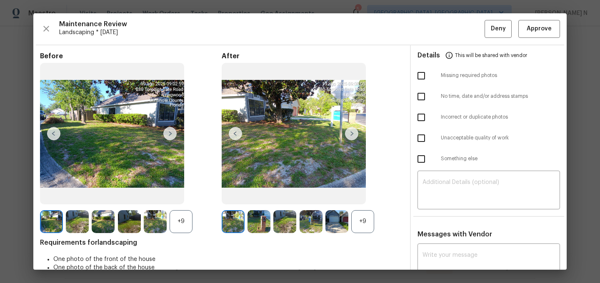
click at [362, 227] on div "+9" at bounding box center [362, 221] width 23 height 23
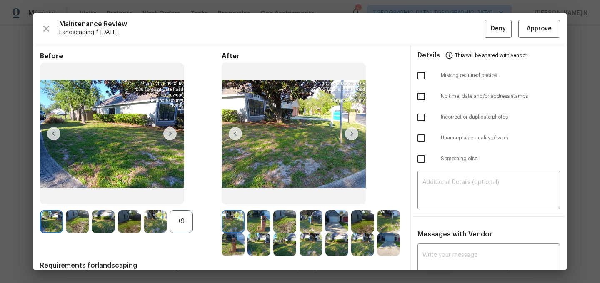
click at [188, 228] on div "+9" at bounding box center [181, 221] width 23 height 23
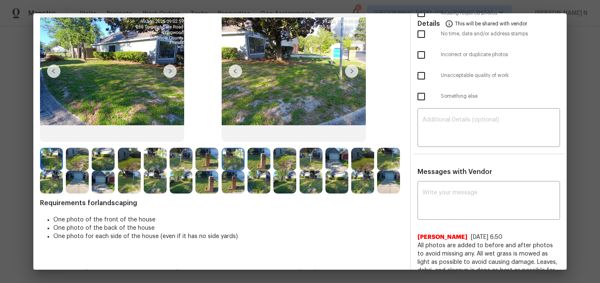
scroll to position [60, 0]
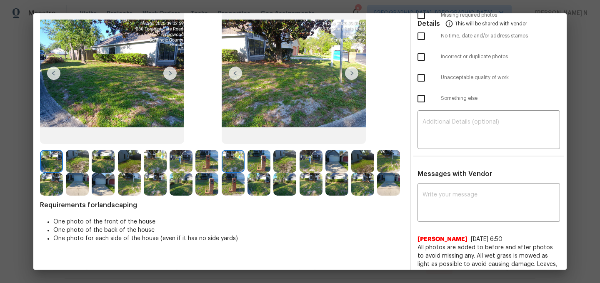
click at [265, 165] on img at bounding box center [258, 161] width 23 height 23
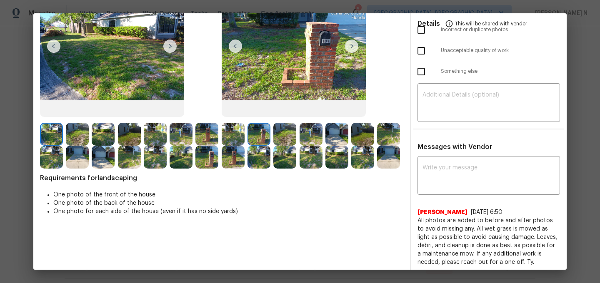
scroll to position [66, 0]
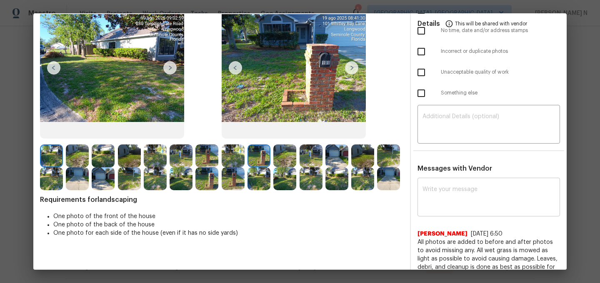
click at [442, 187] on textarea at bounding box center [488, 198] width 132 height 23
paste textarea "Maintenance Audit Team: Hello! Thank you for the feedback after further review …"
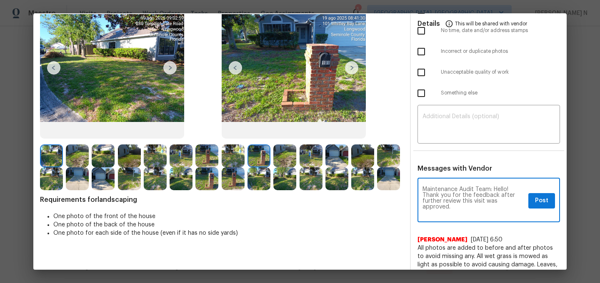
scroll to position [0, 0]
type textarea "Maintenance Audit Team: Hello! Thank you for the feedback after further review …"
click at [534, 204] on button "Post" at bounding box center [541, 200] width 27 height 15
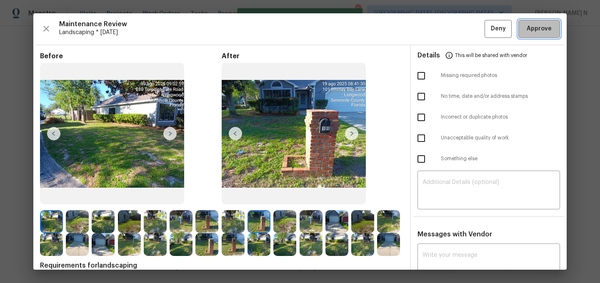
click at [531, 28] on span "Approve" at bounding box center [538, 29] width 25 height 10
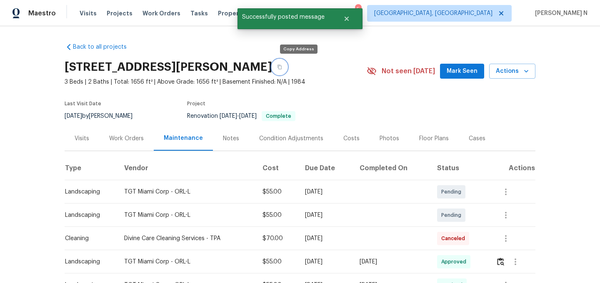
click at [287, 65] on button "button" at bounding box center [279, 67] width 15 height 15
click at [498, 263] on button "button" at bounding box center [501, 262] width 10 height 20
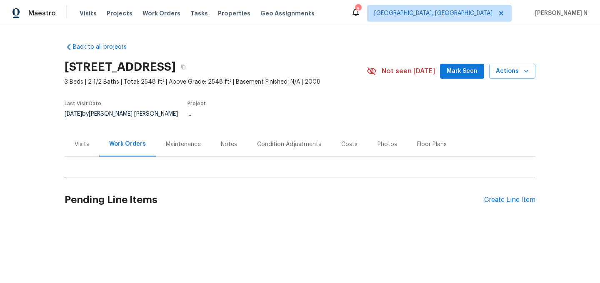
click at [182, 140] on div "Maintenance" at bounding box center [183, 144] width 35 height 8
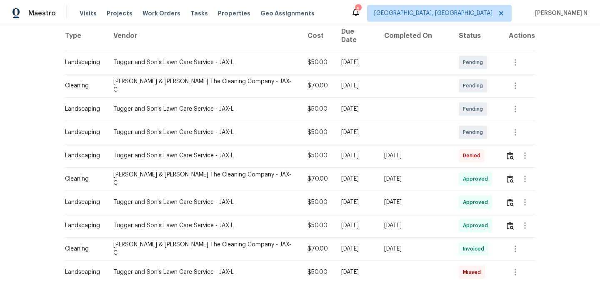
scroll to position [154, 0]
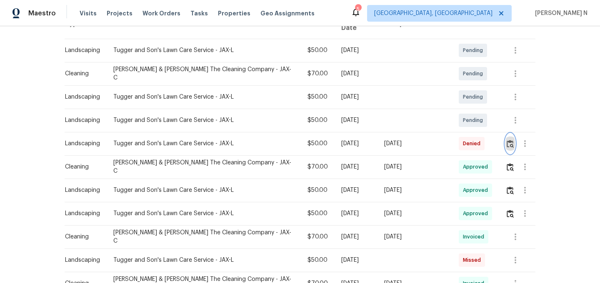
click at [508, 140] on img "button" at bounding box center [509, 144] width 7 height 8
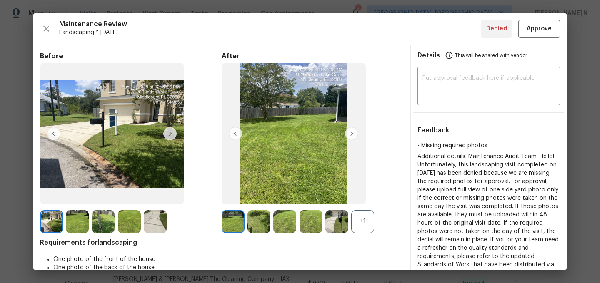
click at [363, 227] on div "+1" at bounding box center [362, 221] width 23 height 23
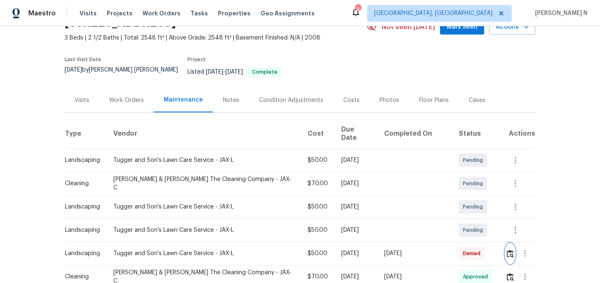
scroll to position [0, 0]
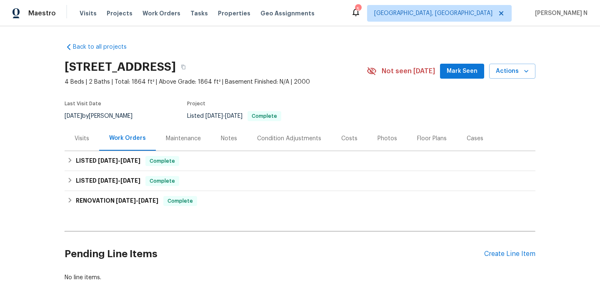
click at [176, 140] on div "Maintenance" at bounding box center [183, 139] width 35 height 8
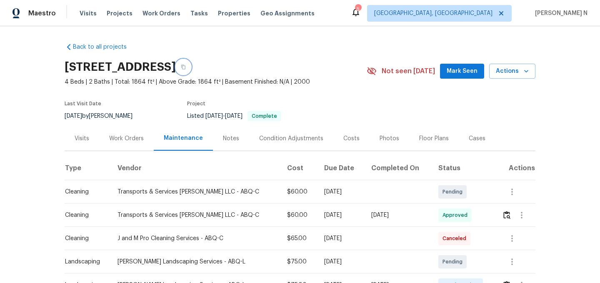
click at [191, 65] on button "button" at bounding box center [183, 67] width 15 height 15
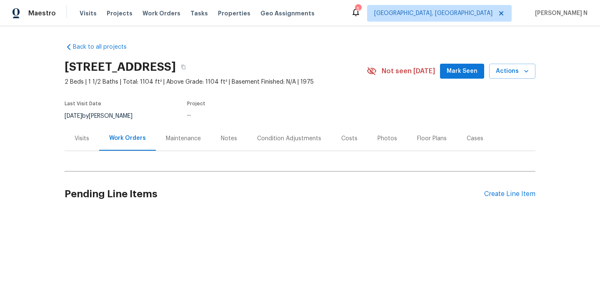
click at [181, 142] on div "Maintenance" at bounding box center [183, 139] width 35 height 8
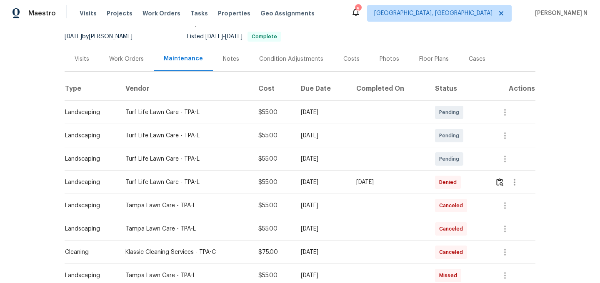
scroll to position [95, 0]
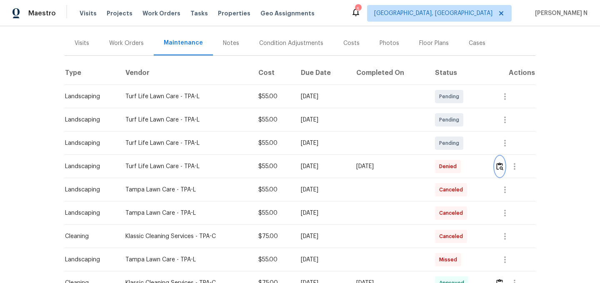
click at [503, 170] on img "button" at bounding box center [499, 166] width 7 height 8
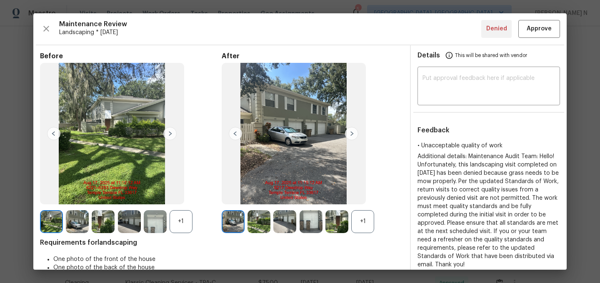
click at [358, 224] on div "+1" at bounding box center [362, 221] width 23 height 23
click at [175, 228] on div "+1" at bounding box center [181, 221] width 23 height 23
click at [310, 218] on img at bounding box center [310, 221] width 23 height 23
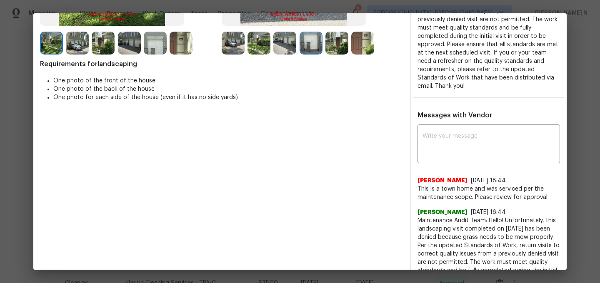
scroll to position [180, 0]
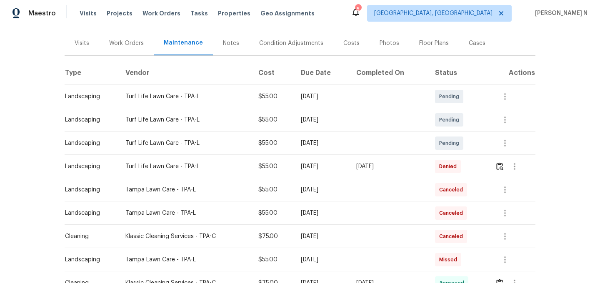
click at [497, 170] on td at bounding box center [511, 166] width 47 height 23
click at [501, 169] on img "button" at bounding box center [499, 166] width 7 height 8
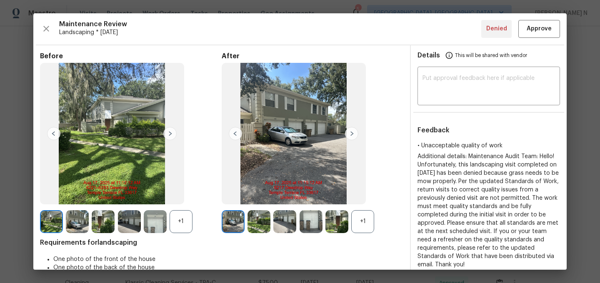
click at [358, 222] on div "+1" at bounding box center [362, 221] width 23 height 23
click at [180, 218] on div "+1" at bounding box center [181, 221] width 23 height 23
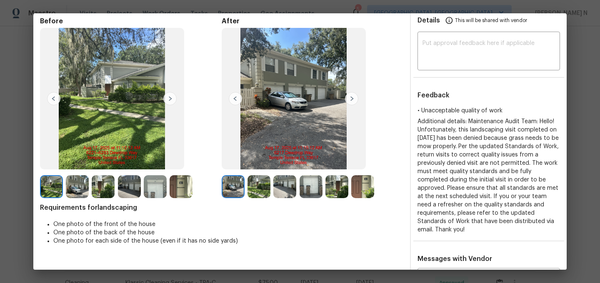
click at [249, 191] on img at bounding box center [258, 186] width 23 height 23
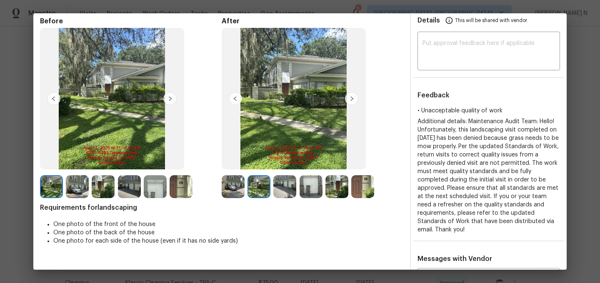
click at [286, 190] on img at bounding box center [284, 186] width 23 height 23
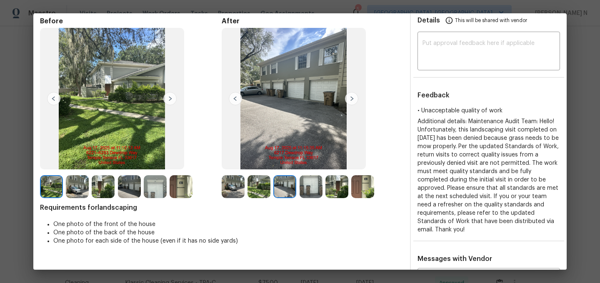
click at [313, 191] on img at bounding box center [310, 186] width 23 height 23
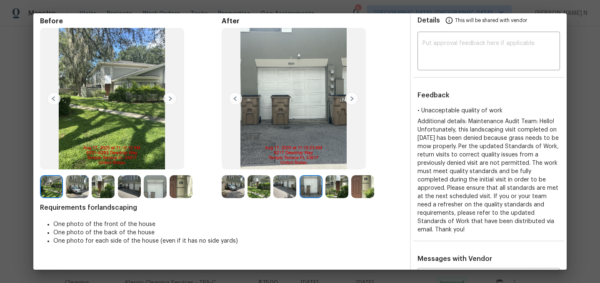
click at [327, 191] on img at bounding box center [336, 186] width 23 height 23
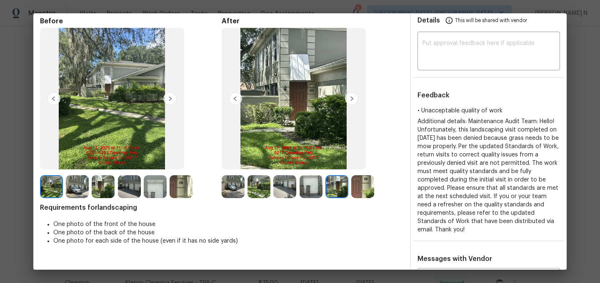
click at [372, 190] on img at bounding box center [362, 186] width 23 height 23
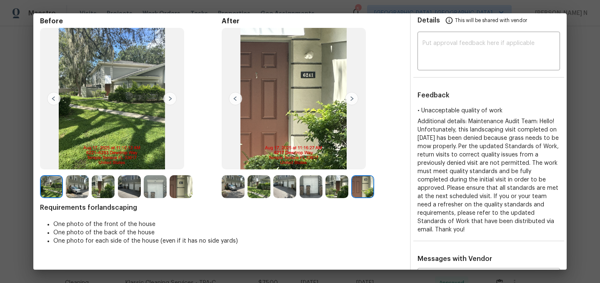
click at [262, 196] on img at bounding box center [258, 186] width 23 height 23
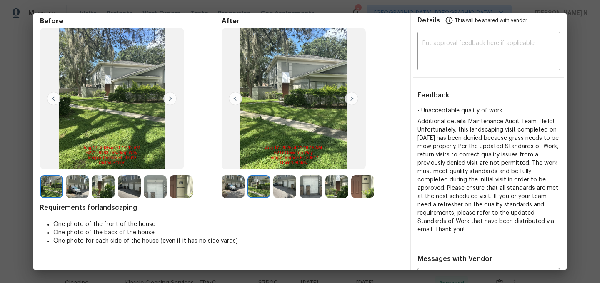
click at [133, 193] on img at bounding box center [129, 186] width 23 height 23
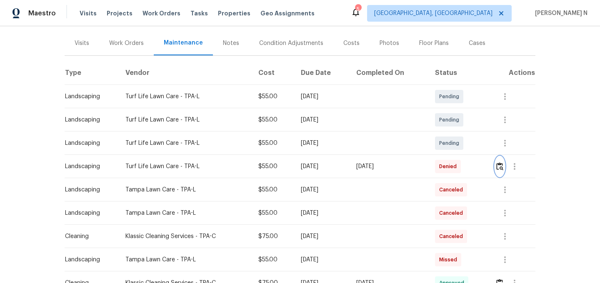
scroll to position [0, 0]
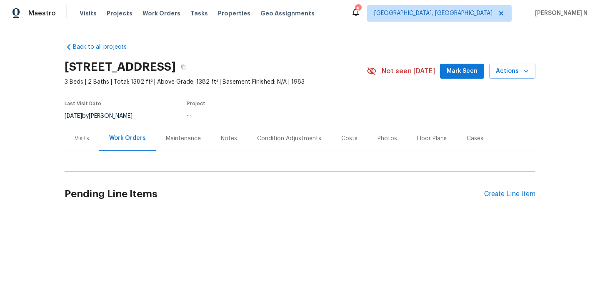
click at [184, 142] on div "Maintenance" at bounding box center [183, 139] width 35 height 8
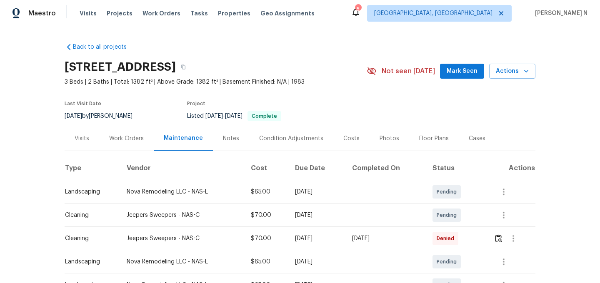
scroll to position [47, 0]
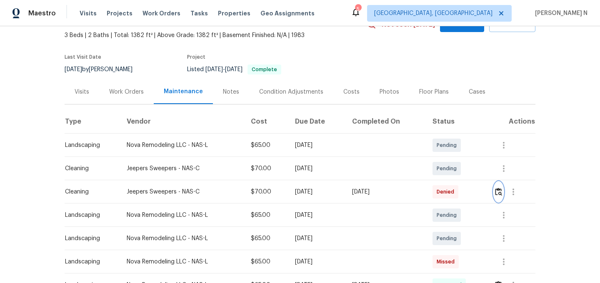
click at [502, 191] on img "button" at bounding box center [498, 192] width 7 height 8
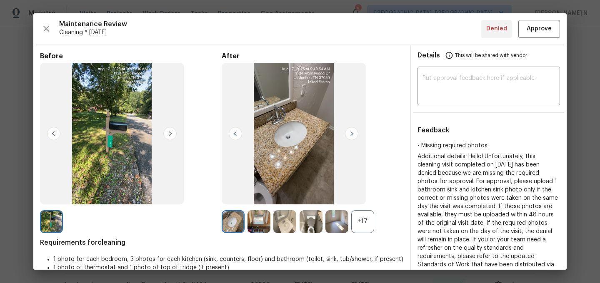
click at [369, 222] on div "+17" at bounding box center [362, 221] width 23 height 23
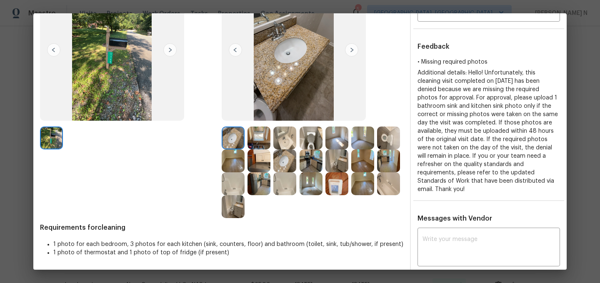
scroll to position [82, 0]
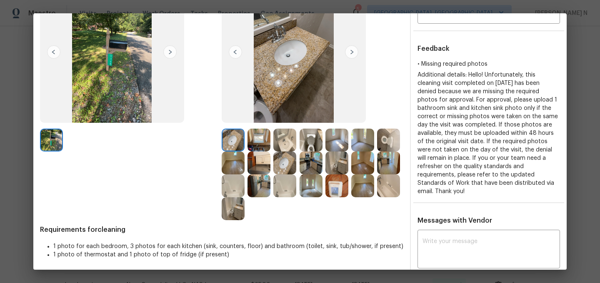
click at [293, 168] on img at bounding box center [284, 163] width 23 height 23
click at [284, 143] on img at bounding box center [284, 140] width 23 height 23
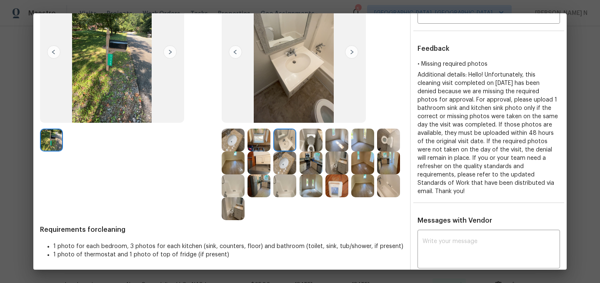
click at [285, 163] on img at bounding box center [284, 163] width 23 height 23
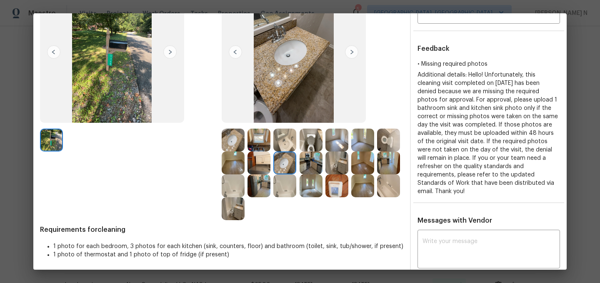
click at [231, 142] on img at bounding box center [233, 140] width 23 height 23
click at [282, 141] on img at bounding box center [284, 140] width 23 height 23
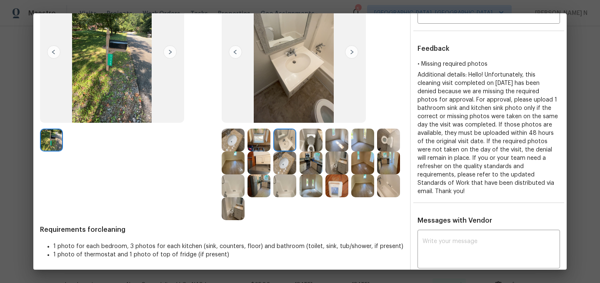
click at [290, 164] on img at bounding box center [284, 163] width 23 height 23
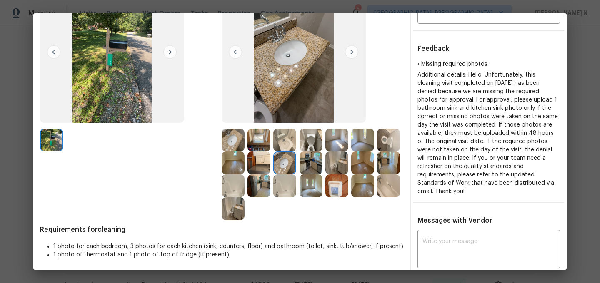
click at [229, 139] on img at bounding box center [233, 140] width 23 height 23
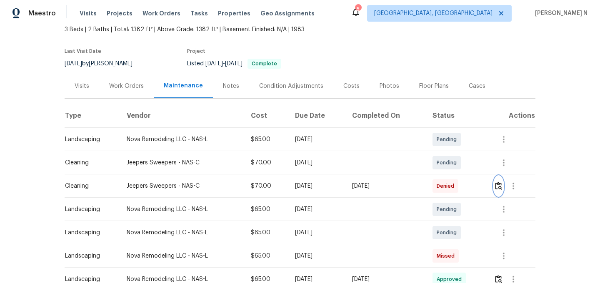
scroll to position [54, 0]
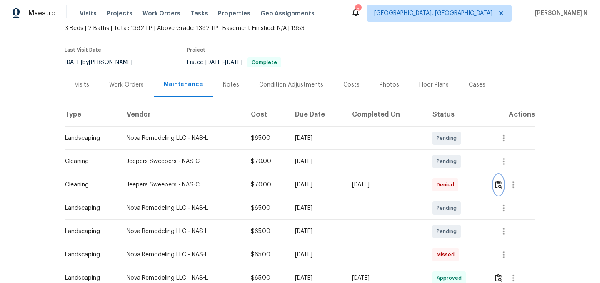
click at [499, 186] on img "button" at bounding box center [498, 185] width 7 height 8
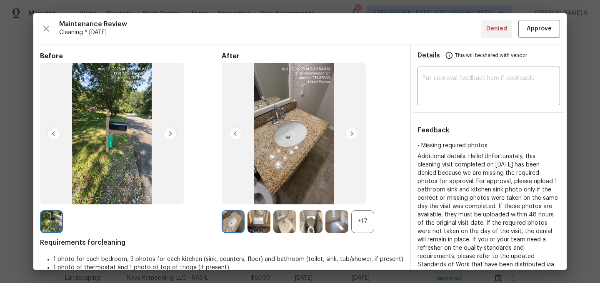
click at [362, 220] on div "+17" at bounding box center [362, 221] width 23 height 23
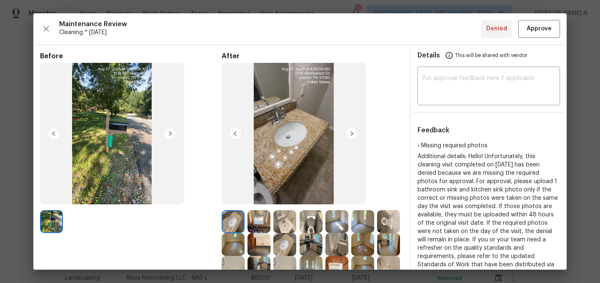
click at [261, 226] on img at bounding box center [258, 221] width 23 height 23
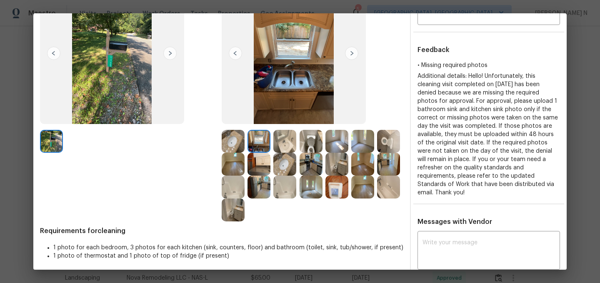
scroll to position [112, 0]
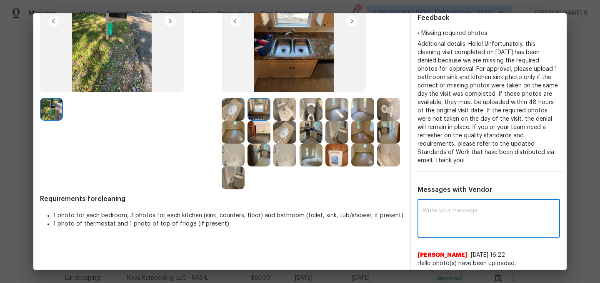
click at [481, 220] on textarea at bounding box center [488, 219] width 132 height 23
paste textarea "Maintenance Audit Team: Hello! Thank you for uploading the photo, after further…"
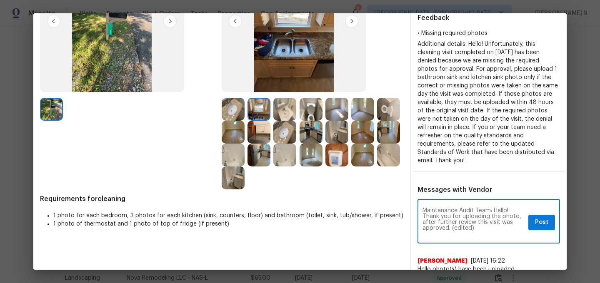
scroll to position [0, 0]
drag, startPoint x: 451, startPoint y: 228, endPoint x: 514, endPoint y: 228, distance: 62.9
click at [512, 228] on textarea "Maintenance Audit Team: Hello! Thank you for uploading the photo, after further…" at bounding box center [473, 222] width 102 height 29
type textarea "Maintenance Audit Team: Hello! Thank you for uploading the photo, after further…"
click at [542, 223] on span "Post" at bounding box center [541, 222] width 13 height 10
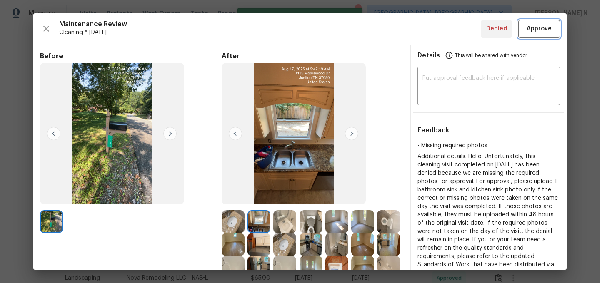
click at [541, 34] on button "Approve" at bounding box center [539, 29] width 42 height 18
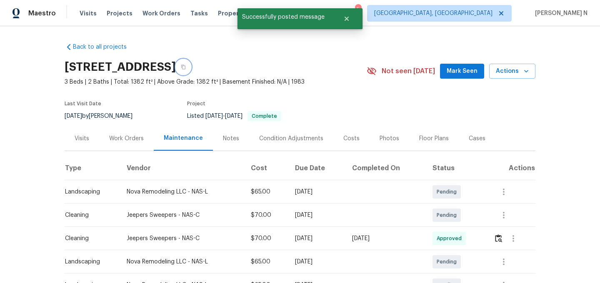
click at [185, 68] on icon "button" at bounding box center [183, 67] width 4 height 5
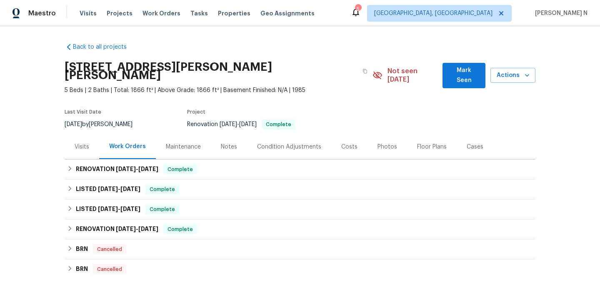
click at [176, 143] on div "Maintenance" at bounding box center [183, 147] width 35 height 8
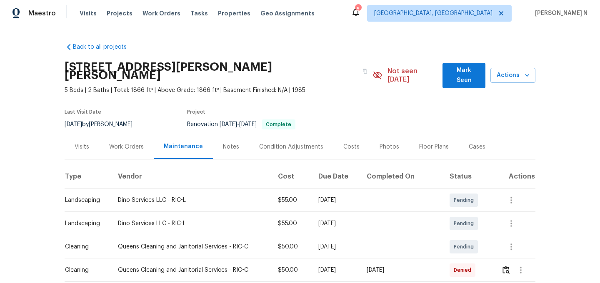
scroll to position [80, 0]
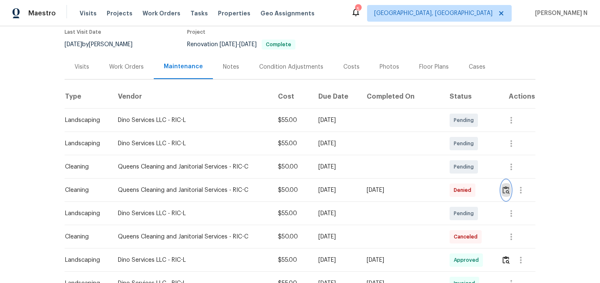
click at [505, 187] on button "button" at bounding box center [506, 190] width 10 height 20
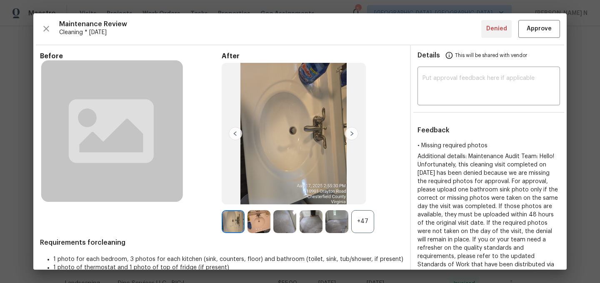
click at [371, 227] on div "+47" at bounding box center [362, 221] width 23 height 23
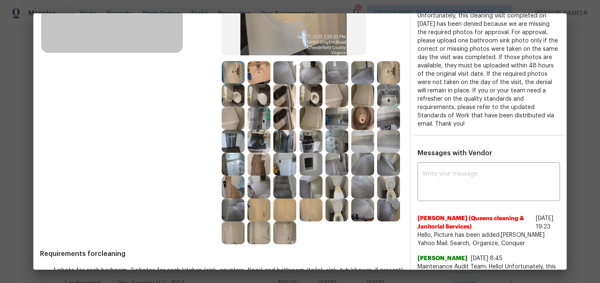
scroll to position [165, 0]
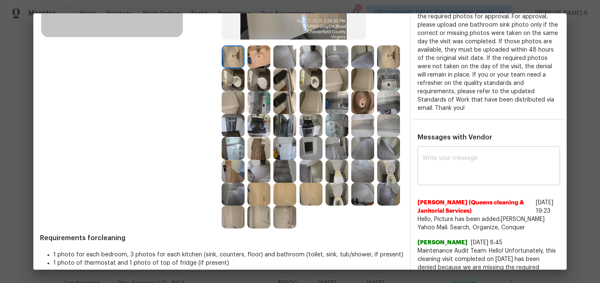
click at [461, 167] on textarea at bounding box center [488, 166] width 132 height 23
paste textarea "Maintenance Audit Team: Hello! Thank you for uploading the photo, after further…"
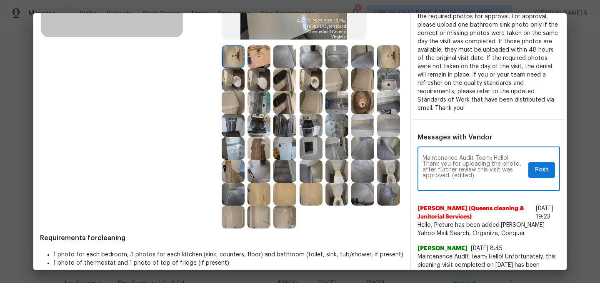
scroll to position [0, 0]
drag, startPoint x: 451, startPoint y: 173, endPoint x: 514, endPoint y: 167, distance: 62.3
click at [506, 172] on textarea "Maintenance Audit Team: Hello! Thank you for uploading the photo, after further…" at bounding box center [473, 169] width 102 height 29
click at [504, 180] on textarea "Maintenance Audit Team: Hello! Thank you for uploading the photo, after further…" at bounding box center [473, 169] width 102 height 29
drag, startPoint x: 451, startPoint y: 176, endPoint x: 491, endPoint y: 176, distance: 40.0
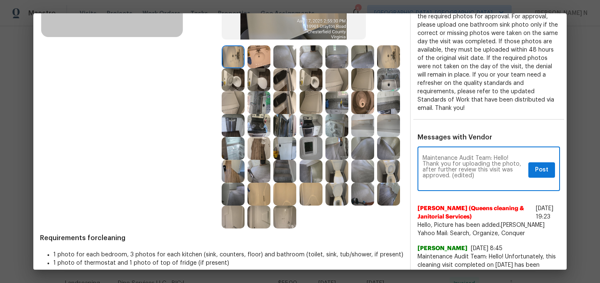
click at [491, 176] on textarea "Maintenance Audit Team: Hello! Thank you for uploading the photo, after further…" at bounding box center [473, 169] width 102 height 29
type textarea "Maintenance Audit Team: Hello! Thank you for uploading the photo, after further…"
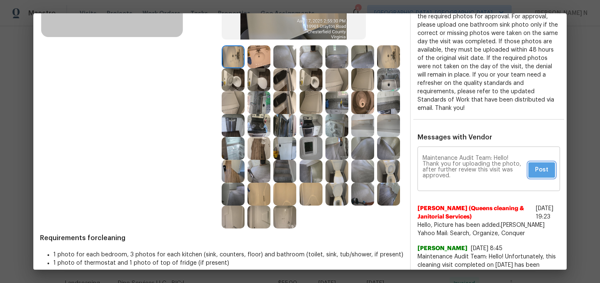
click at [548, 174] on span "Post" at bounding box center [541, 170] width 13 height 10
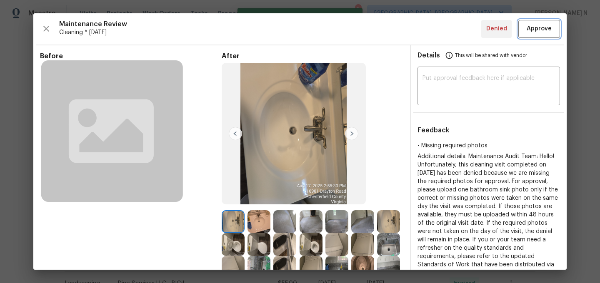
click at [539, 37] on button "Approve" at bounding box center [539, 29] width 42 height 18
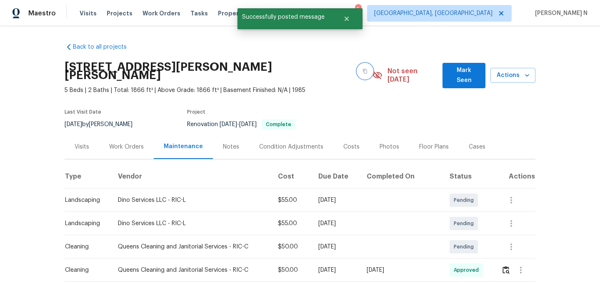
click at [357, 71] on button "button" at bounding box center [364, 71] width 15 height 15
